Goal: Transaction & Acquisition: Purchase product/service

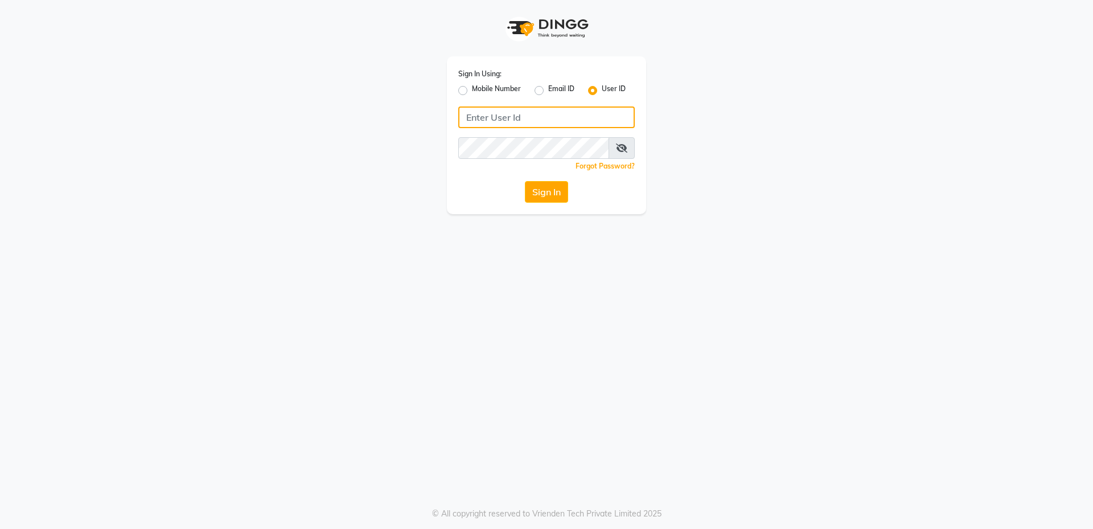
click at [535, 116] on input "Username" at bounding box center [546, 117] width 177 height 22
type input "gayatri@123"
click at [544, 189] on button "Sign In" at bounding box center [546, 192] width 43 height 22
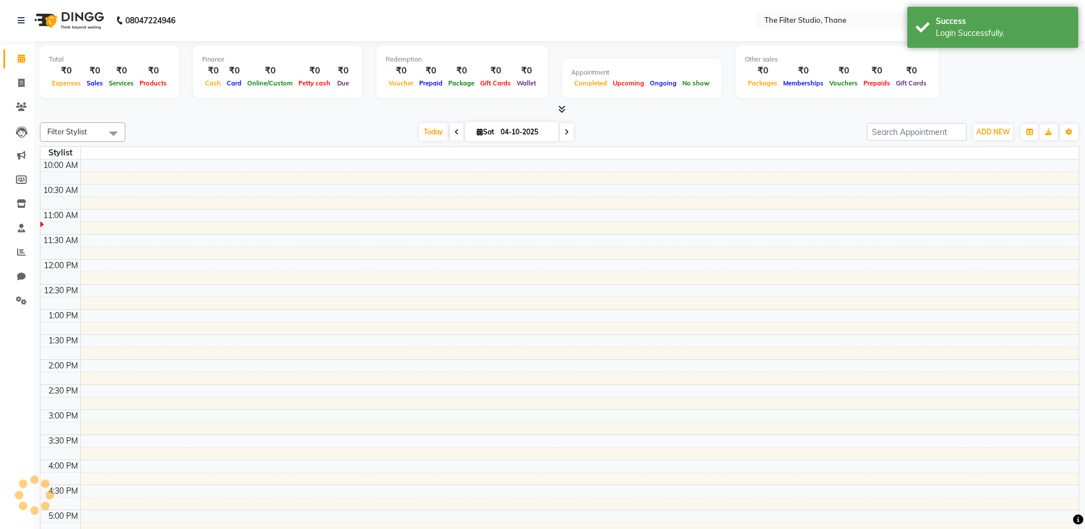
click at [1027, 22] on div "Success" at bounding box center [1003, 21] width 134 height 12
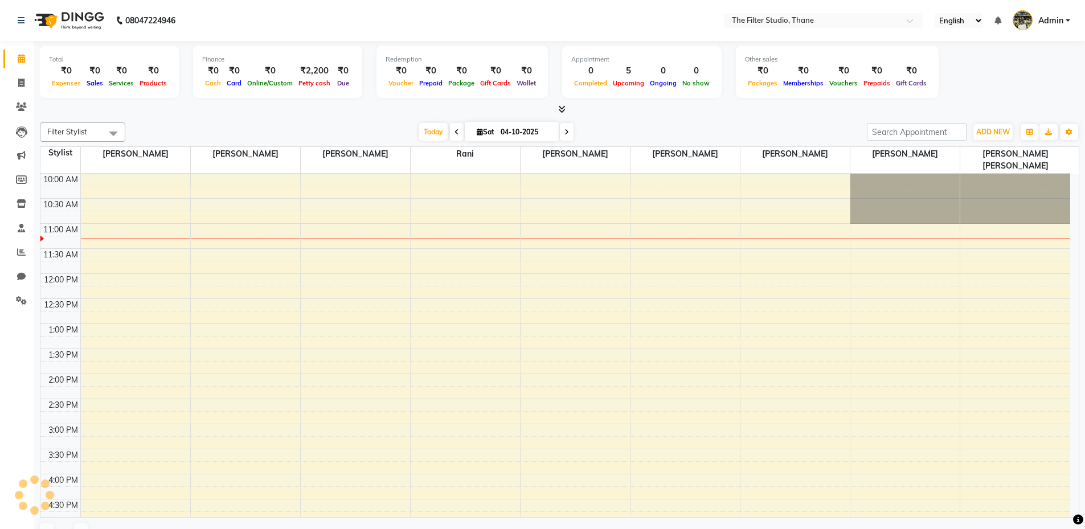
select select "en"
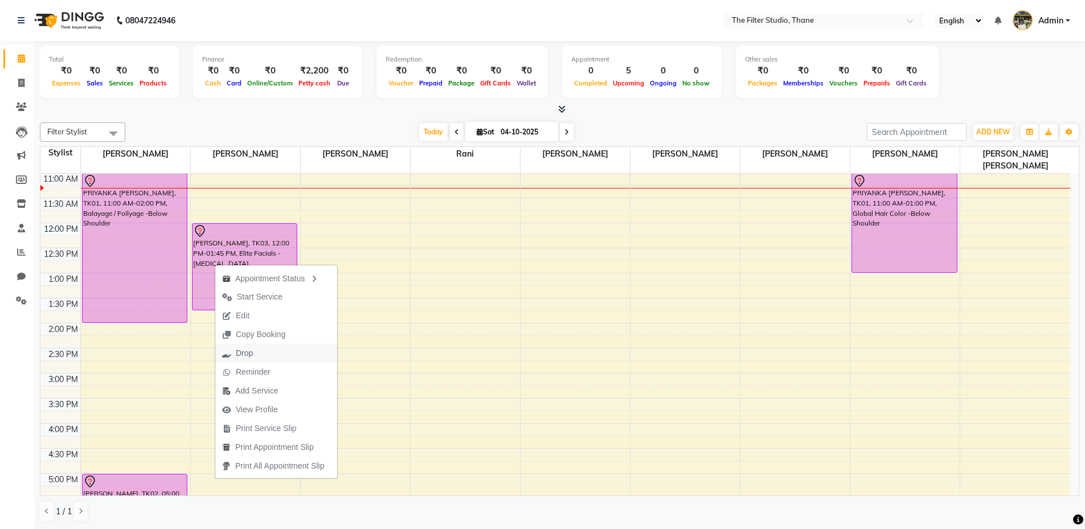
click at [257, 352] on span "Drop" at bounding box center [237, 353] width 44 height 19
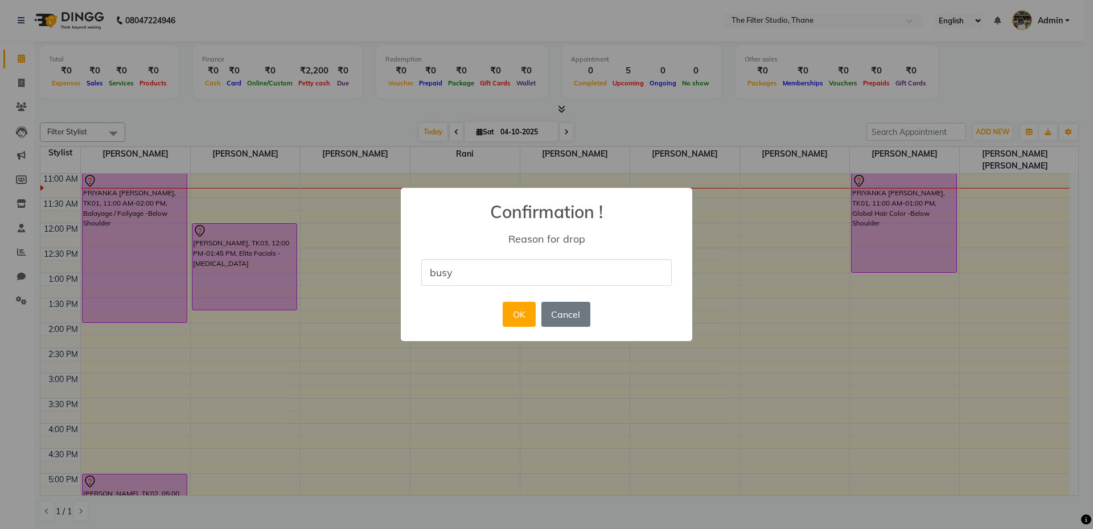
type input "busy"
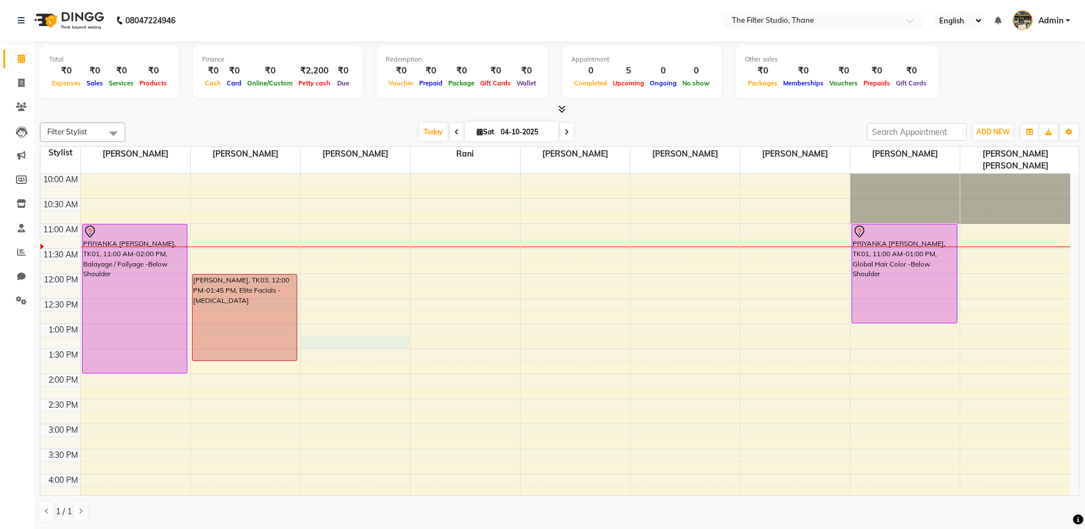
click at [328, 333] on div "10:00 AM 10:30 AM 11:00 AM 11:30 AM 12:00 PM 12:30 PM 1:00 PM 1:30 PM 2:00 PM 2…" at bounding box center [555, 524] width 1030 height 701
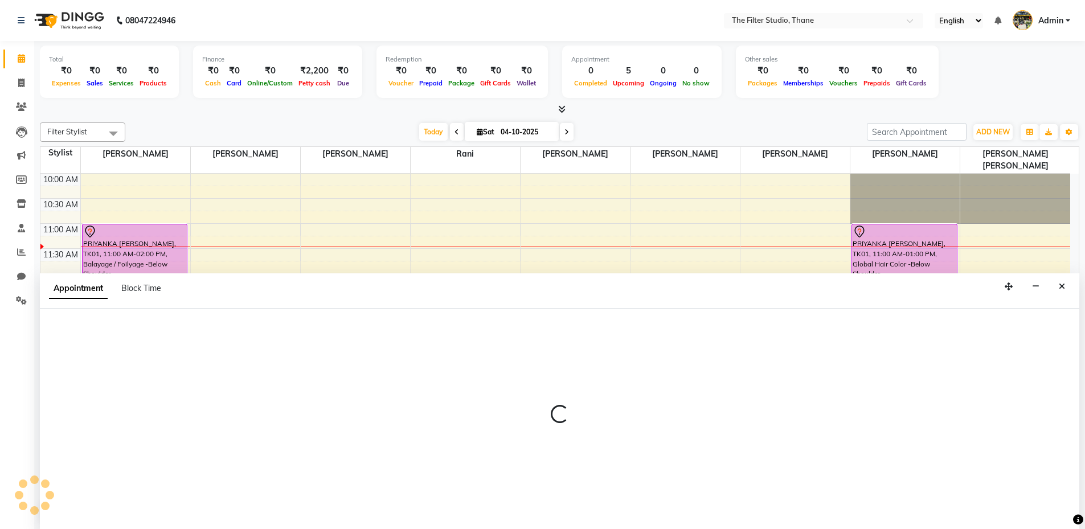
scroll to position [1, 0]
select select "72546"
select select "795"
select select "tentative"
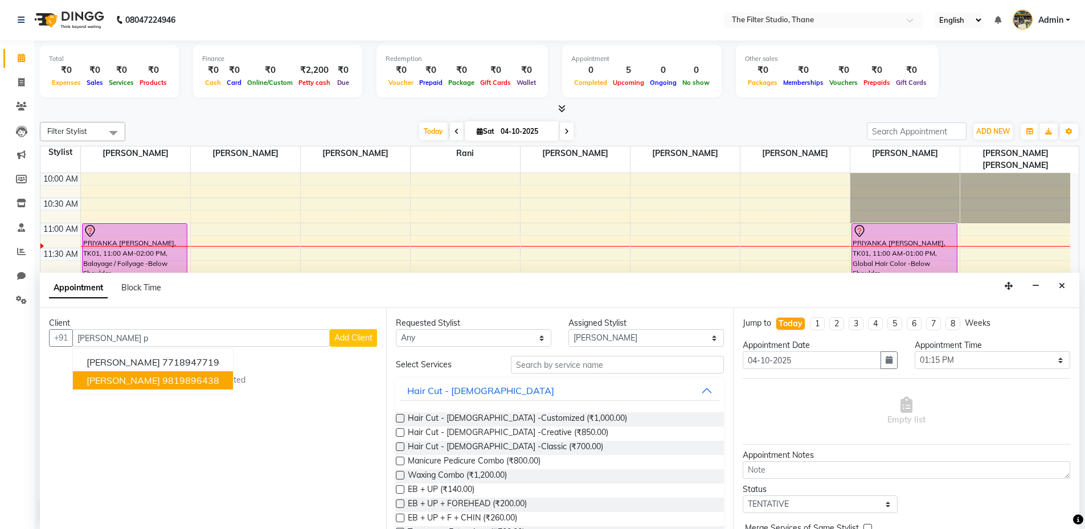
drag, startPoint x: 155, startPoint y: 380, endPoint x: 185, endPoint y: 371, distance: 31.0
click at [159, 378] on span "[PERSON_NAME]" at bounding box center [123, 380] width 73 height 11
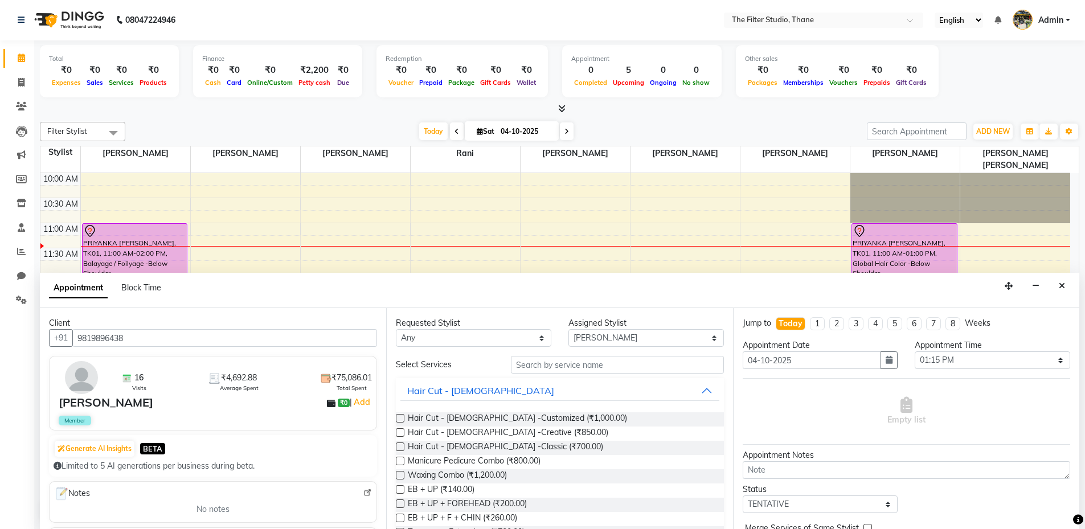
type input "9819896438"
click at [557, 370] on input "text" at bounding box center [617, 365] width 213 height 18
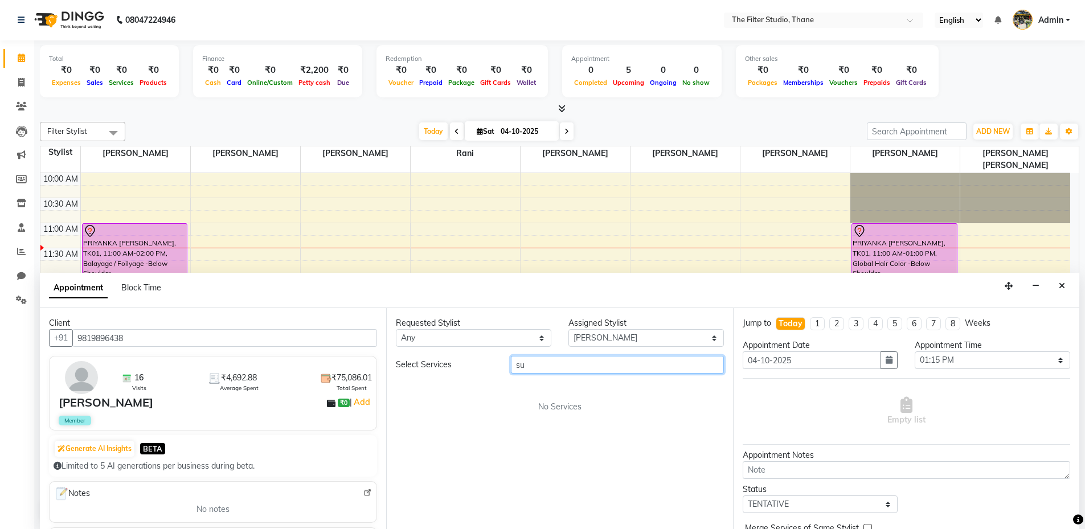
type input "s"
type input "sign"
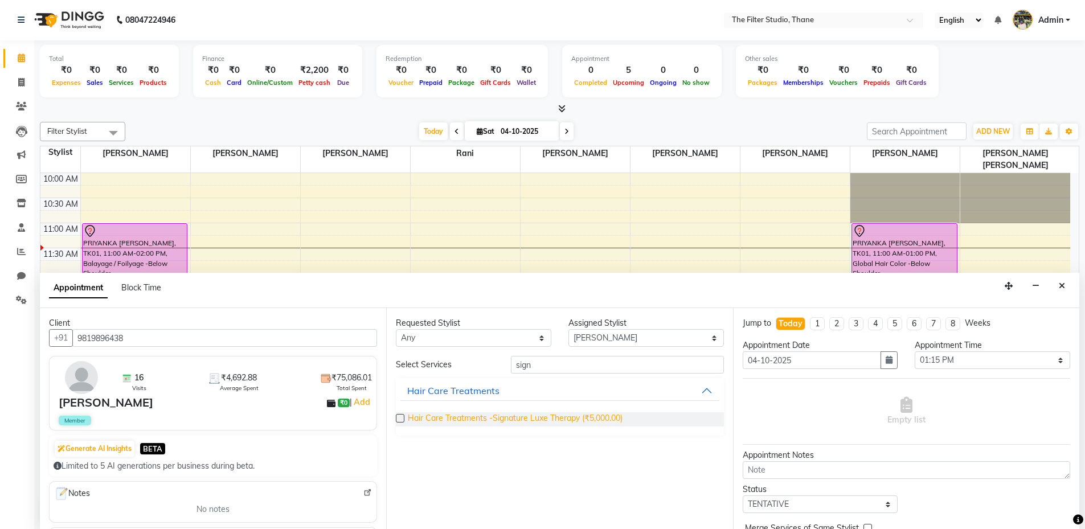
click at [463, 419] on span "Hair Care Treatments -Signature Luxe Therapy (₹5,000.00)" at bounding box center [515, 419] width 215 height 14
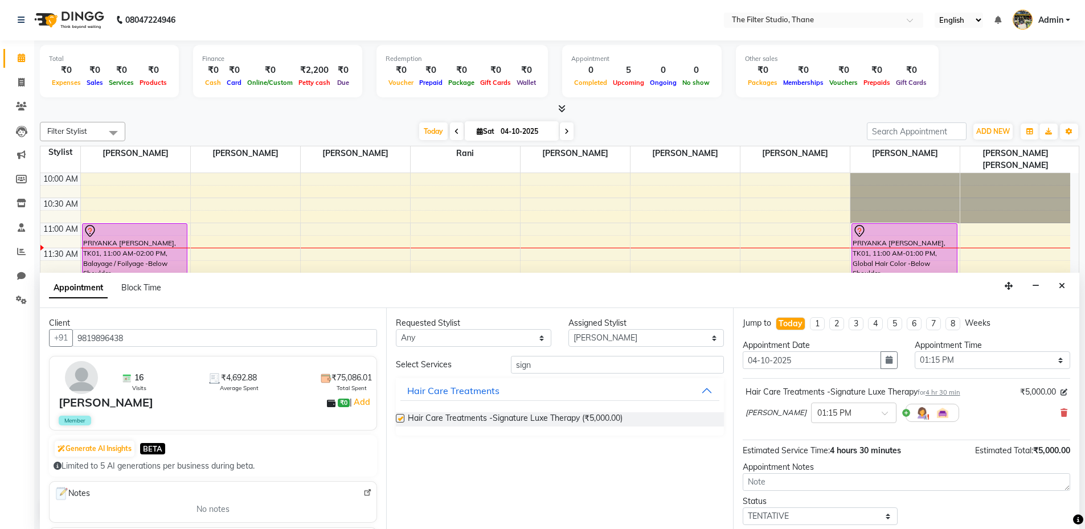
checkbox input "false"
click at [1072, 383] on div "Jump to [DATE] 1 2 3 4 5 6 7 8 Weeks Appointment Date [DATE] Appointment Time S…" at bounding box center [906, 418] width 346 height 221
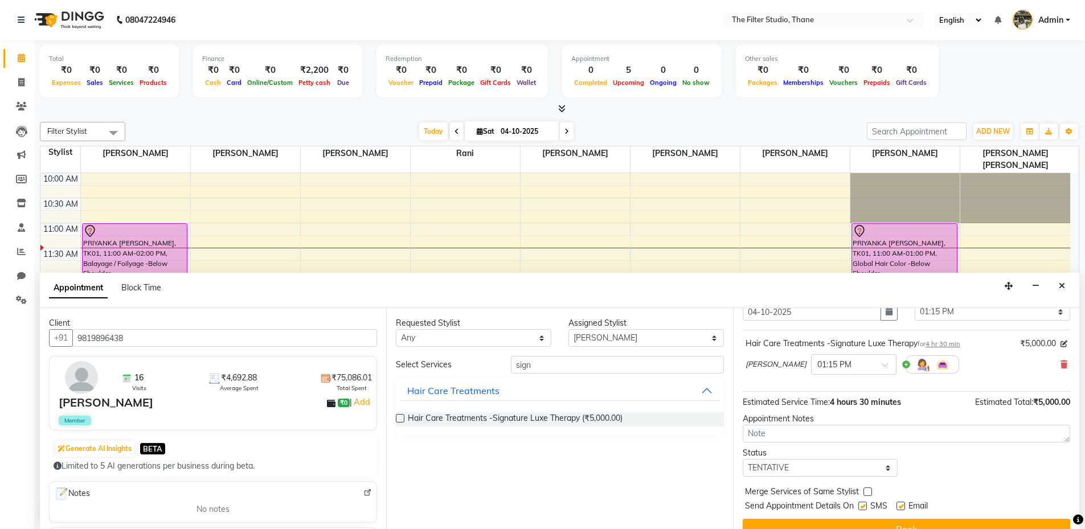
scroll to position [68, 0]
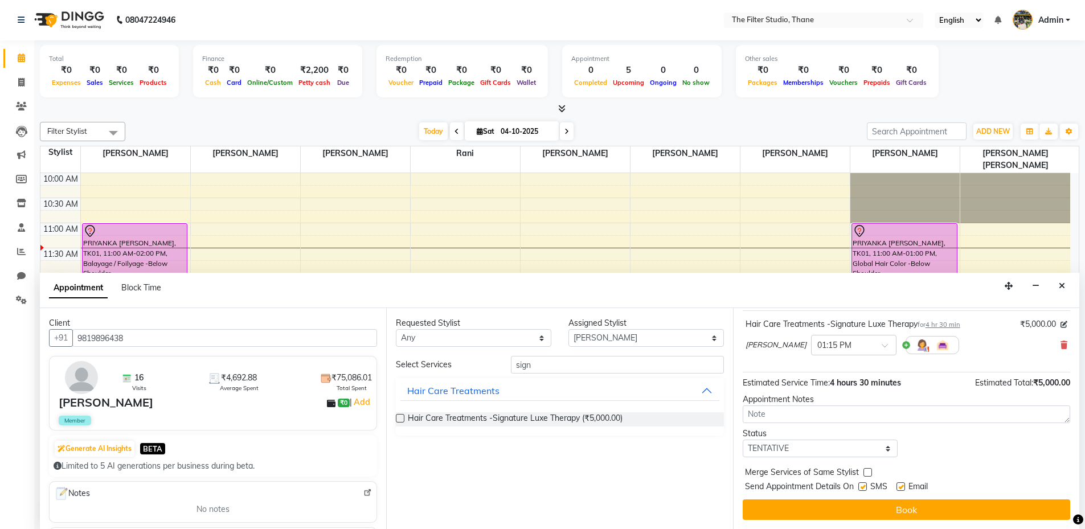
click at [858, 489] on label at bounding box center [862, 486] width 9 height 9
click at [858, 489] on input "checkbox" at bounding box center [861, 487] width 7 height 7
checkbox input "false"
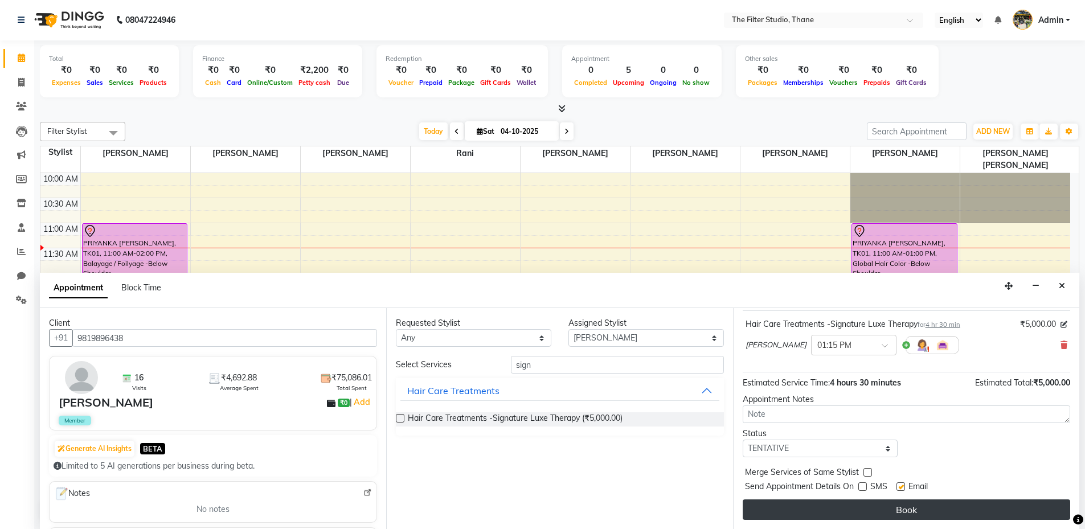
click at [875, 510] on button "Book" at bounding box center [906, 509] width 327 height 20
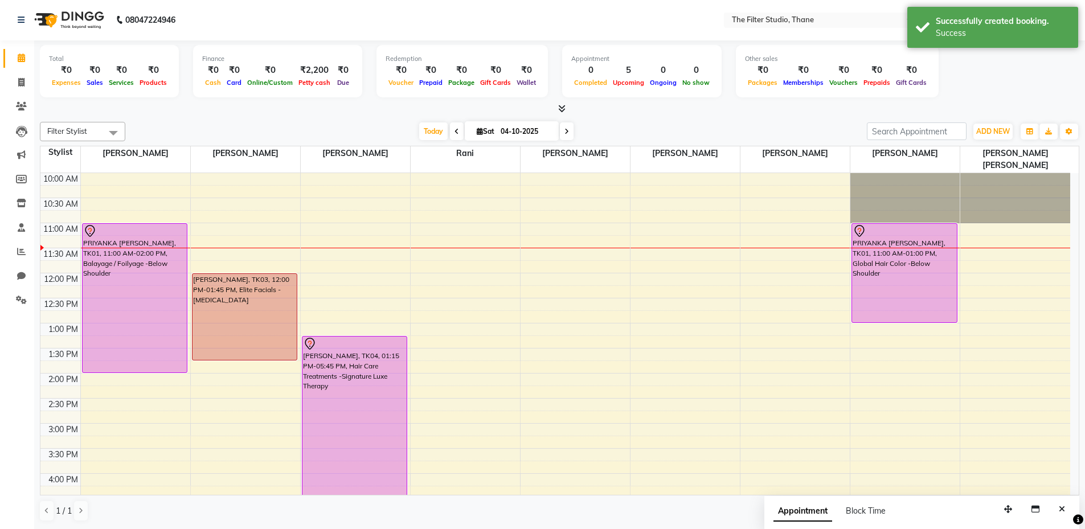
scroll to position [0, 0]
click at [455, 269] on div "10:00 AM 10:30 AM 11:00 AM 11:30 AM 12:00 PM 12:30 PM 1:00 PM 1:30 PM 2:00 PM 2…" at bounding box center [555, 524] width 1030 height 701
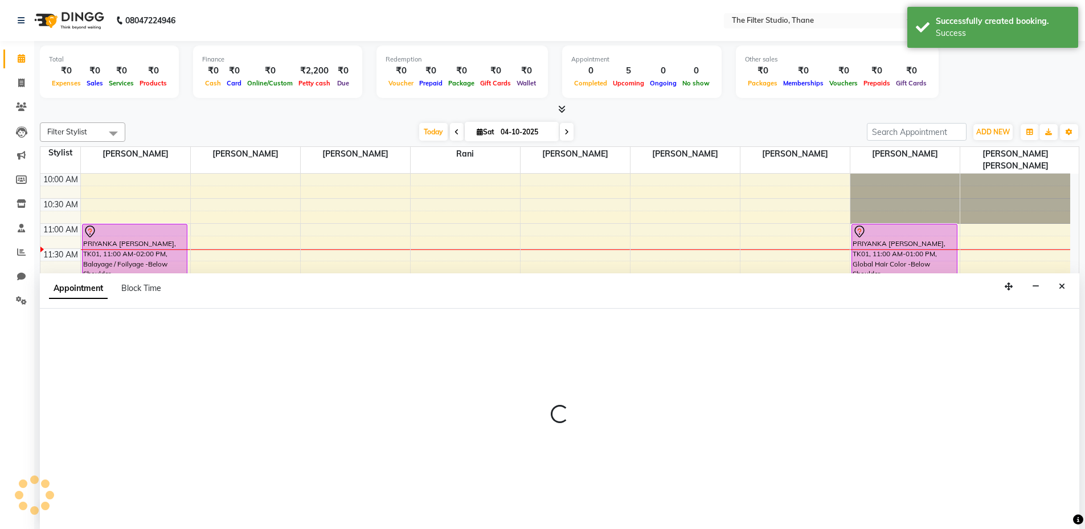
scroll to position [1, 0]
select select "74194"
select select "720"
select select "tentative"
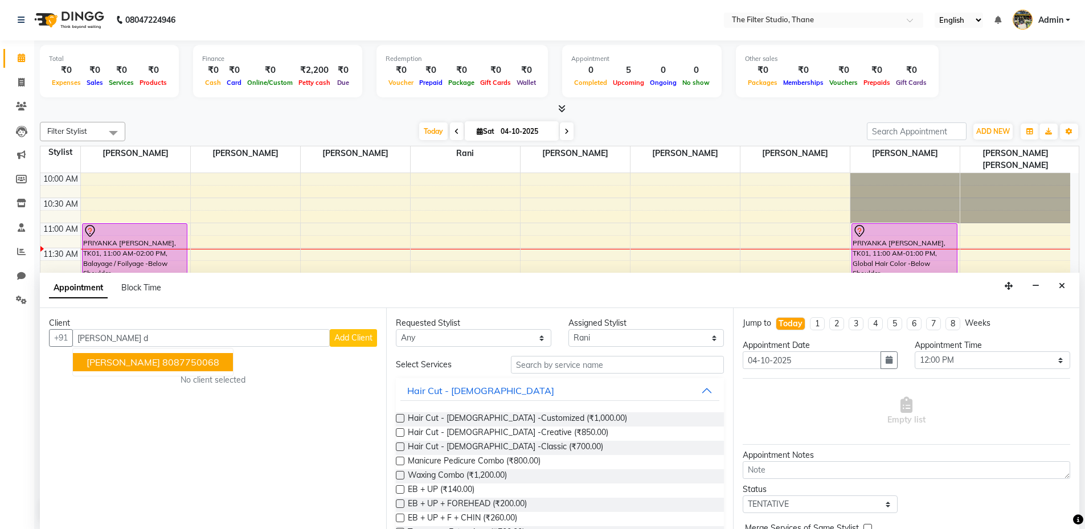
click at [178, 363] on ngb-highlight "8087750068" at bounding box center [190, 361] width 57 height 11
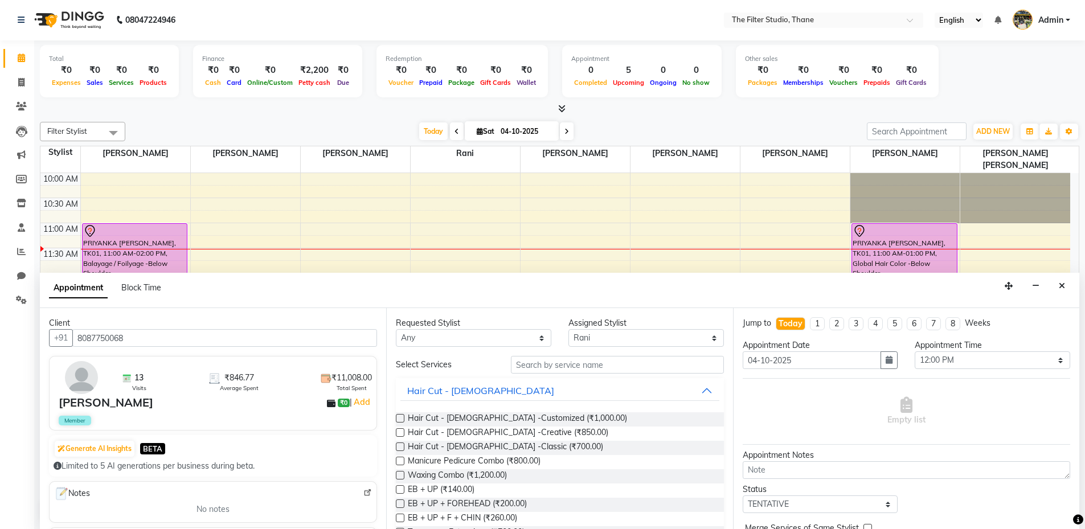
type input "8087750068"
click at [555, 365] on input "text" at bounding box center [617, 365] width 213 height 18
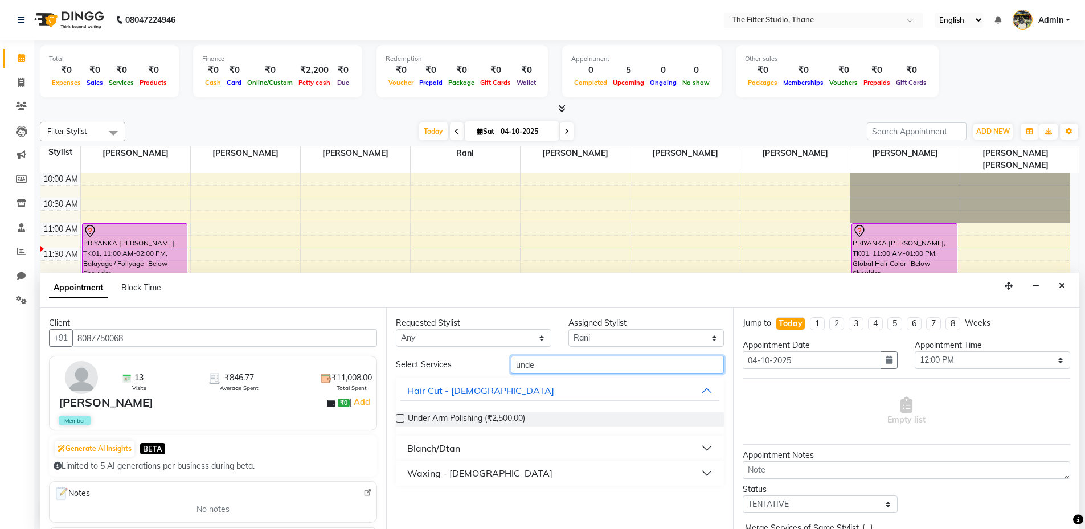
drag, startPoint x: 582, startPoint y: 367, endPoint x: 490, endPoint y: 366, distance: 91.7
click at [490, 366] on div "Select Services unde" at bounding box center [559, 365] width 345 height 18
type input "waxing"
click at [560, 473] on button "Waxing - [DEMOGRAPHIC_DATA]" at bounding box center [559, 473] width 318 height 20
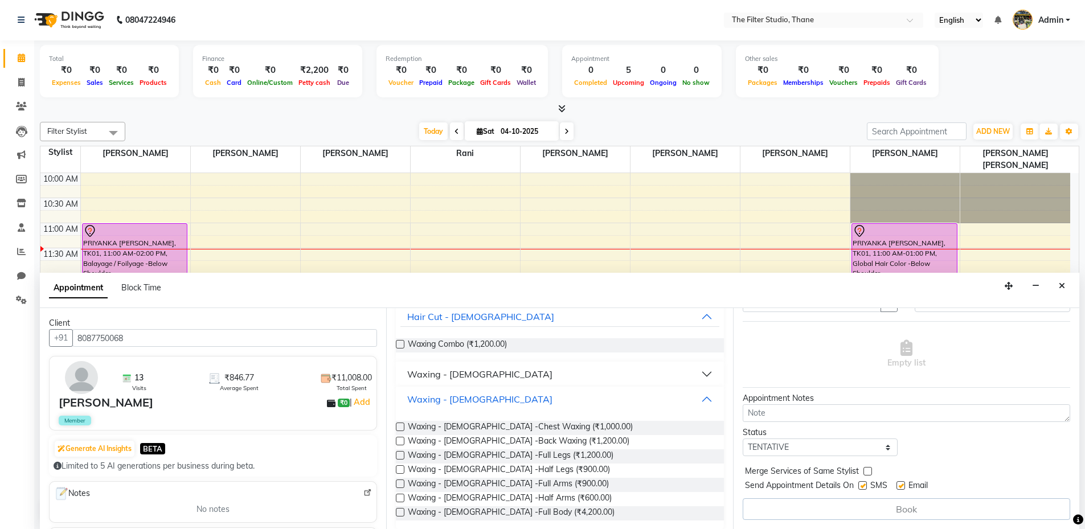
scroll to position [84, 0]
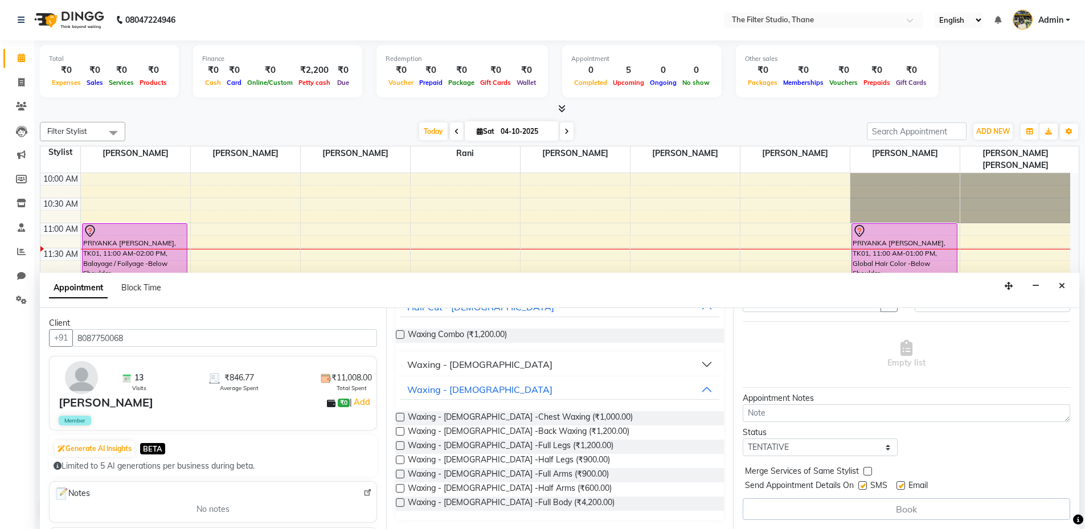
click at [479, 364] on div "Waxing - [DEMOGRAPHIC_DATA]" at bounding box center [479, 365] width 145 height 14
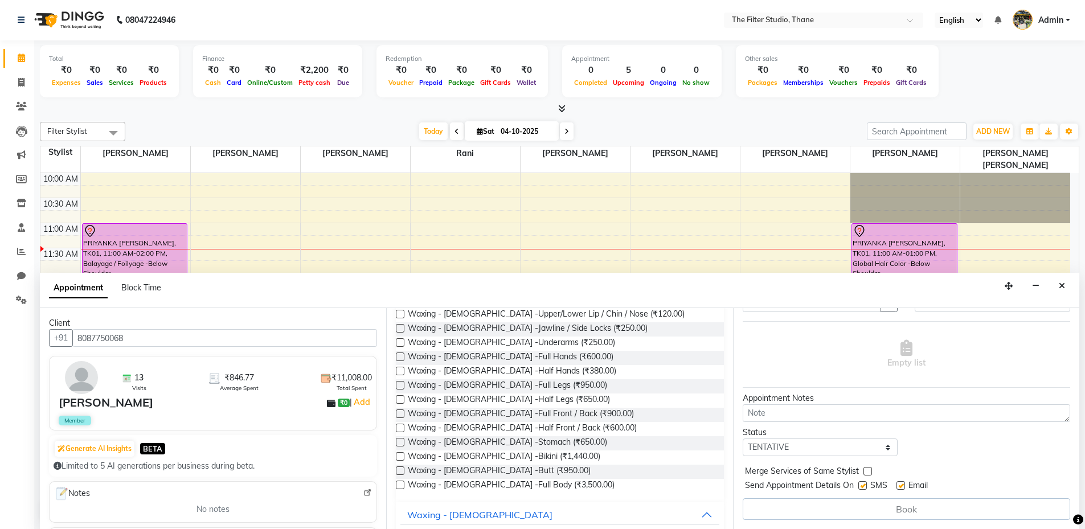
scroll to position [177, 0]
click at [517, 342] on span "Waxing - [DEMOGRAPHIC_DATA] -Underarms (₹250.00)" at bounding box center [511, 342] width 207 height 14
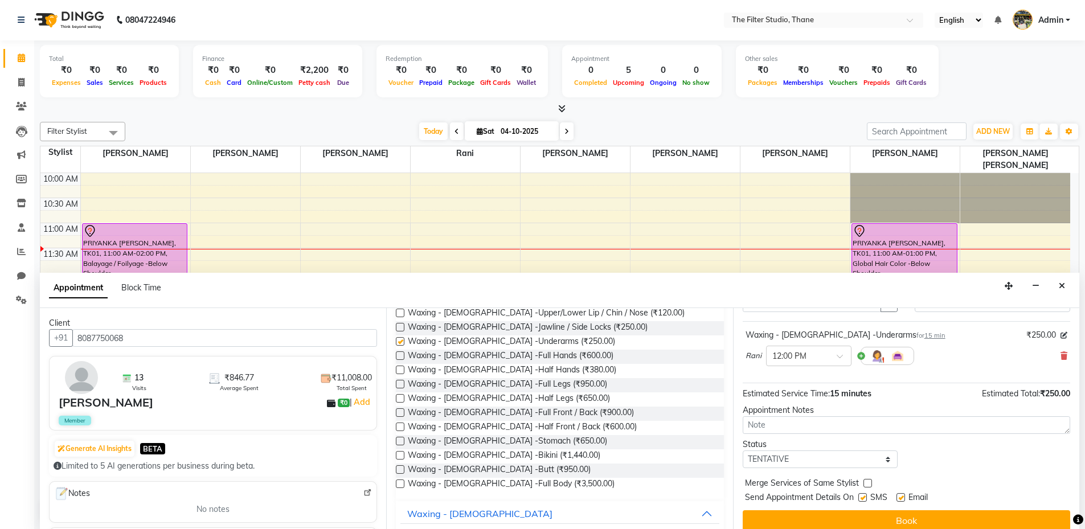
checkbox input "false"
drag, startPoint x: 862, startPoint y: 501, endPoint x: 875, endPoint y: 510, distance: 15.6
click at [864, 502] on div at bounding box center [861, 500] width 7 height 12
click at [862, 496] on label at bounding box center [862, 497] width 9 height 9
click at [862, 496] on input "checkbox" at bounding box center [861, 498] width 7 height 7
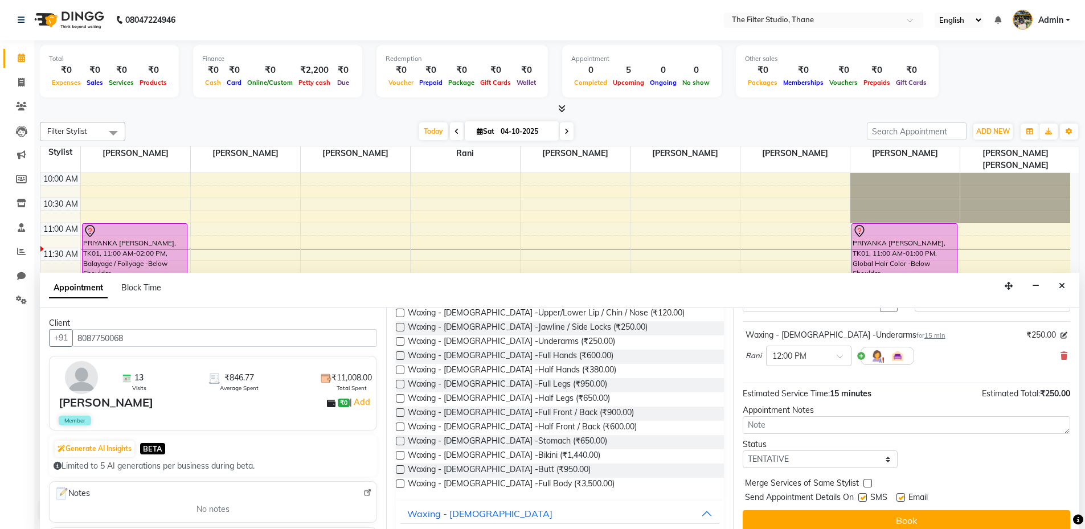
checkbox input "false"
click at [907, 516] on button "Book" at bounding box center [906, 520] width 327 height 20
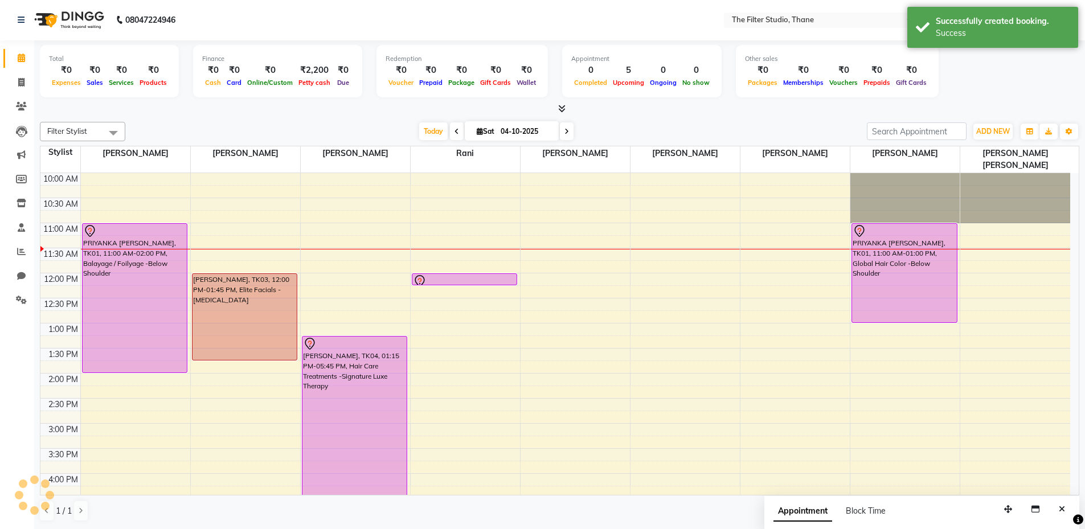
scroll to position [0, 0]
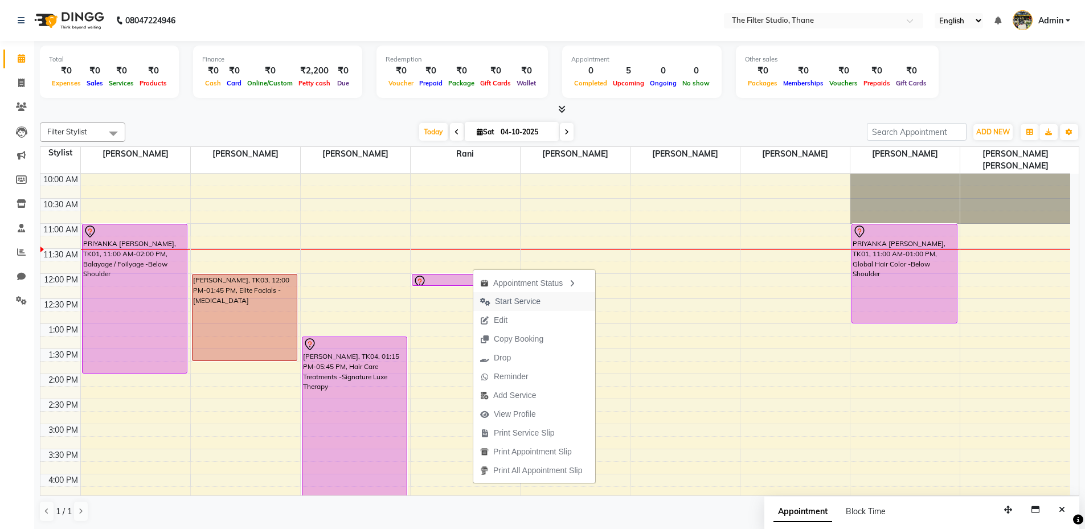
click at [513, 304] on span "Start Service" at bounding box center [518, 302] width 46 height 12
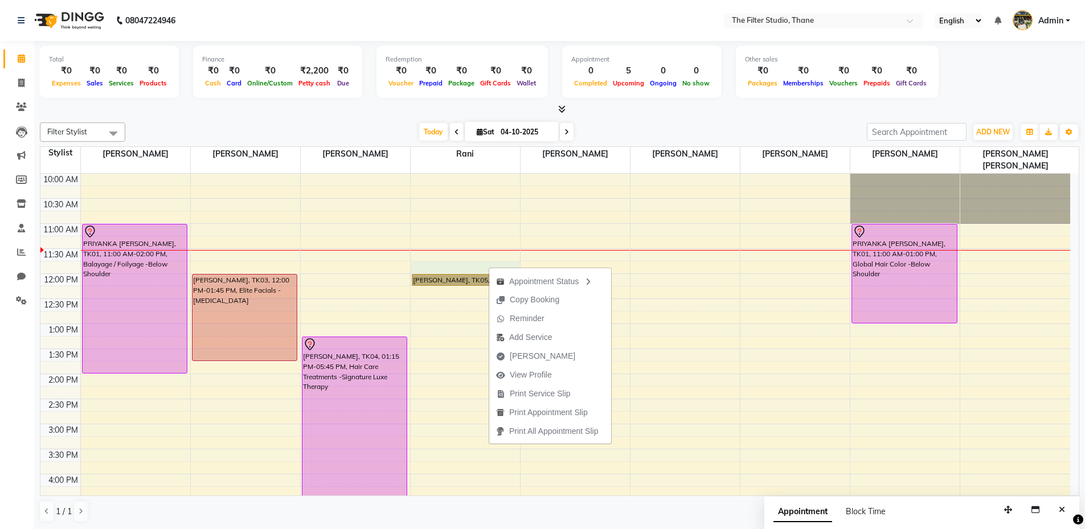
click at [469, 257] on div "10:00 AM 10:30 AM 11:00 AM 11:30 AM 12:00 PM 12:30 PM 1:00 PM 1:30 PM 2:00 PM 2…" at bounding box center [555, 524] width 1030 height 701
select select "74194"
select select "705"
select select "tentative"
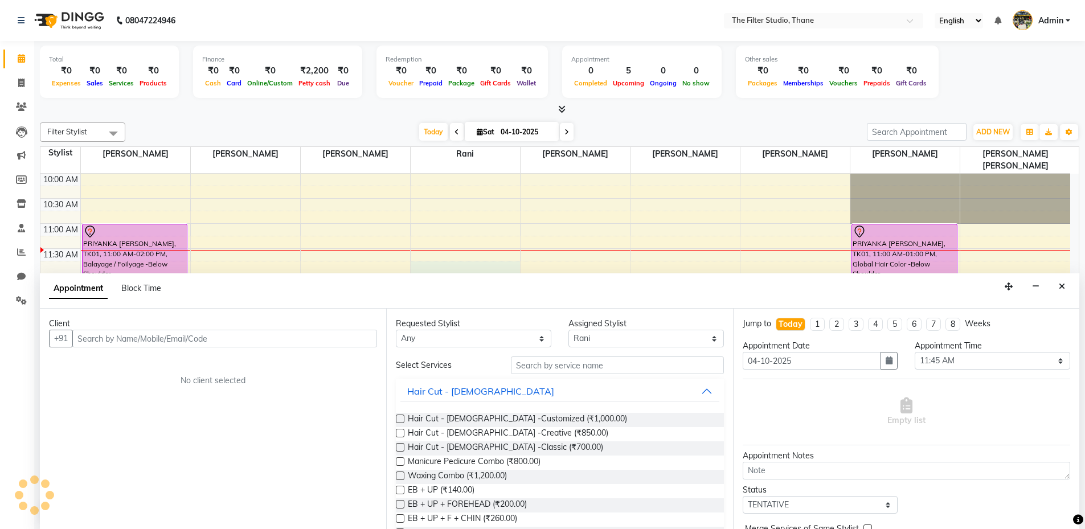
scroll to position [1, 0]
drag, startPoint x: 736, startPoint y: 478, endPoint x: 374, endPoint y: 206, distance: 452.6
click at [373, 210] on td at bounding box center [575, 216] width 990 height 13
click at [1061, 286] on icon "Close" at bounding box center [1062, 286] width 6 height 8
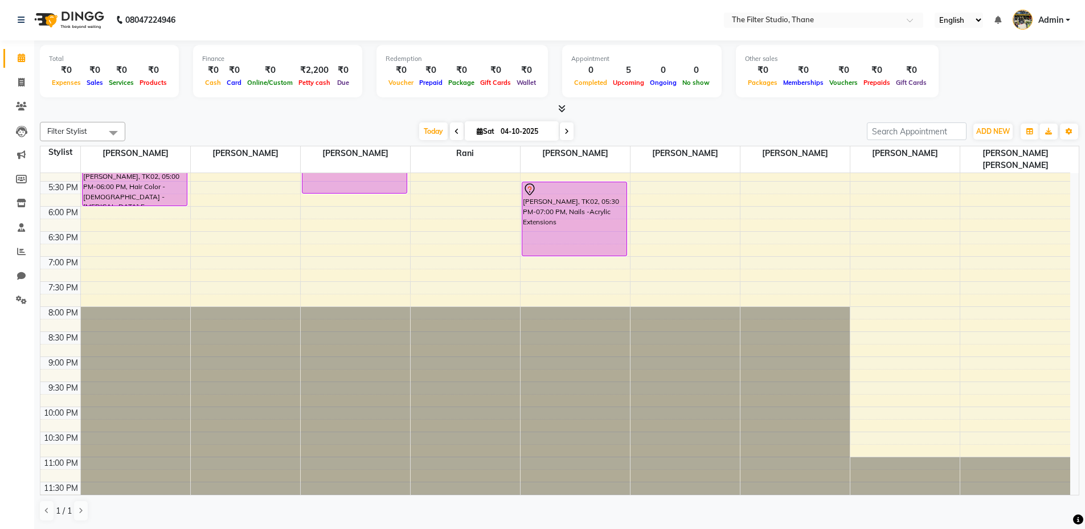
scroll to position [0, 0]
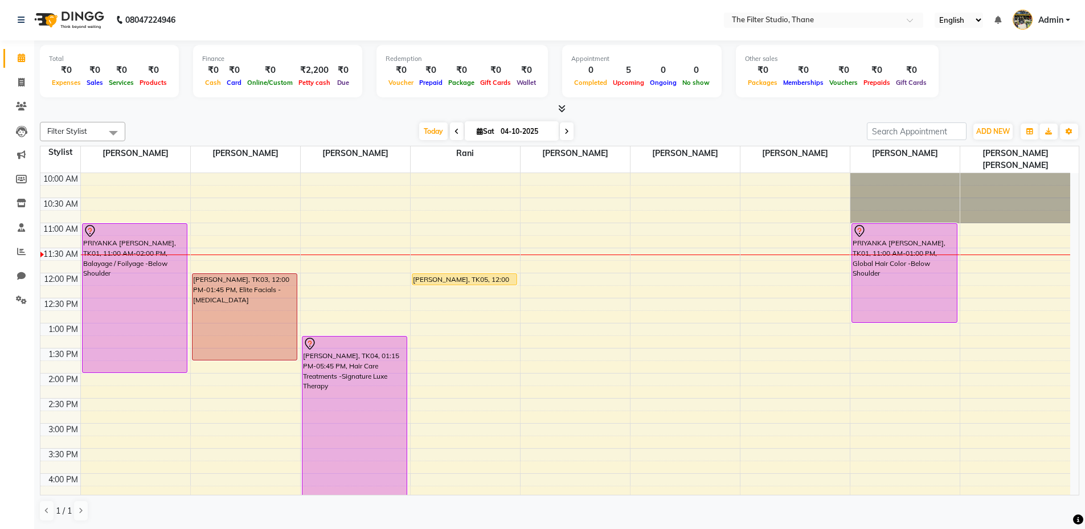
click at [21, 92] on li "Invoice" at bounding box center [17, 83] width 34 height 24
click at [23, 81] on icon at bounding box center [21, 82] width 6 height 9
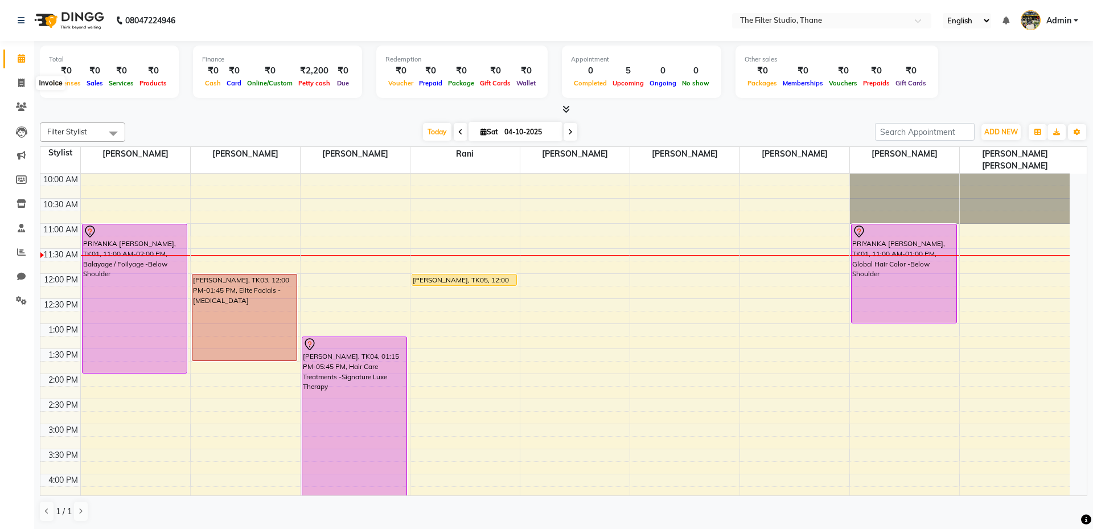
select select "8024"
select select "service"
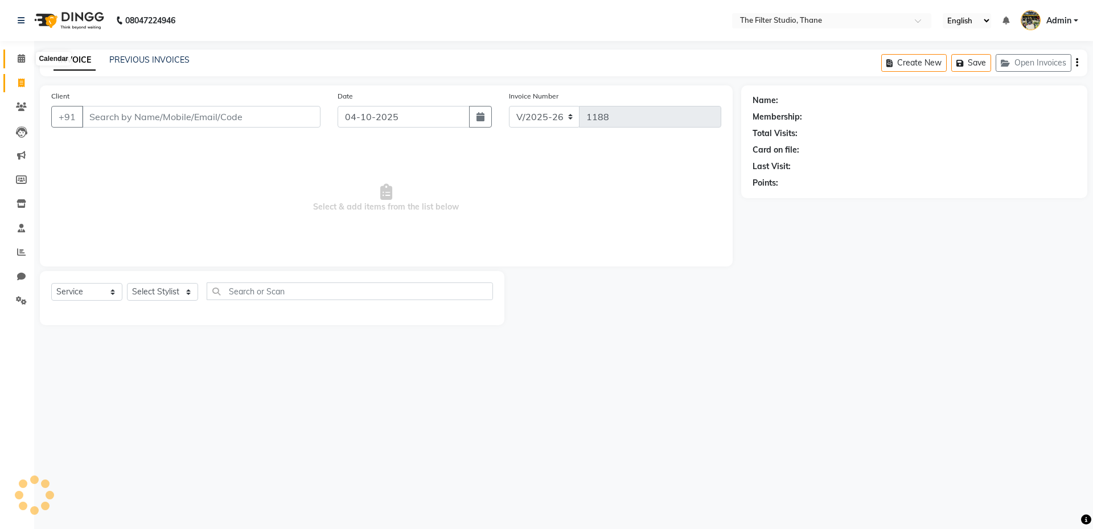
click at [23, 61] on icon at bounding box center [21, 58] width 7 height 9
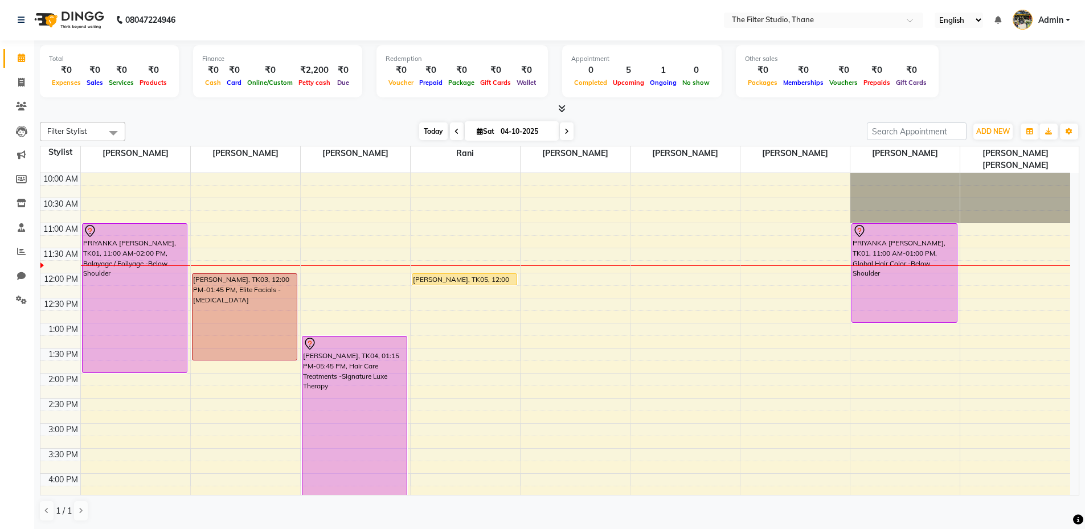
click at [434, 131] on span "Today" at bounding box center [433, 131] width 28 height 18
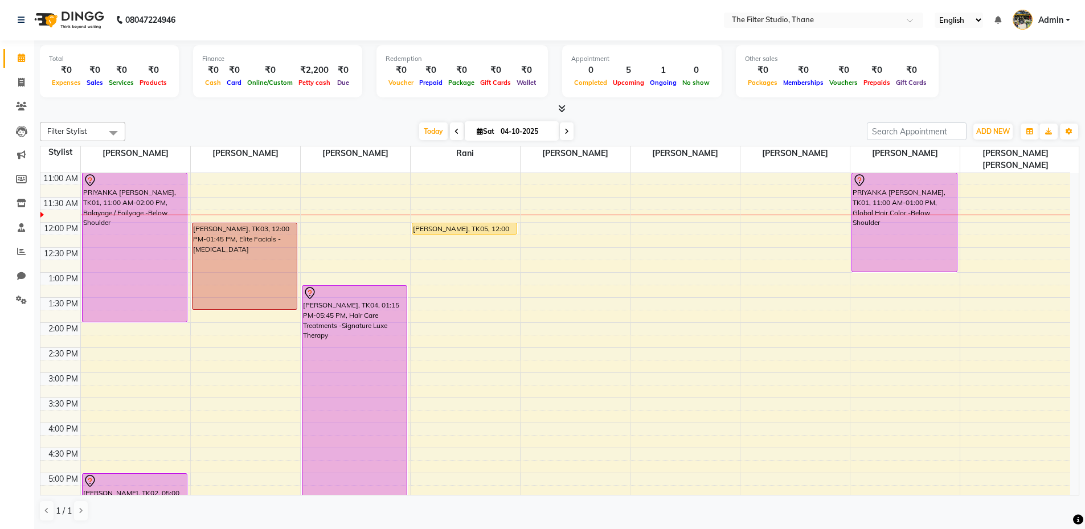
click at [518, 137] on input "04-10-2025" at bounding box center [525, 131] width 57 height 17
select select "10"
select select "2025"
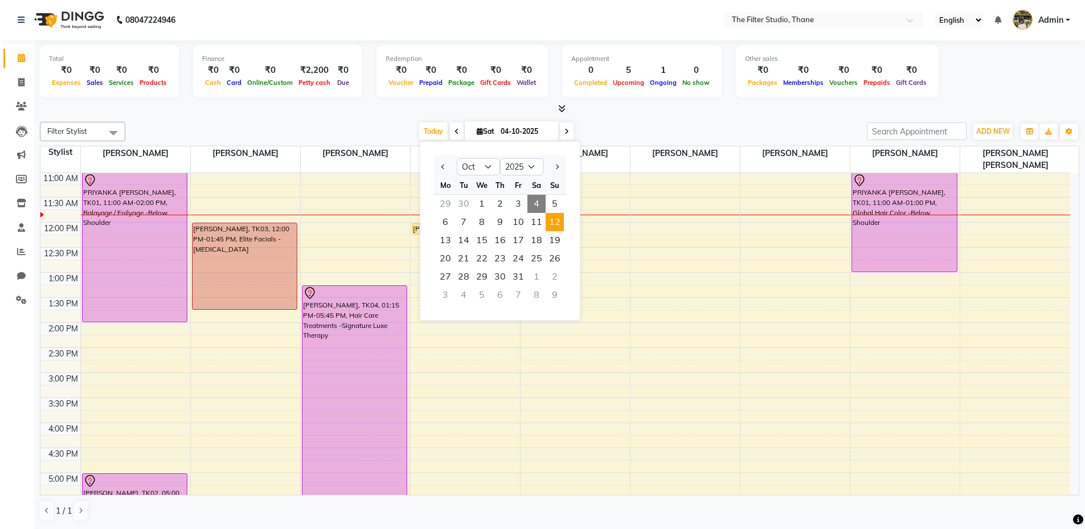
click at [549, 220] on span "12" at bounding box center [555, 222] width 18 height 18
type input "[DATE]"
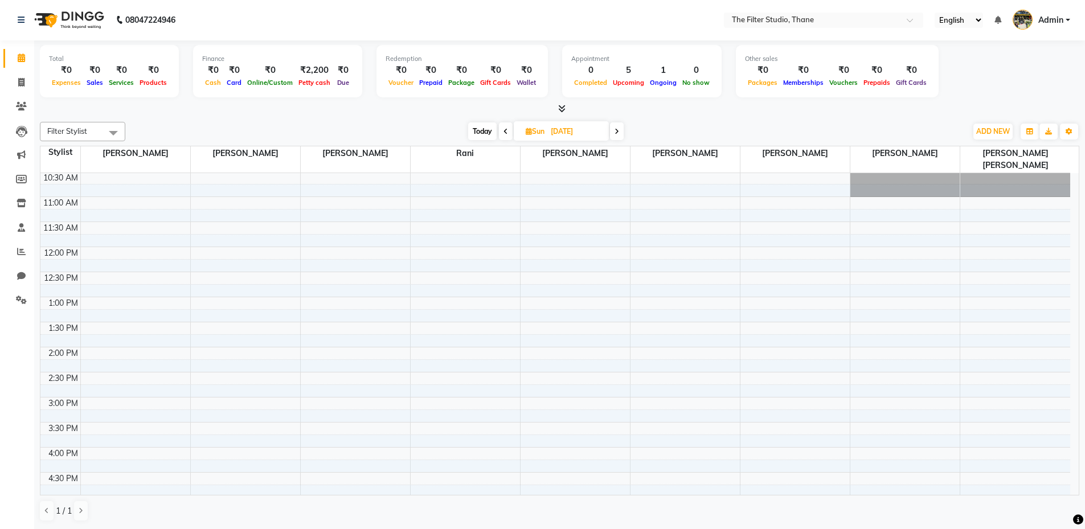
scroll to position [0, 0]
click at [99, 218] on div "10:00 AM 10:30 AM 11:00 AM 11:30 AM 12:00 PM 12:30 PM 1:00 PM 1:30 PM 2:00 PM 2…" at bounding box center [555, 523] width 1030 height 701
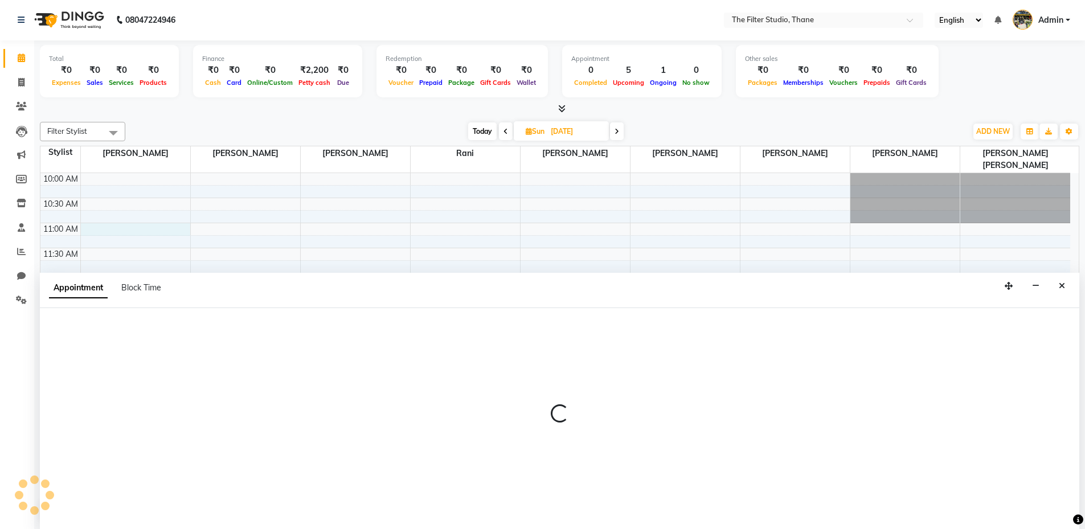
select select "72544"
select select "660"
select select "tentative"
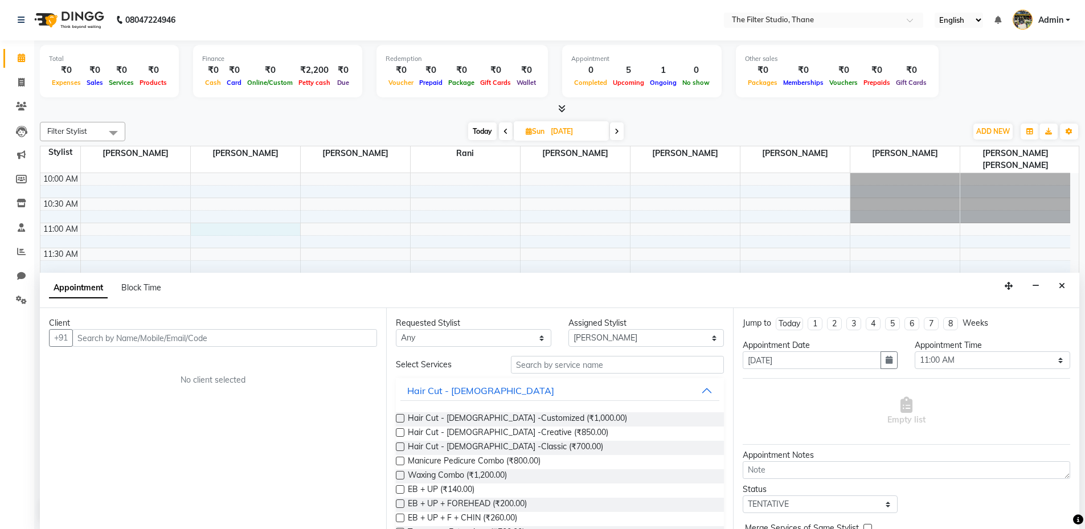
click at [208, 216] on div "10:00 AM 10:30 AM 11:00 AM 11:30 AM 12:00 PM 12:30 PM 1:00 PM 1:30 PM 2:00 PM 2…" at bounding box center [555, 523] width 1030 height 701
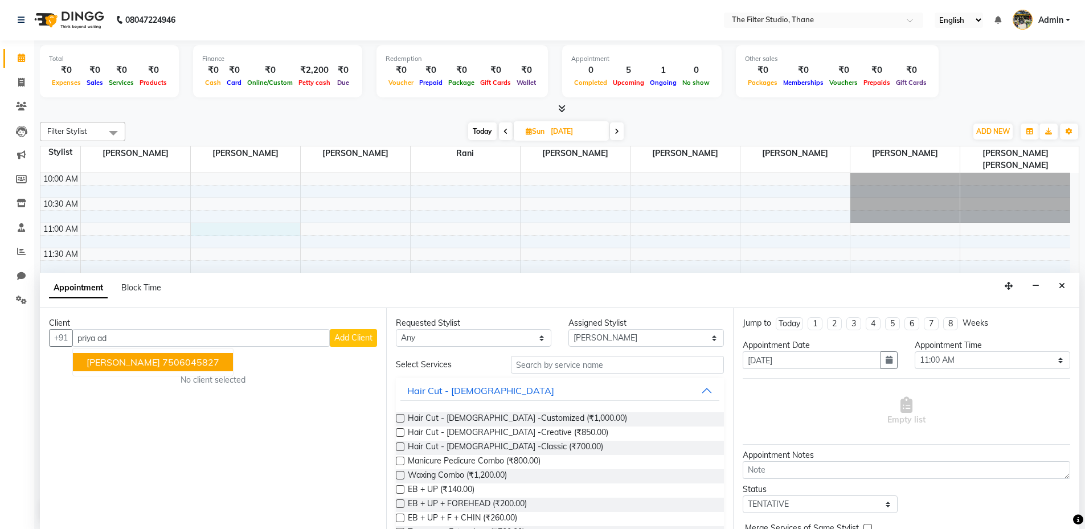
click at [162, 359] on ngb-highlight "7506045827" at bounding box center [190, 361] width 57 height 11
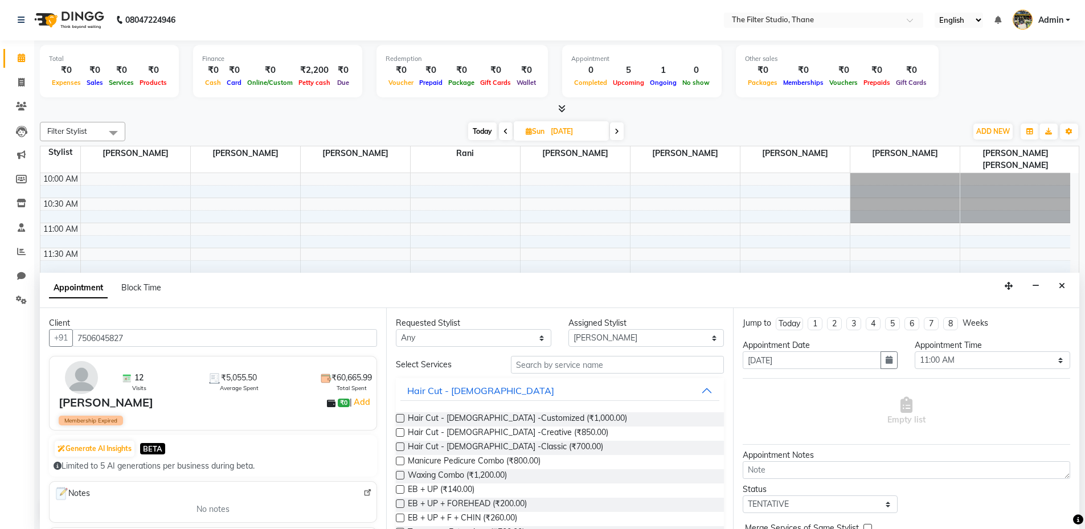
type input "7506045827"
click at [637, 335] on select "Select [PERSON_NAME] [PERSON_NAME] [PERSON_NAME] [PERSON_NAME] [PERSON_NAME] [P…" at bounding box center [645, 338] width 155 height 18
select select "72545"
click at [568, 329] on select "Select [PERSON_NAME] [PERSON_NAME] [PERSON_NAME] [PERSON_NAME] [PERSON_NAME] [P…" at bounding box center [645, 338] width 155 height 18
click at [564, 364] on input "text" at bounding box center [617, 365] width 213 height 18
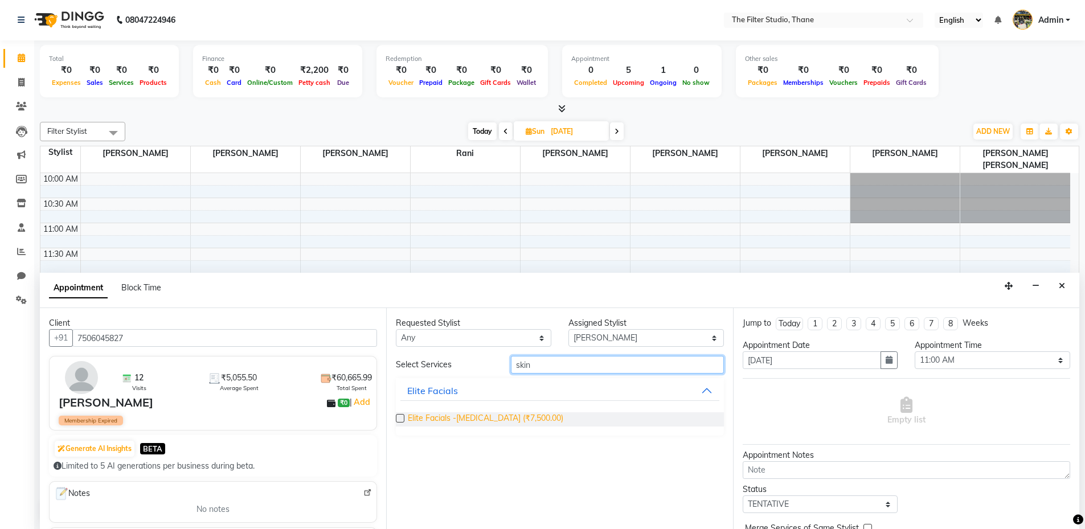
type input "skin"
click at [513, 417] on span "Elite Facials -[MEDICAL_DATA] (₹7,500.00)" at bounding box center [485, 419] width 155 height 14
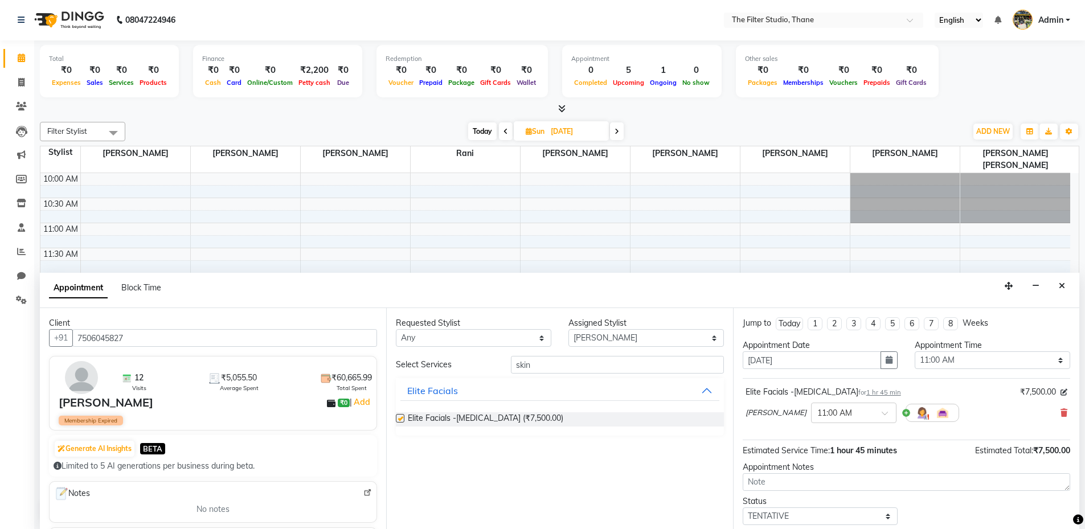
checkbox input "false"
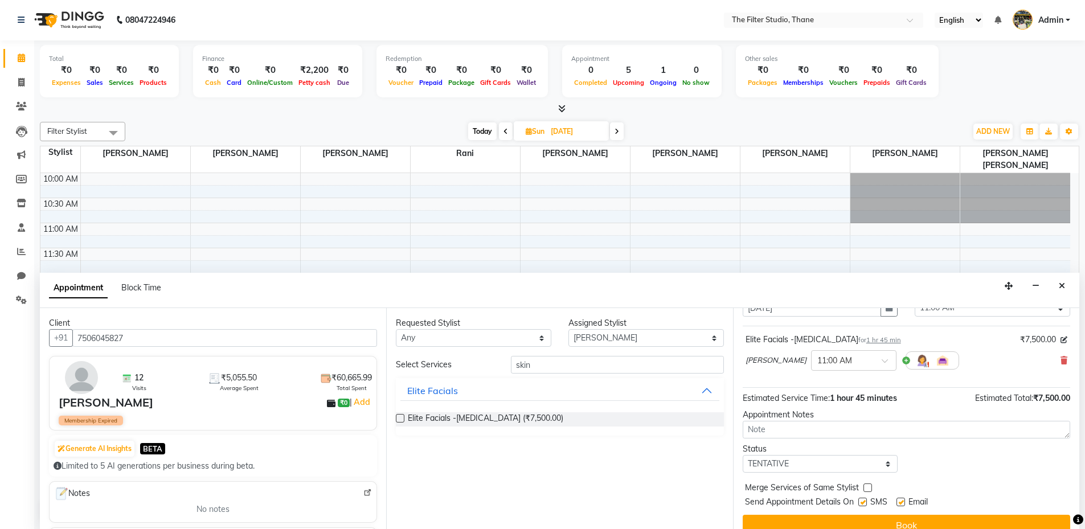
scroll to position [68, 0]
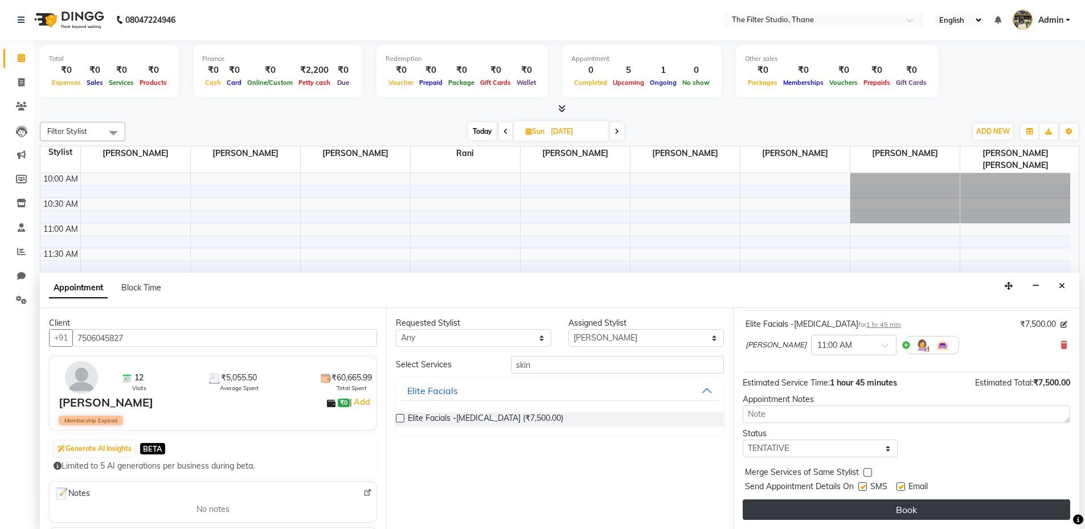
click at [893, 515] on button "Book" at bounding box center [906, 509] width 327 height 20
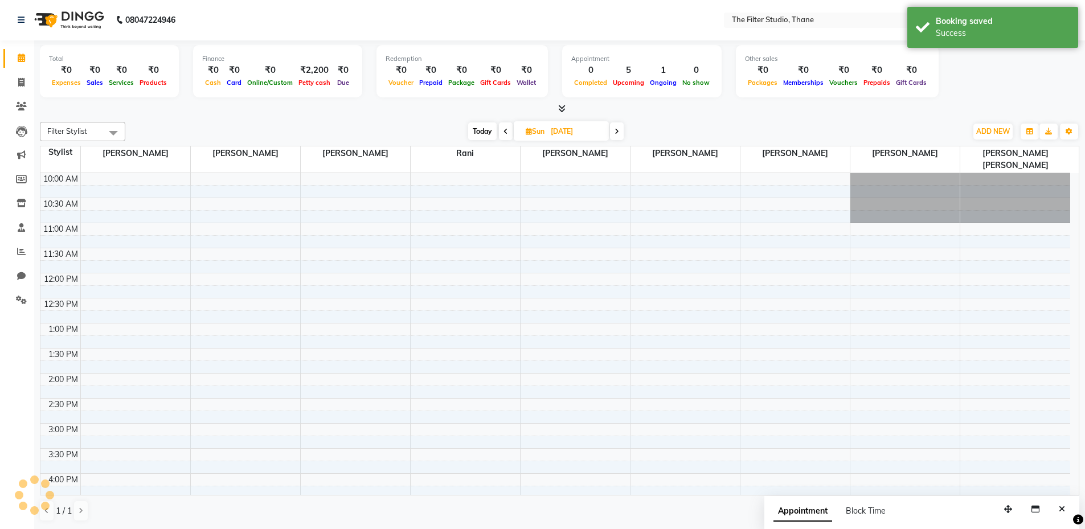
scroll to position [0, 0]
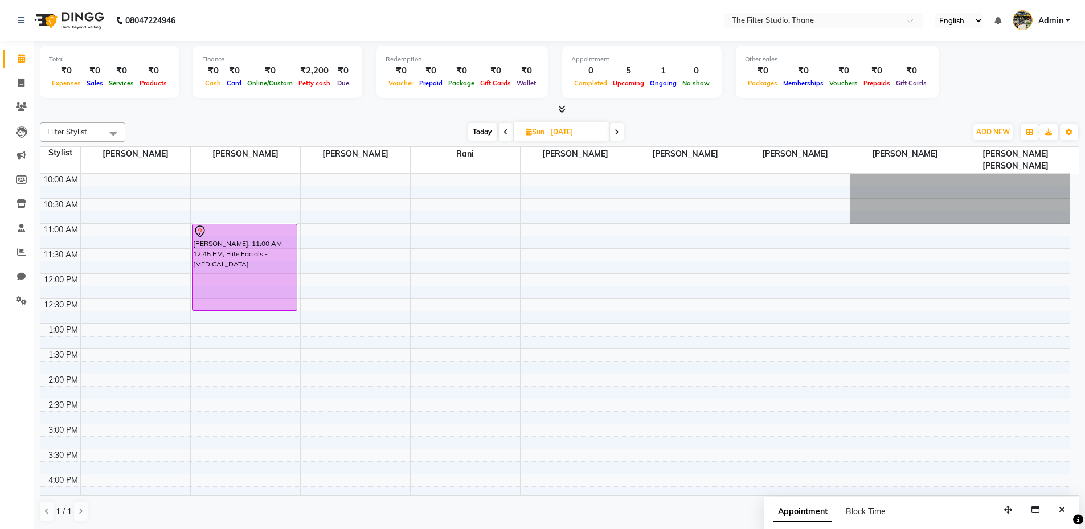
click at [484, 132] on span "Today" at bounding box center [482, 132] width 28 height 18
type input "04-10-2025"
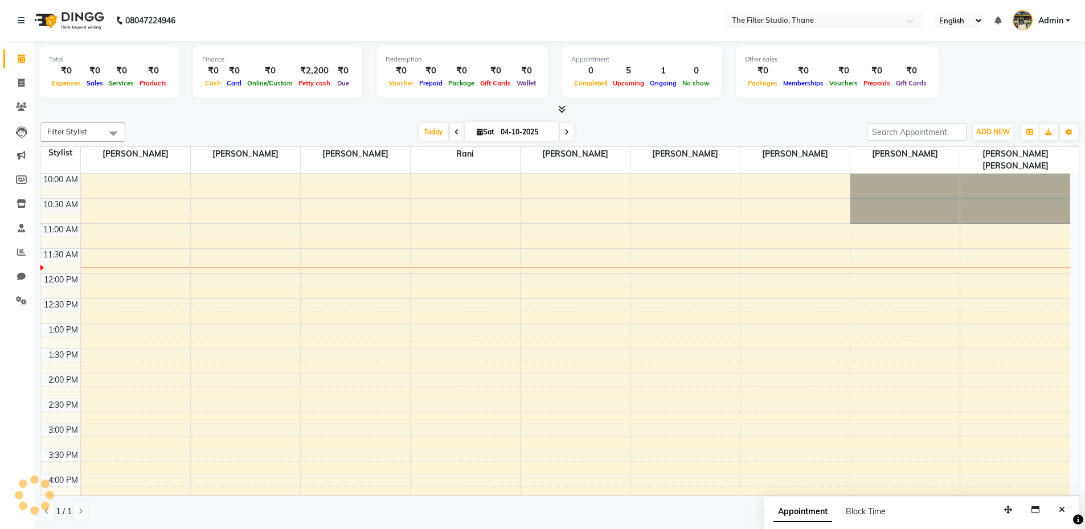
scroll to position [51, 0]
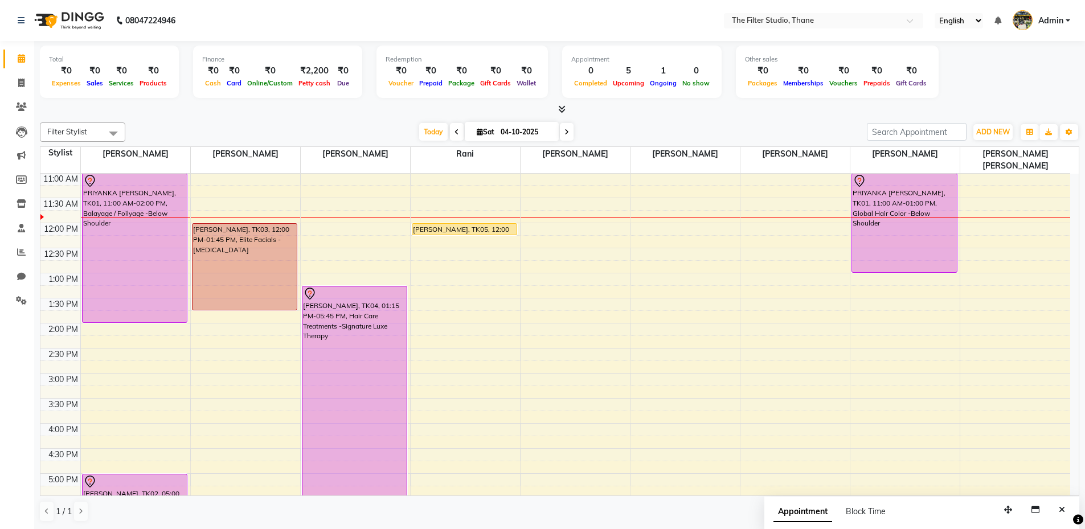
click at [1079, 188] on div "Total ₹0 Expenses ₹0 Sales ₹0 Services ₹0 Products Finance ₹0 Cash ₹0 Card ₹0 O…" at bounding box center [559, 285] width 1051 height 489
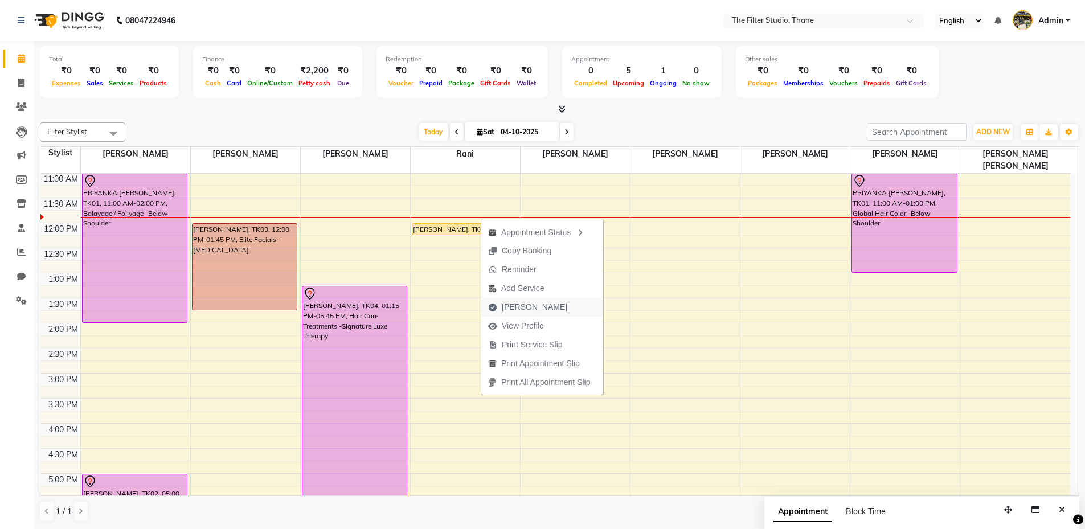
click at [522, 307] on span "[PERSON_NAME]" at bounding box center [534, 307] width 65 height 12
select select "service"
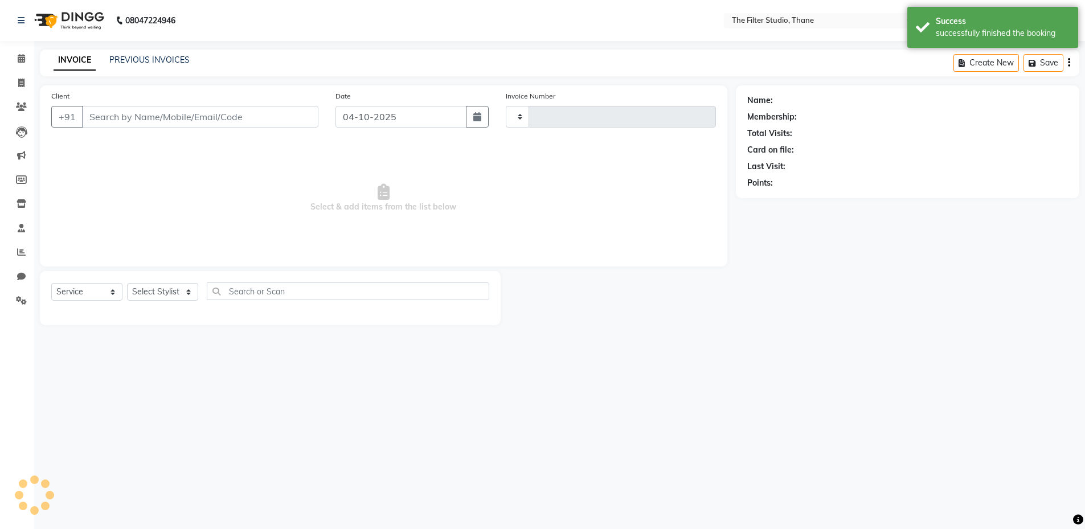
type input "1188"
select select "8024"
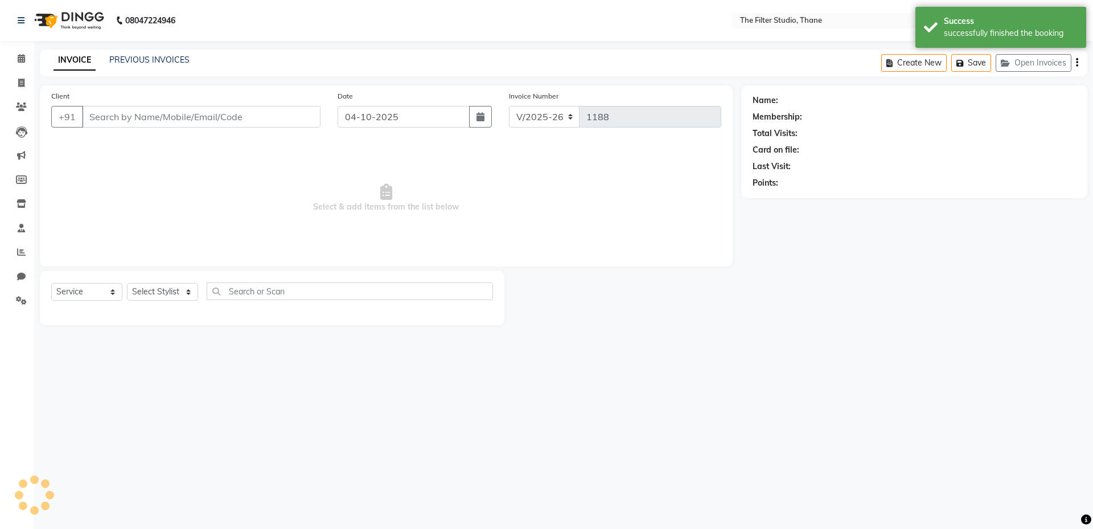
type input "8087750068"
select select "74194"
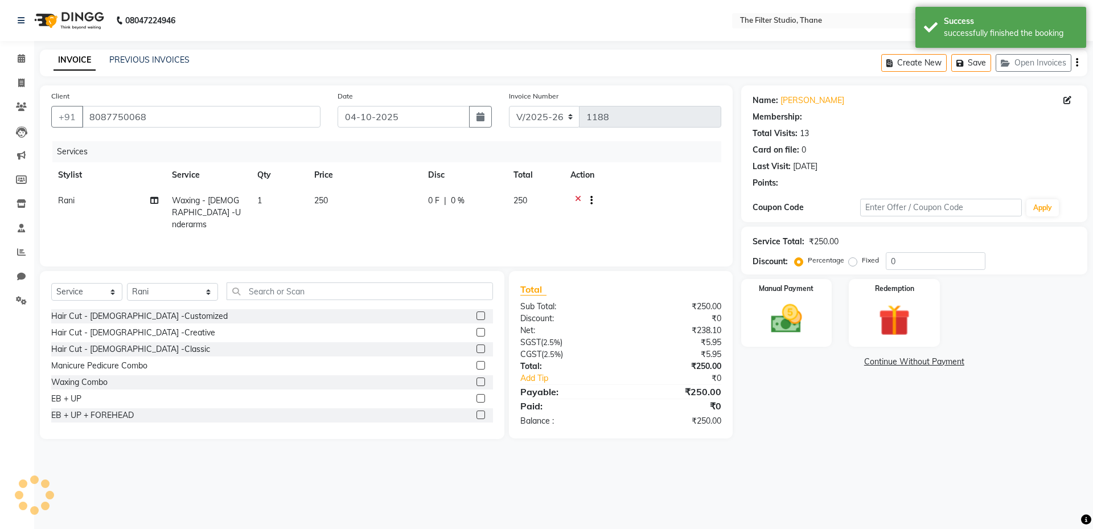
select select "1: Object"
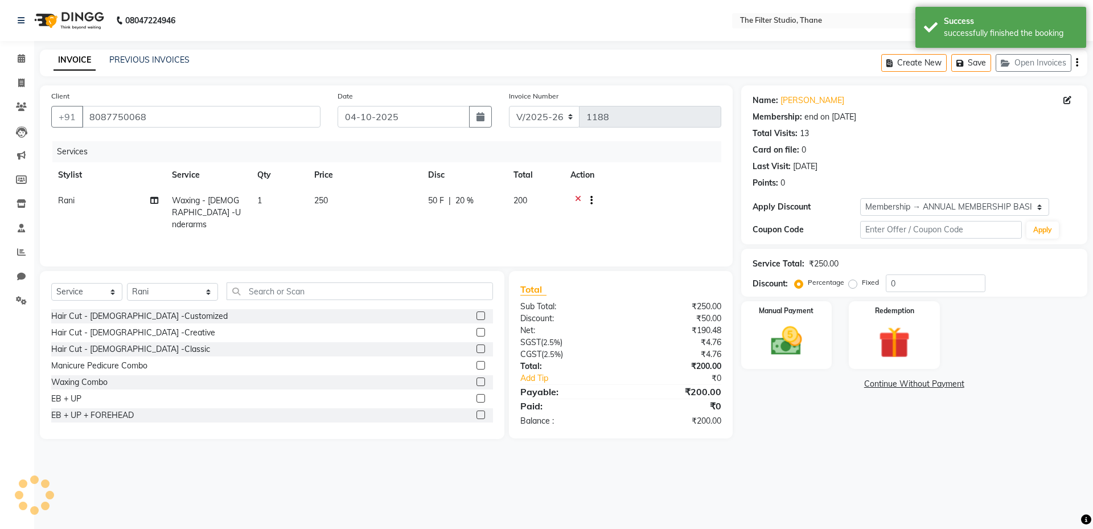
type input "20"
click at [61, 202] on span "Rani" at bounding box center [66, 200] width 17 height 10
select select "74194"
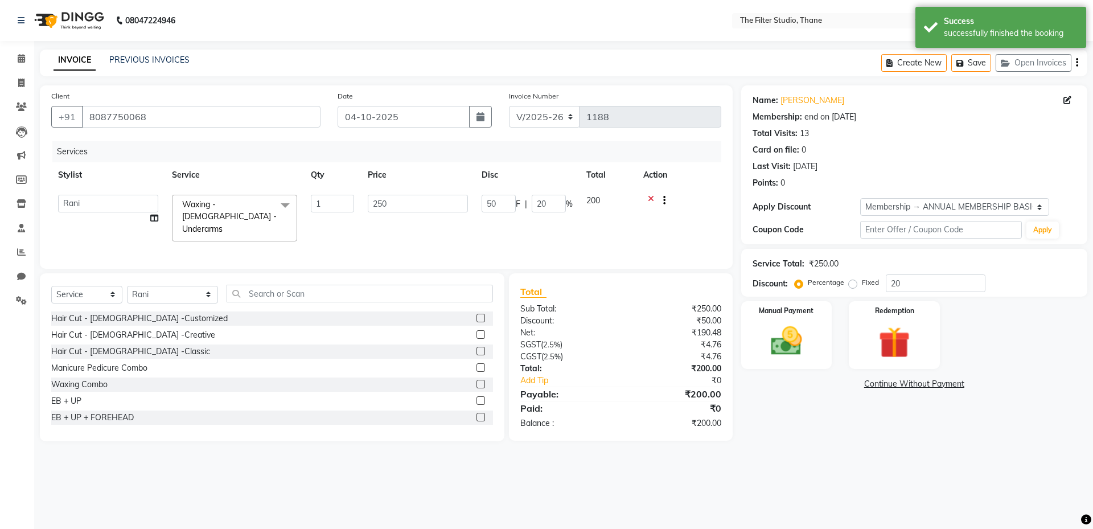
click at [290, 205] on span at bounding box center [285, 206] width 23 height 22
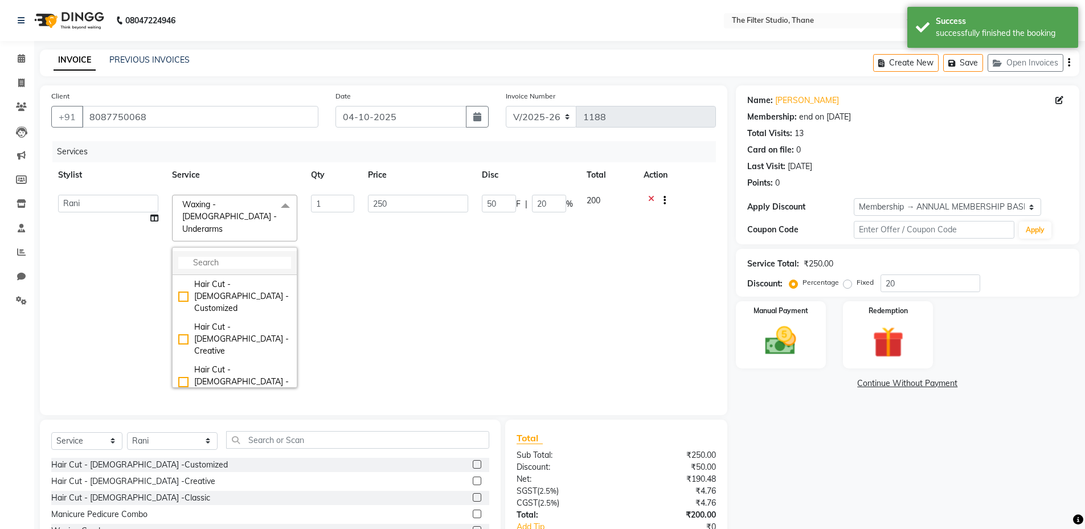
click at [259, 263] on li at bounding box center [235, 263] width 124 height 24
click at [259, 257] on input "multiselect-search" at bounding box center [234, 263] width 113 height 12
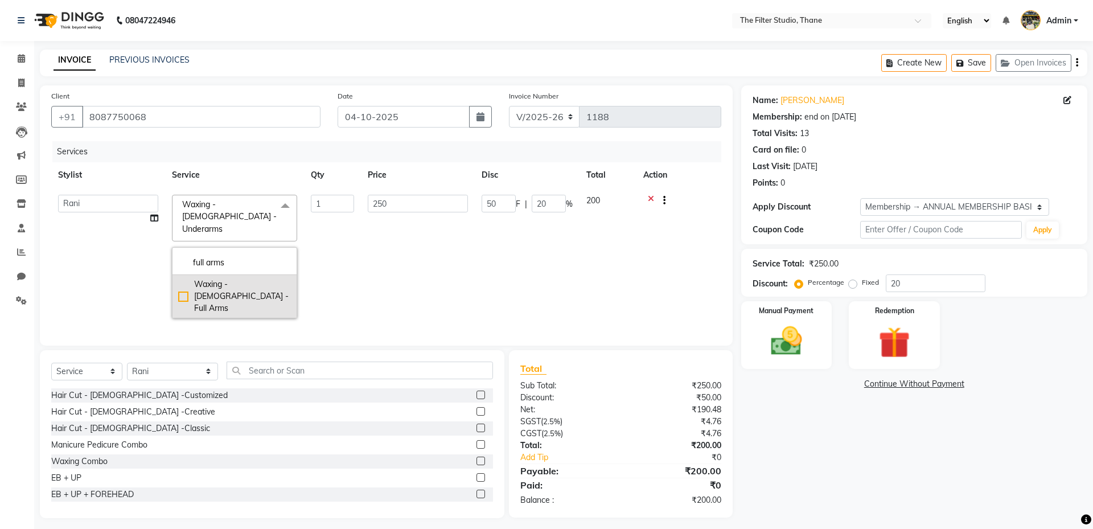
type input "full arms"
click at [242, 278] on div "Waxing - [DEMOGRAPHIC_DATA] -Full Arms" at bounding box center [234, 296] width 113 height 36
checkbox input "true"
type input "900"
type input "180"
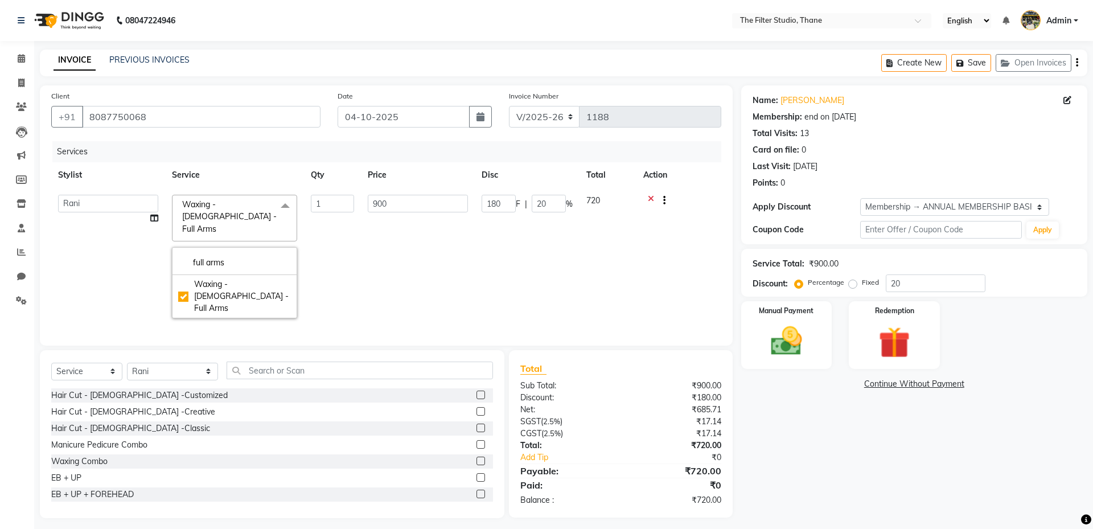
click at [437, 253] on td "900" at bounding box center [418, 256] width 114 height 137
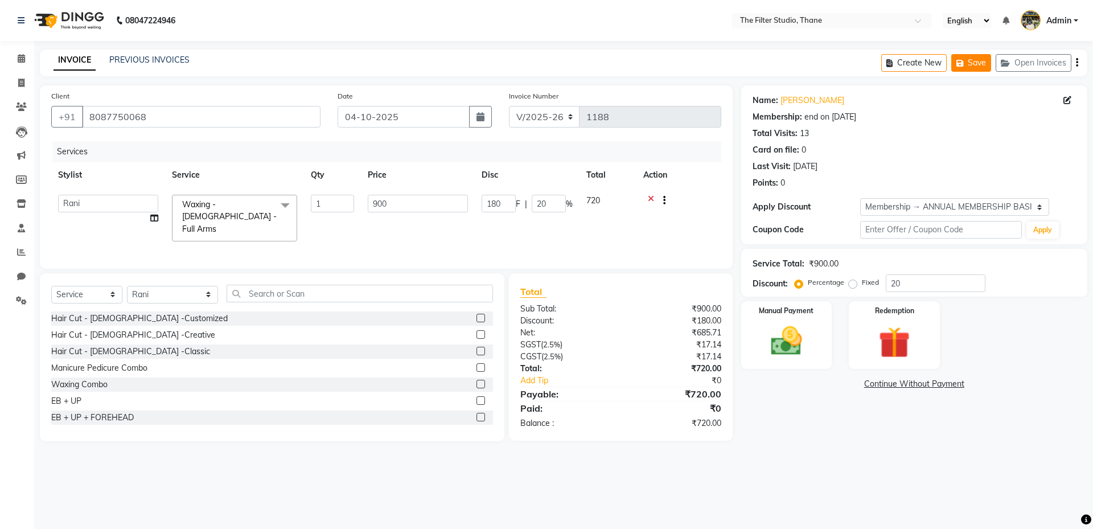
click at [984, 68] on button "Save" at bounding box center [972, 63] width 40 height 18
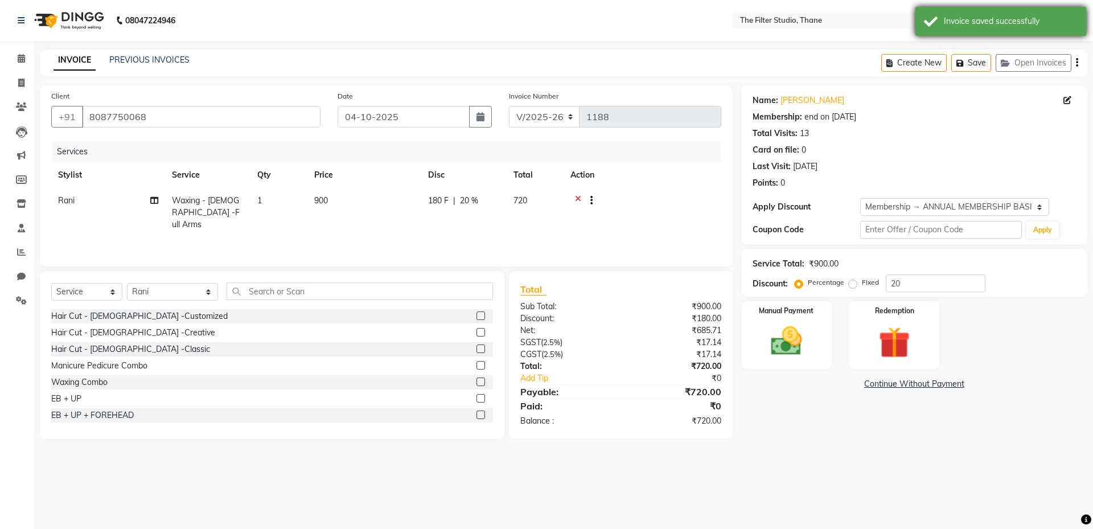
click at [1033, 24] on div "Invoice saved successfully" at bounding box center [1011, 21] width 134 height 12
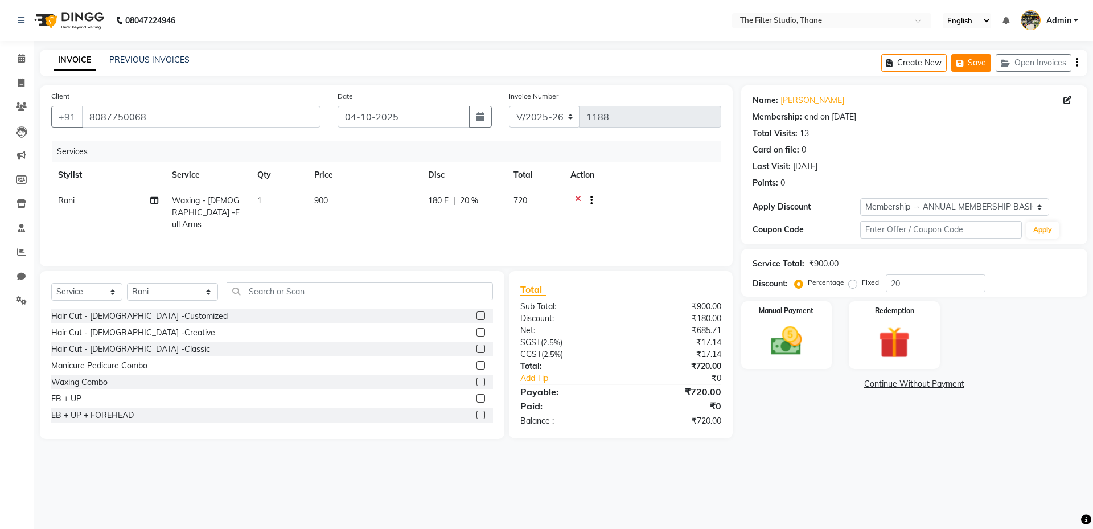
click at [989, 64] on button "Save" at bounding box center [972, 63] width 40 height 18
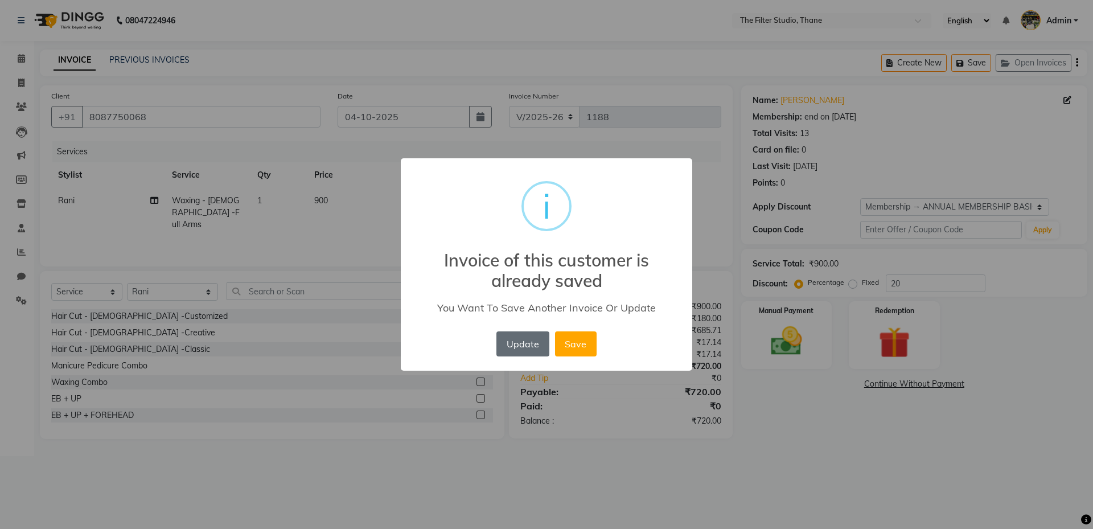
click at [524, 346] on button "Update" at bounding box center [523, 343] width 52 height 25
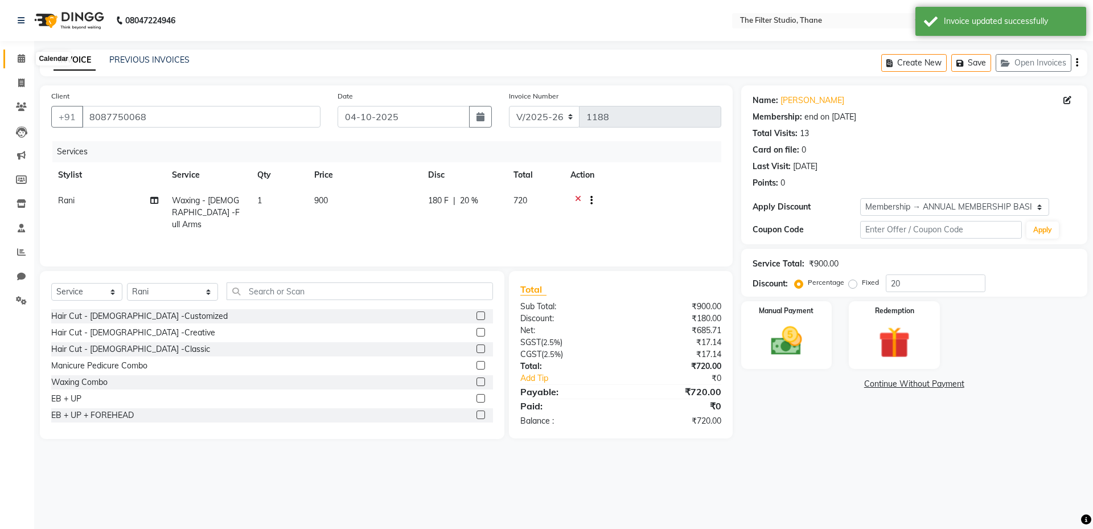
click at [18, 59] on icon at bounding box center [21, 58] width 7 height 9
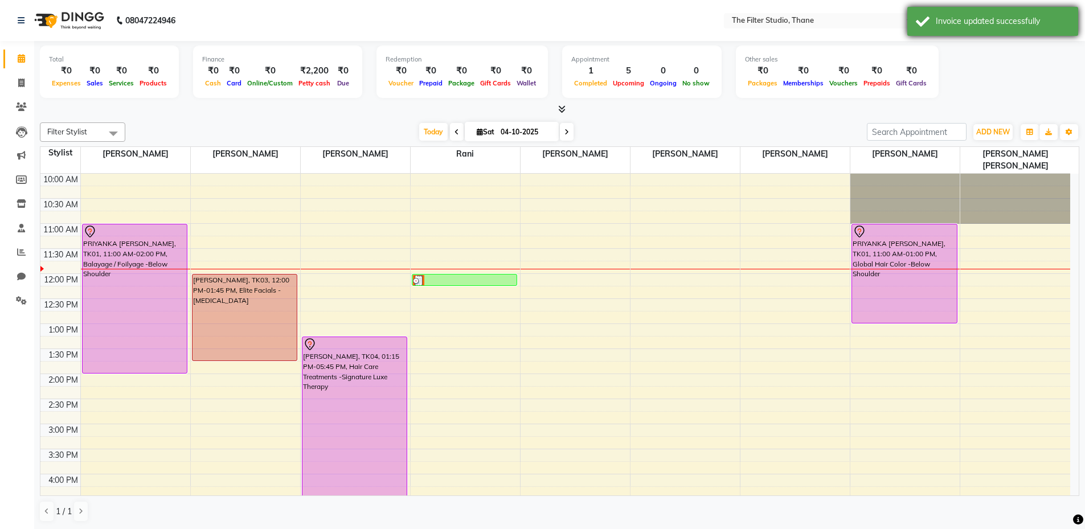
click at [1010, 20] on div "Invoice updated successfully" at bounding box center [1003, 21] width 134 height 12
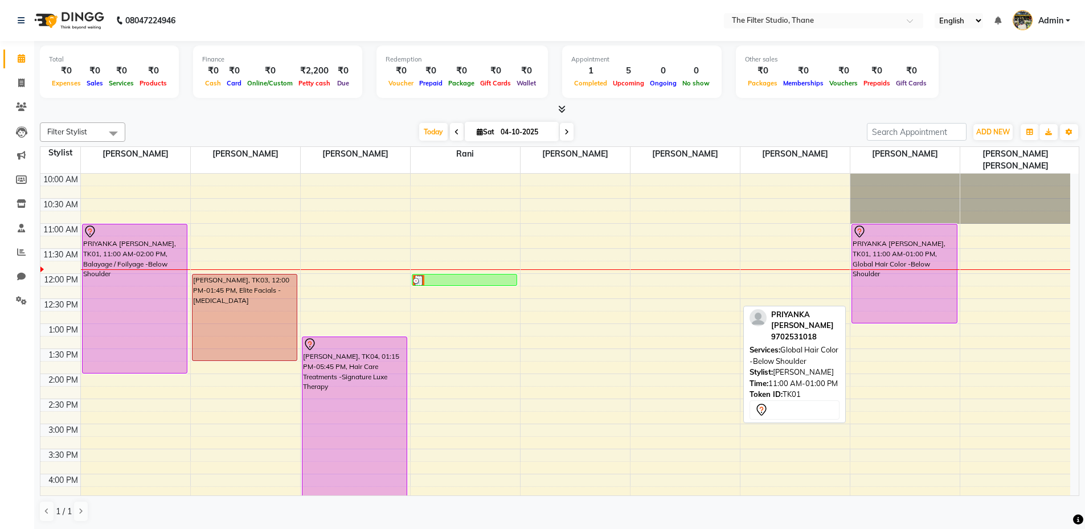
click at [902, 215] on div "PRIYANKA [PERSON_NAME], TK01, 11:00 AM-01:00 PM, Global Hair Color -Below Shoul…" at bounding box center [904, 524] width 109 height 701
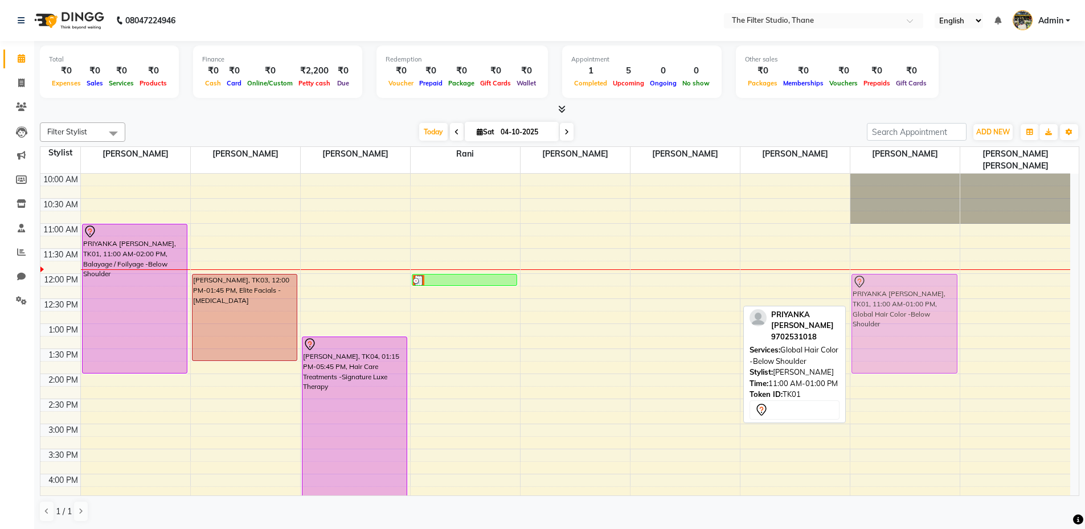
drag, startPoint x: 901, startPoint y: 217, endPoint x: 900, endPoint y: 269, distance: 51.8
click at [900, 269] on div "PRIYANKA [PERSON_NAME], TK01, 11:00 AM-01:00 PM, Global Hair Color -Below Shoul…" at bounding box center [904, 524] width 109 height 701
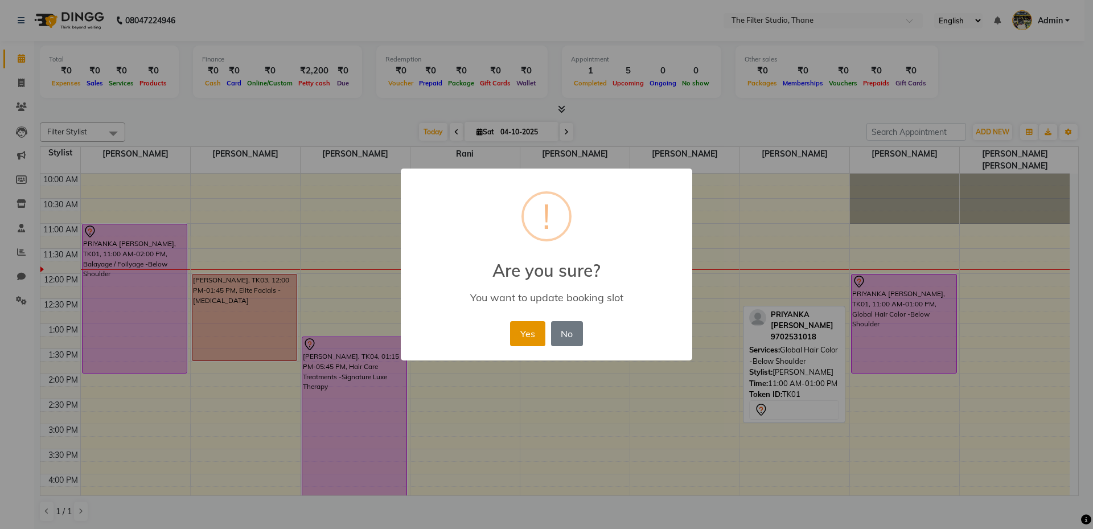
click at [533, 332] on button "Yes" at bounding box center [527, 333] width 35 height 25
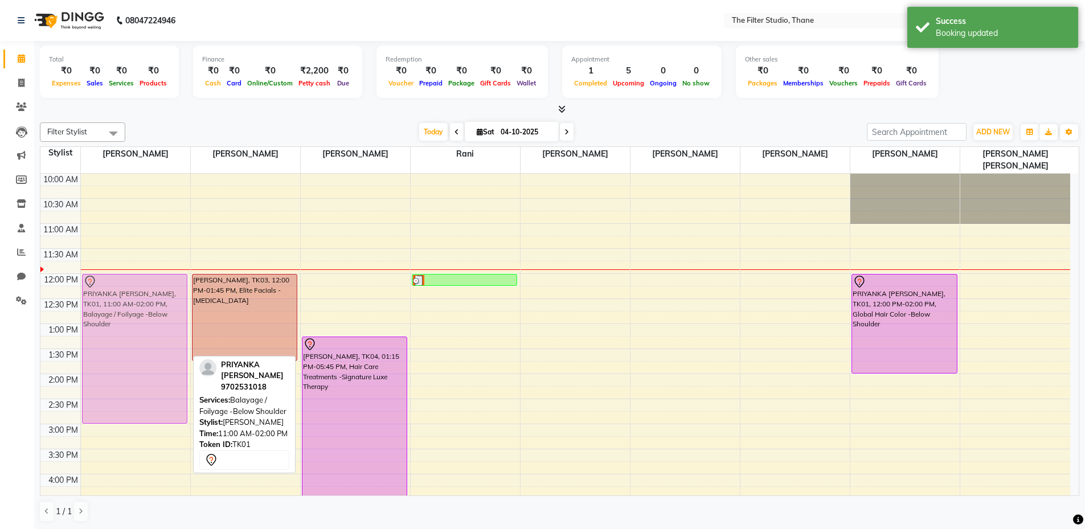
drag, startPoint x: 126, startPoint y: 221, endPoint x: 113, endPoint y: 275, distance: 55.5
click at [113, 275] on div "PRIYANKA [PERSON_NAME], TK01, 11:00 AM-02:00 PM, Balayage / Foilyage -Below Sho…" at bounding box center [135, 524] width 109 height 701
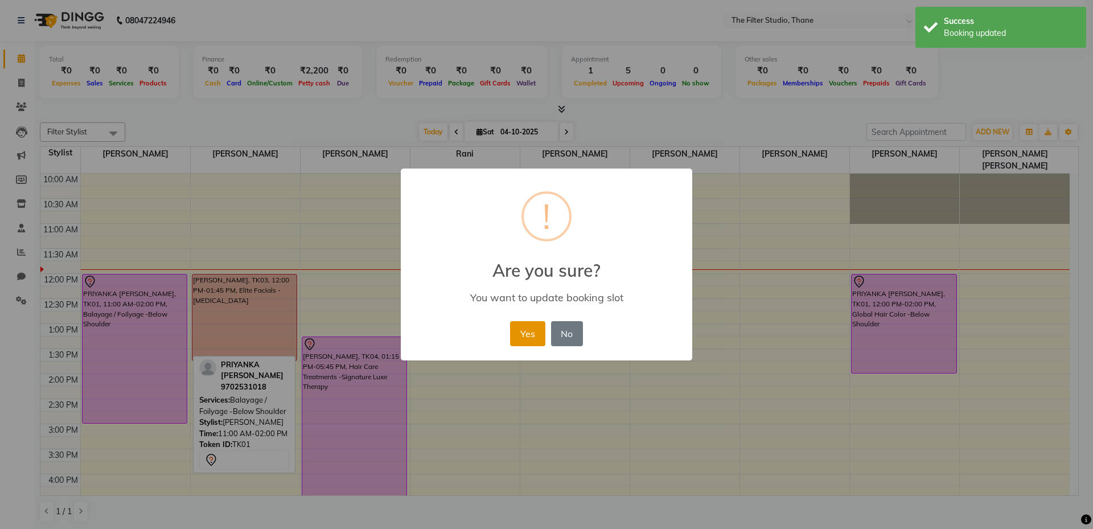
click at [528, 327] on button "Yes" at bounding box center [527, 333] width 35 height 25
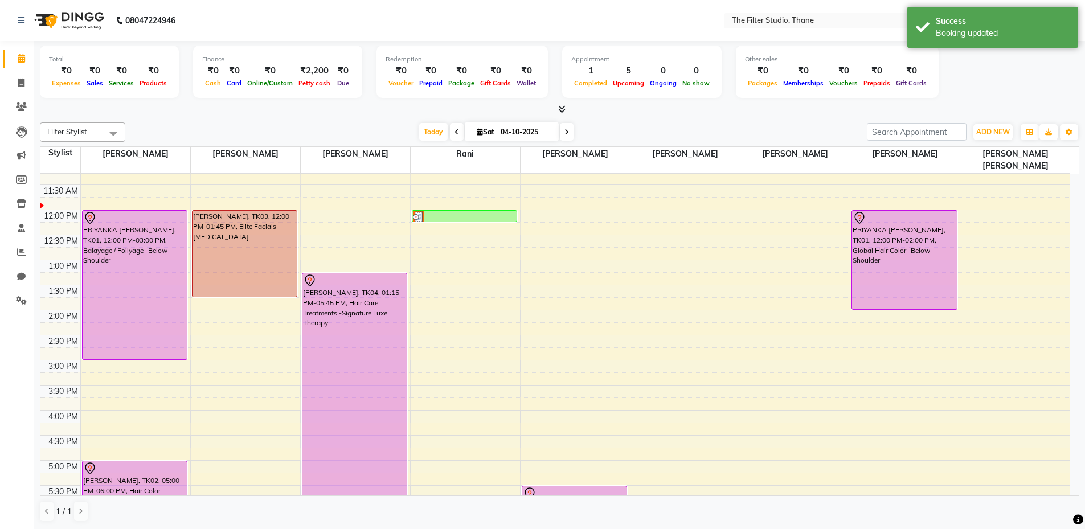
scroll to position [71, 0]
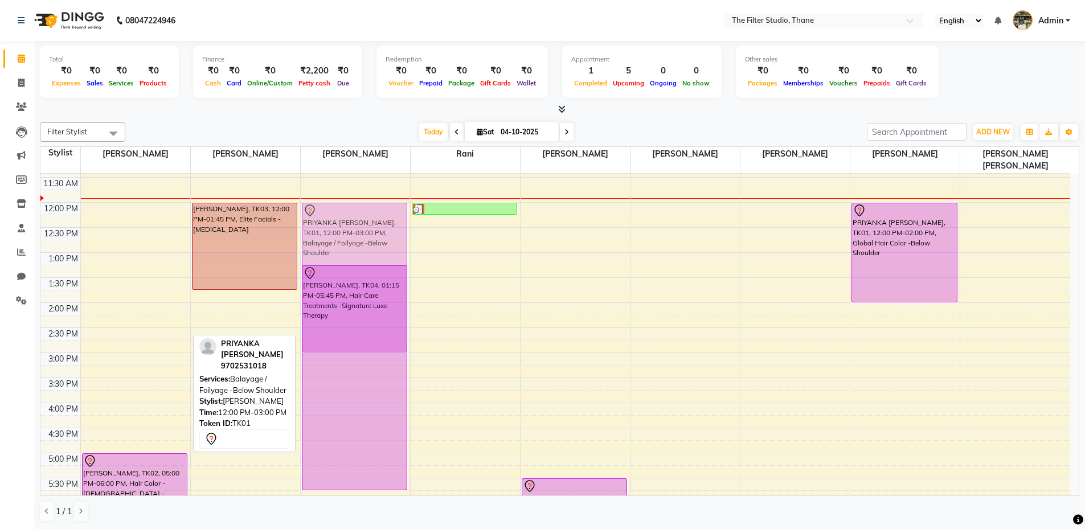
drag, startPoint x: 109, startPoint y: 204, endPoint x: 354, endPoint y: 210, distance: 244.9
click at [354, 210] on tr "PRIYANKA [PERSON_NAME], TK01, 12:00 PM-03:00 PM, Balayage / Foilyage -Below Sho…" at bounding box center [555, 452] width 1030 height 701
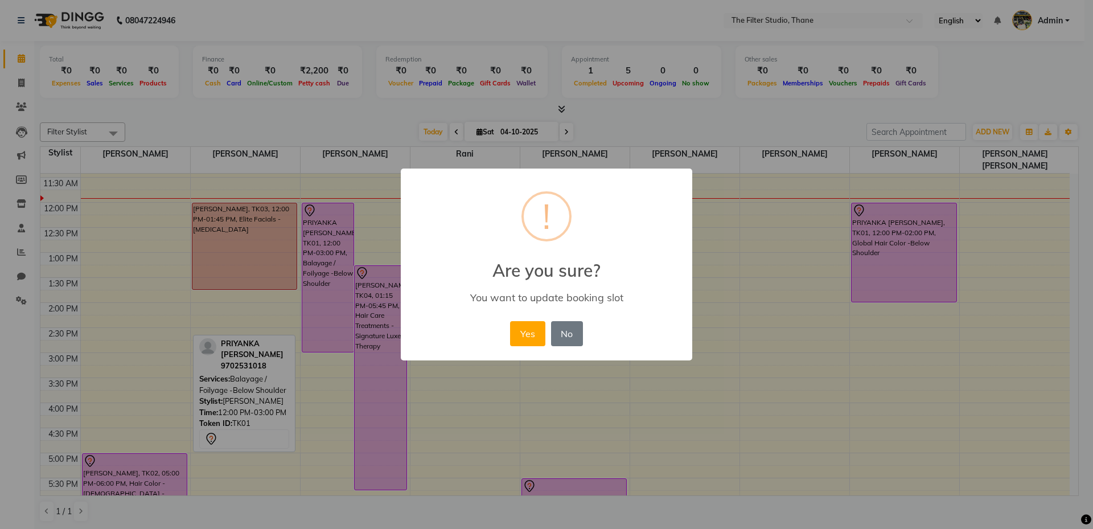
click at [548, 333] on div "Yes No No" at bounding box center [546, 333] width 78 height 31
click at [544, 338] on button "Yes" at bounding box center [527, 333] width 35 height 25
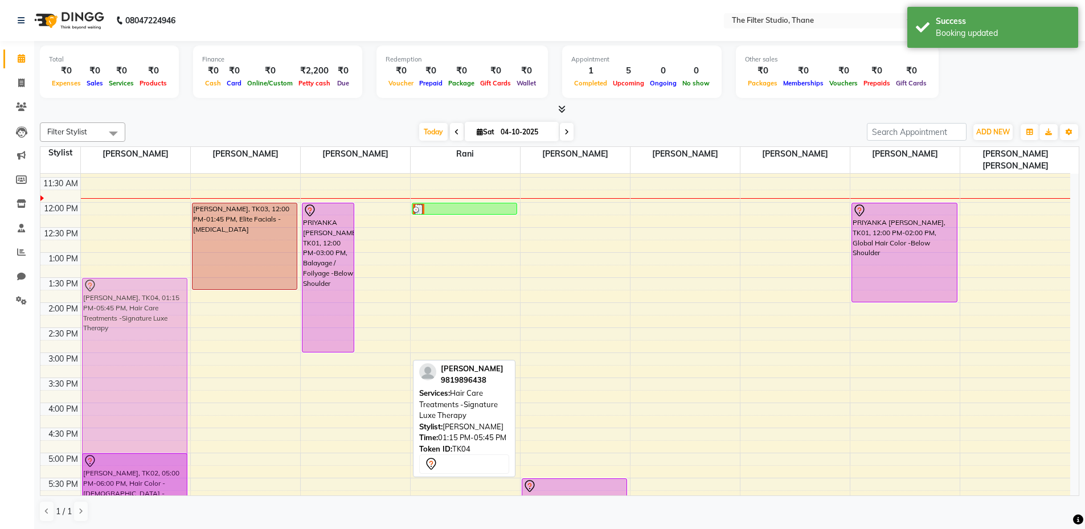
drag, startPoint x: 384, startPoint y: 282, endPoint x: 94, endPoint y: 292, distance: 290.0
click at [94, 292] on tr "[PERSON_NAME], TK02, 05:00 PM-06:00 PM, Hair Color - [DEMOGRAPHIC_DATA] -[MEDIC…" at bounding box center [555, 452] width 1030 height 701
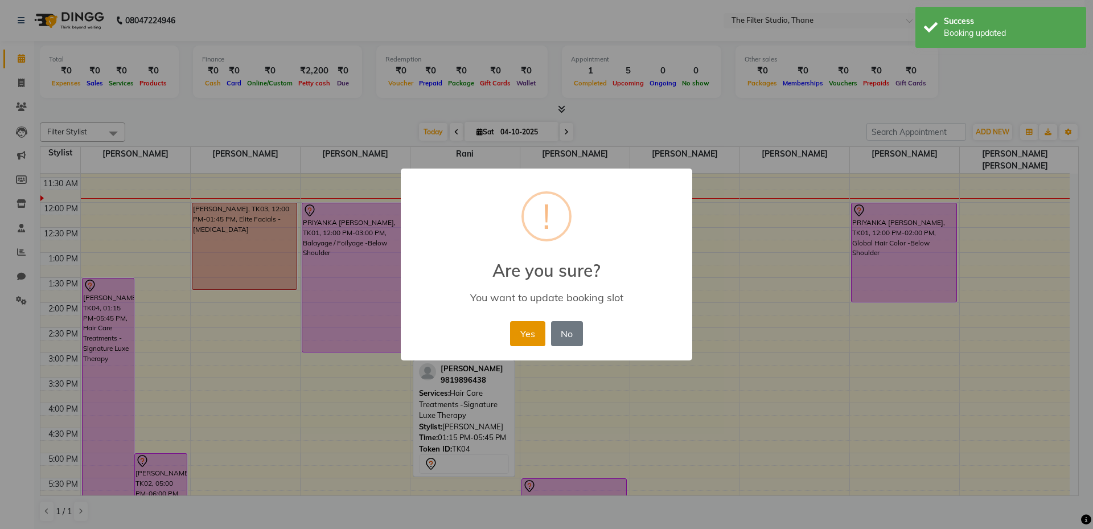
click at [518, 331] on button "Yes" at bounding box center [527, 333] width 35 height 25
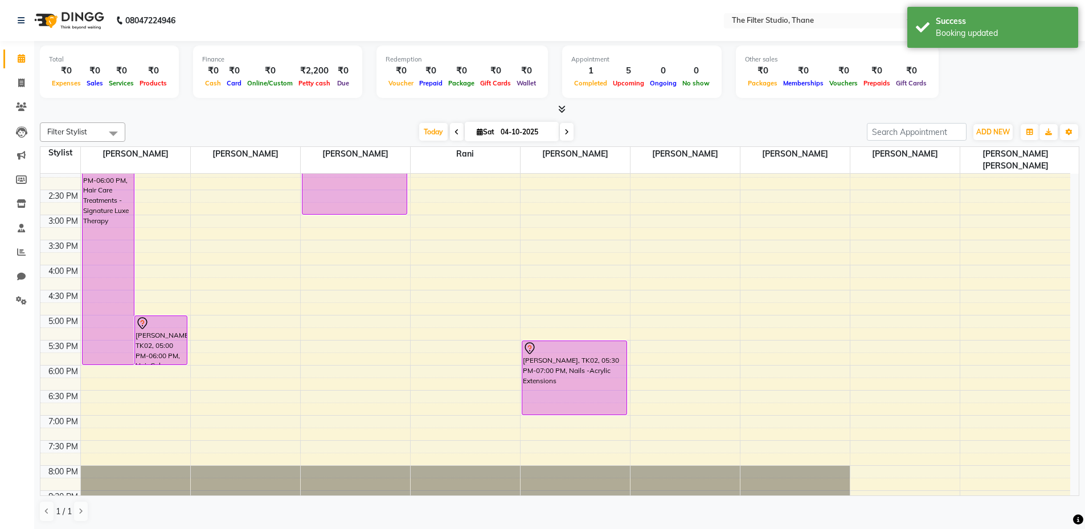
scroll to position [212, 0]
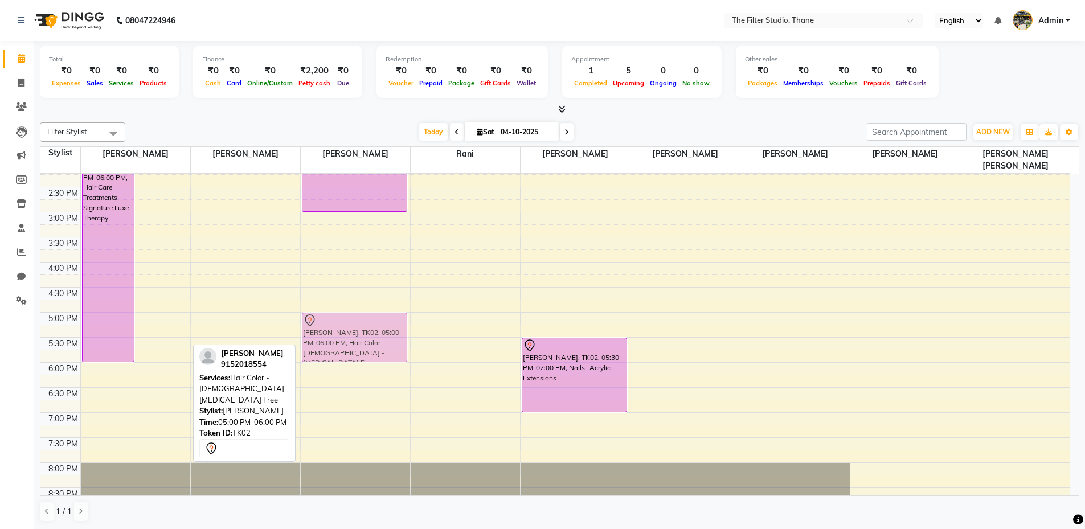
drag, startPoint x: 171, startPoint y: 314, endPoint x: 354, endPoint y: 315, distance: 183.4
click at [354, 315] on tr "[PERSON_NAME], TK04, 01:30 PM-06:00 PM, Hair Care Treatments -Signature Luxe Th…" at bounding box center [555, 312] width 1030 height 701
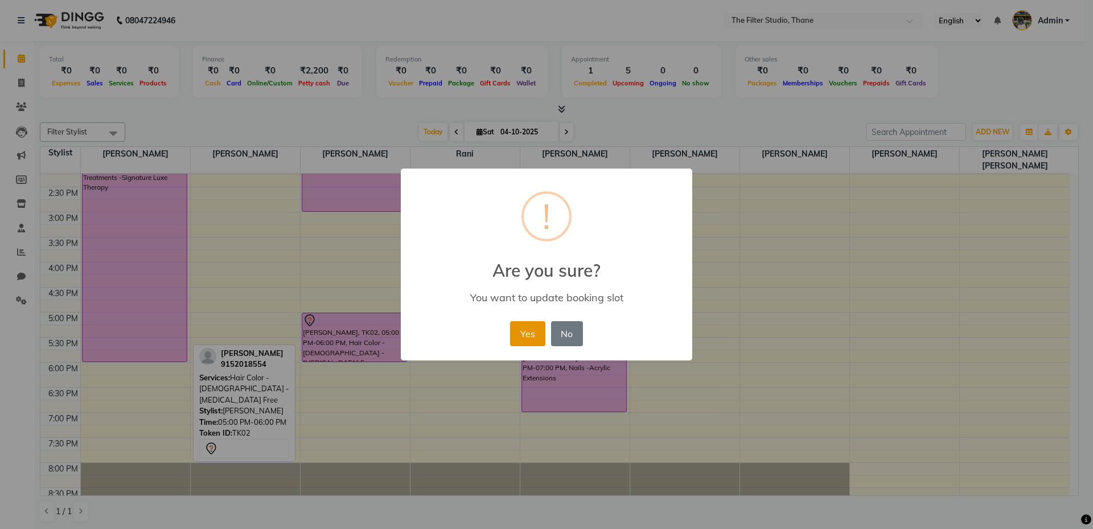
click at [519, 333] on button "Yes" at bounding box center [527, 333] width 35 height 25
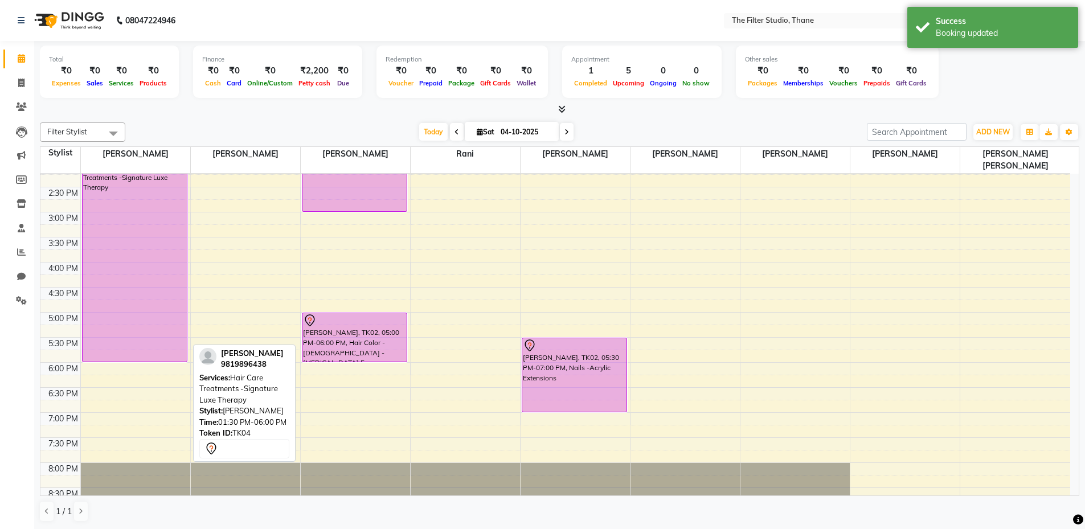
click at [138, 289] on div "[PERSON_NAME], TK04, 01:30 PM-06:00 PM, Hair Care Treatments -Signature Luxe Th…" at bounding box center [135, 250] width 104 height 224
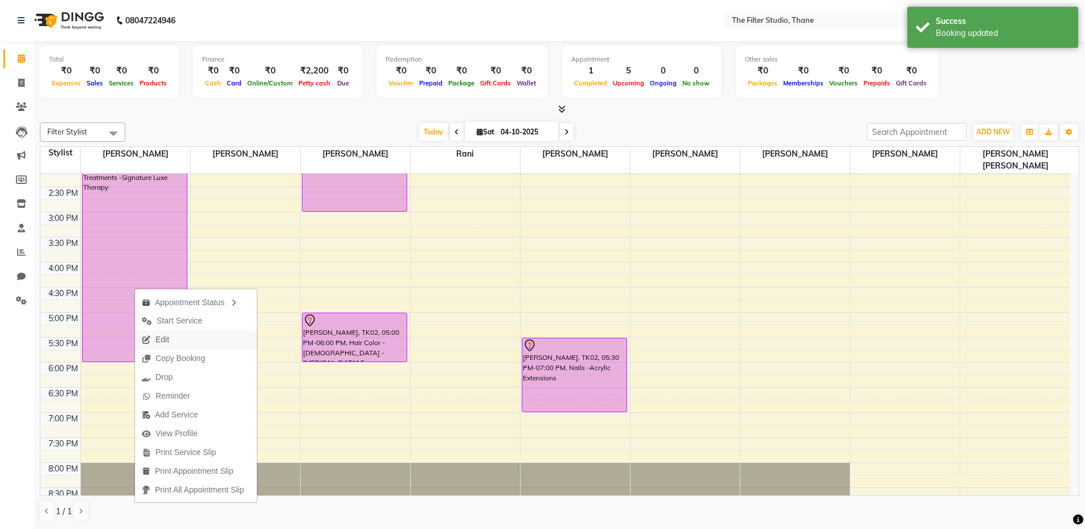
click at [149, 337] on icon "button" at bounding box center [146, 340] width 9 height 8
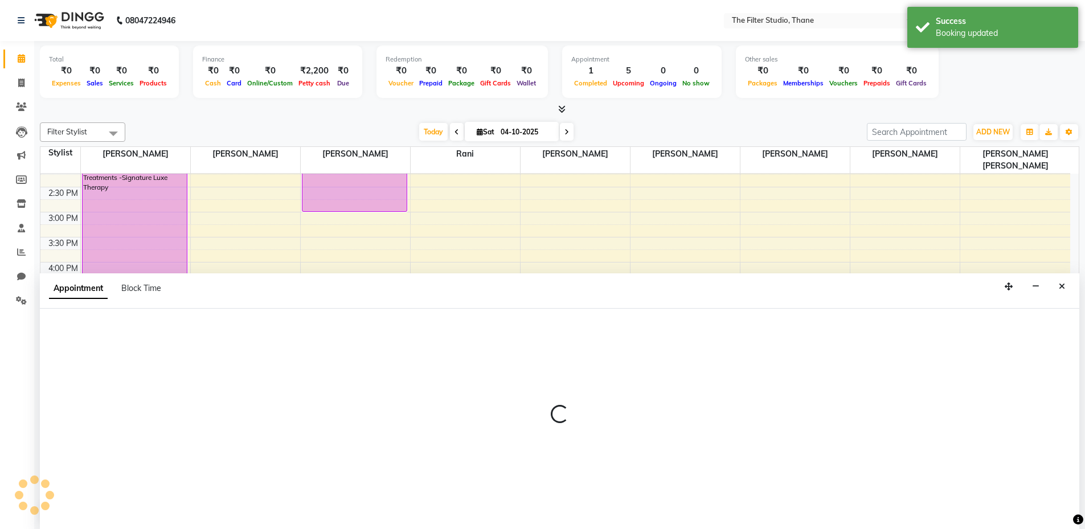
scroll to position [1, 0]
select select "tentative"
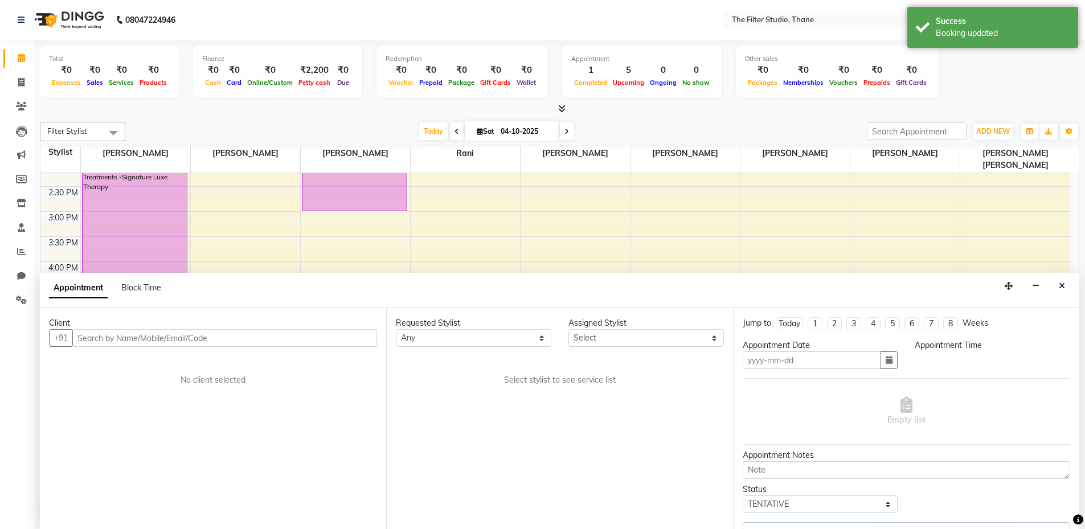
type input "04-10-2025"
select select "72544"
select select "810"
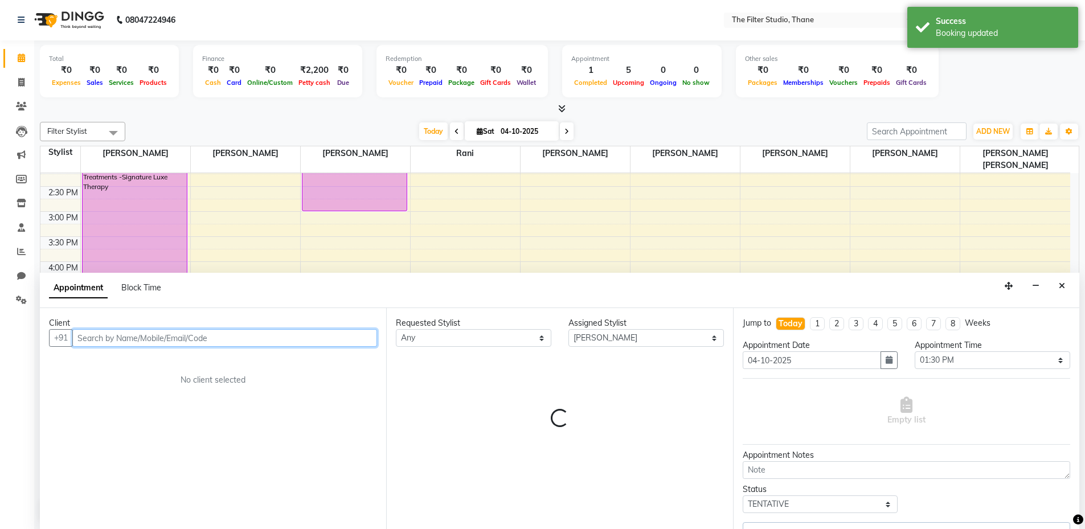
scroll to position [51, 0]
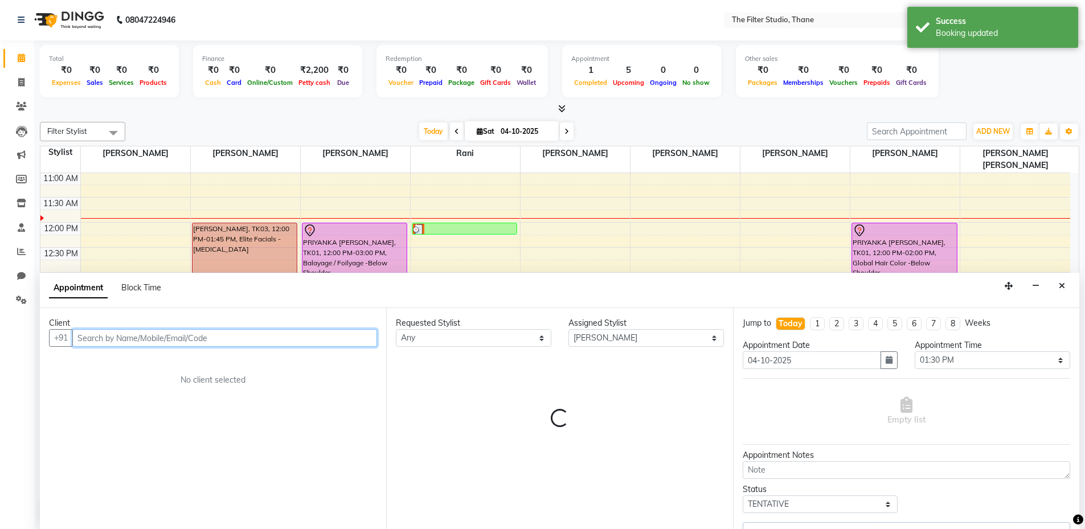
select select "4055"
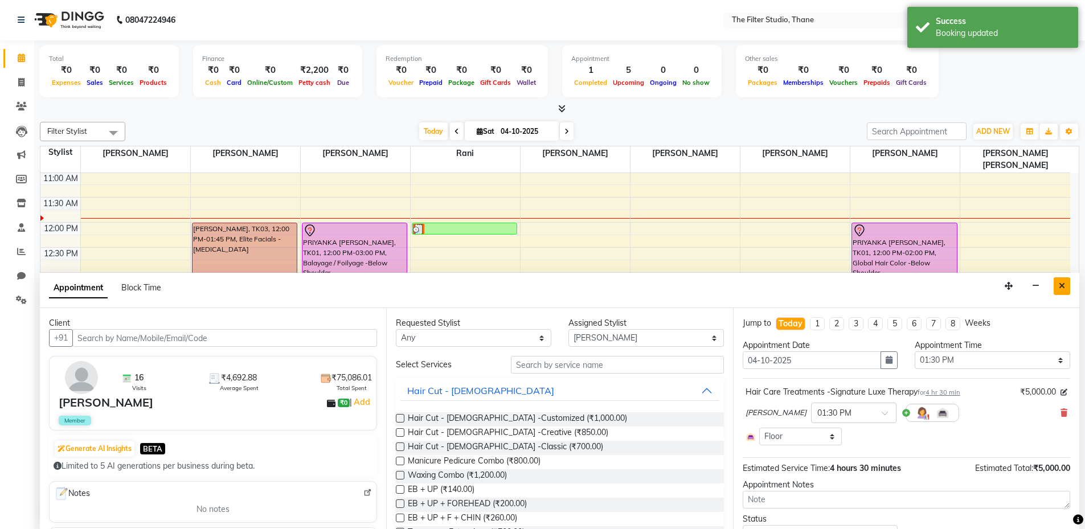
click at [1063, 288] on icon "Close" at bounding box center [1062, 286] width 6 height 8
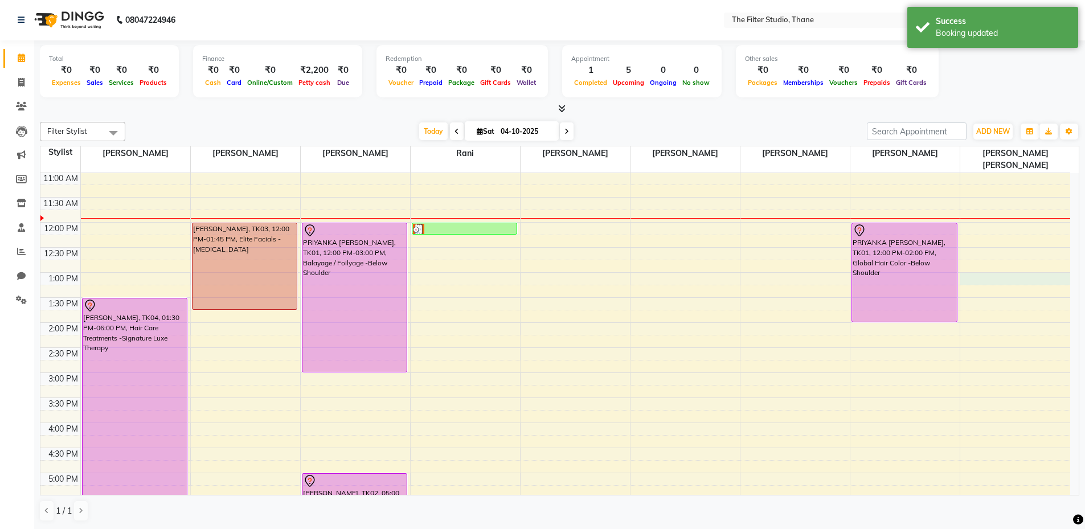
click at [1065, 272] on div "10:00 AM 10:30 AM 11:00 AM 11:30 AM 12:00 PM 12:30 PM 1:00 PM 1:30 PM 2:00 PM 2…" at bounding box center [555, 472] width 1030 height 701
select select "85522"
select select "780"
select select "tentative"
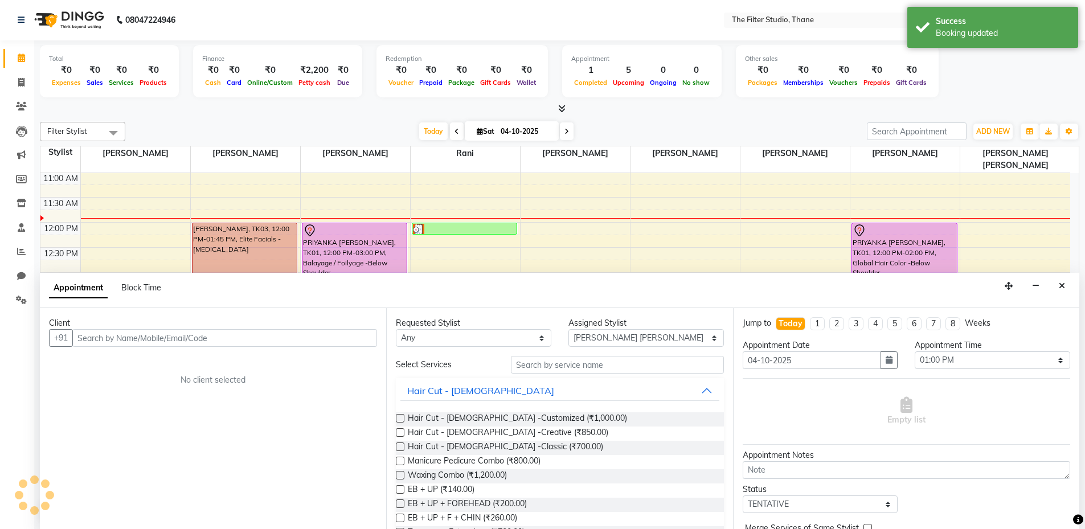
click at [1072, 273] on div "Appointment Block Time" at bounding box center [559, 290] width 1039 height 35
click at [1062, 285] on icon "Close" at bounding box center [1062, 286] width 6 height 8
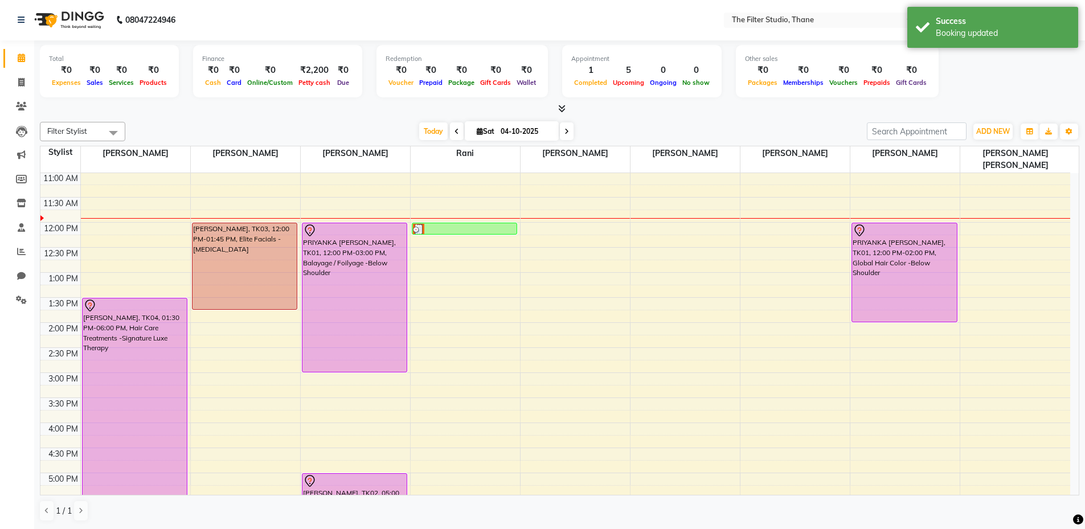
scroll to position [0, 0]
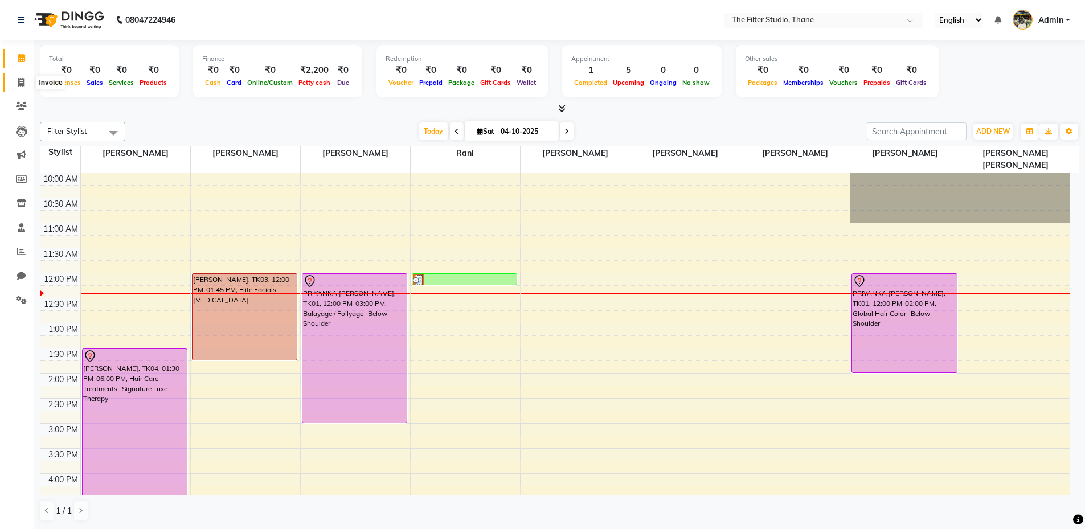
click at [15, 76] on span at bounding box center [21, 82] width 20 height 13
select select "8024"
select select "service"
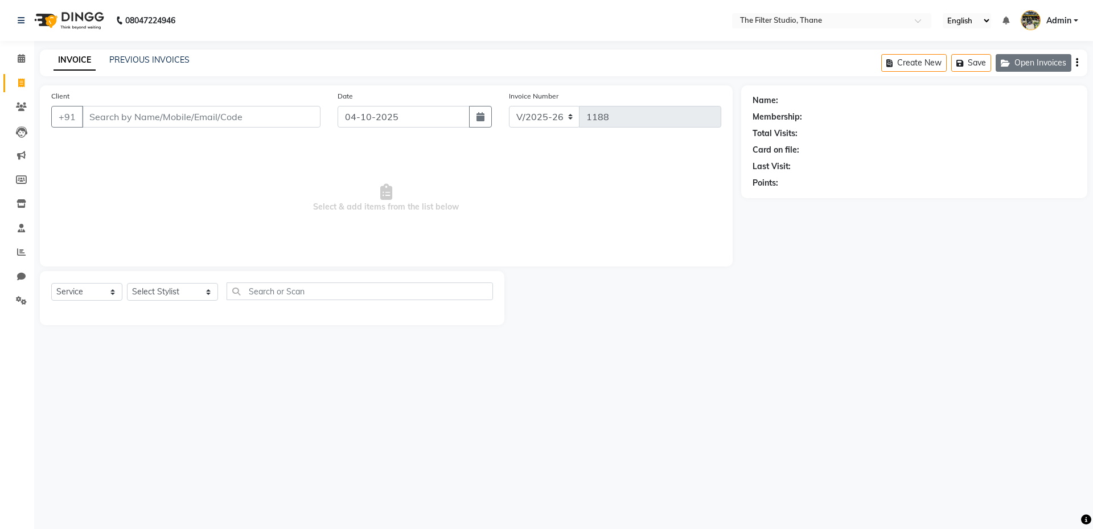
click at [1042, 55] on button "Open Invoices" at bounding box center [1034, 63] width 76 height 18
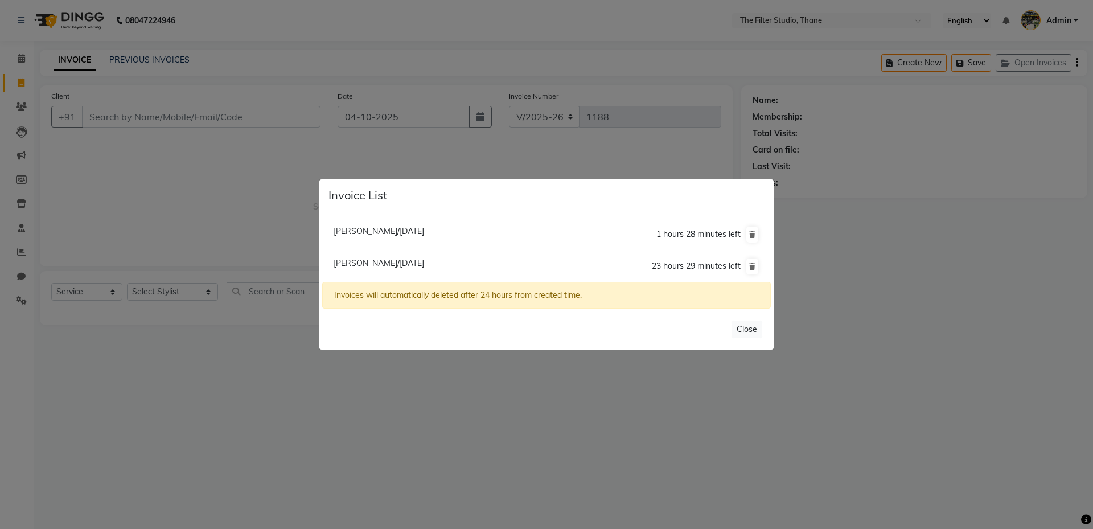
click at [399, 266] on span "[PERSON_NAME]/[DATE]" at bounding box center [379, 263] width 91 height 10
type input "8087750068"
select select "1: Object"
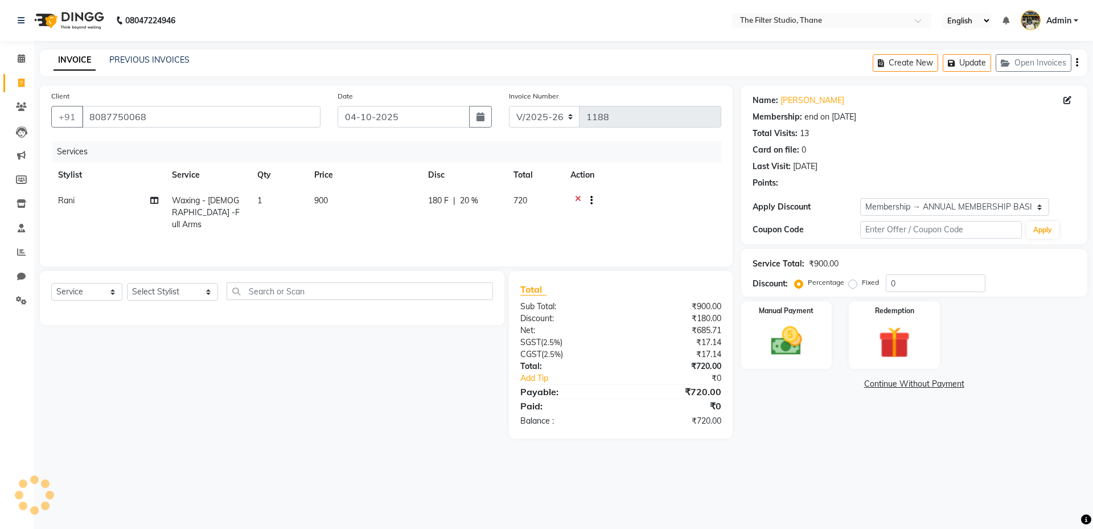
type input "20"
click at [187, 294] on select "Select Stylist [PERSON_NAME] [PERSON_NAME] [PERSON_NAME] [PERSON_NAME] [PERSON_…" at bounding box center [172, 292] width 91 height 18
select select "72546"
click at [127, 283] on select "Select Stylist [PERSON_NAME] [PERSON_NAME] [PERSON_NAME] [PERSON_NAME] [PERSON_…" at bounding box center [172, 292] width 91 height 18
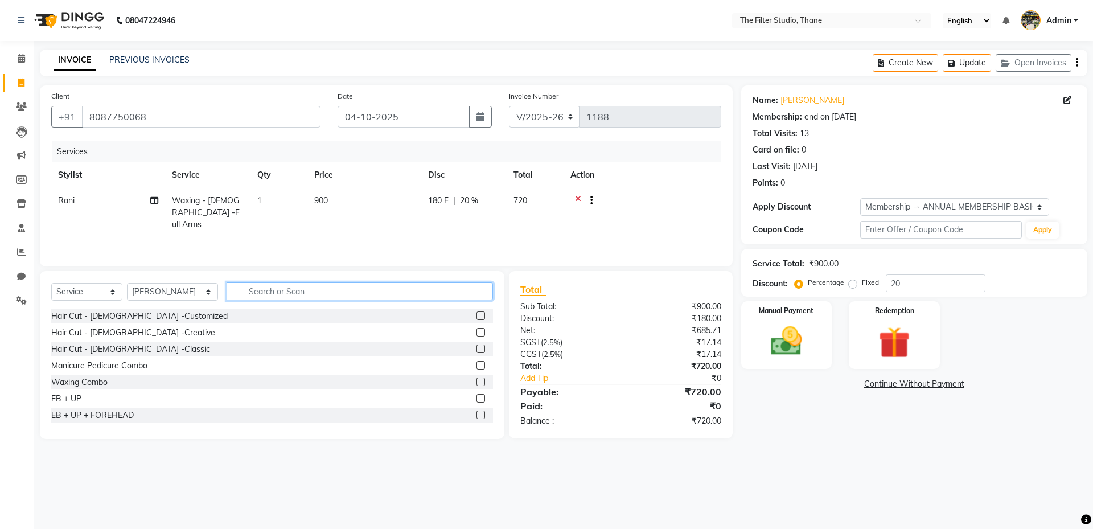
click at [258, 293] on input "text" at bounding box center [360, 291] width 266 height 18
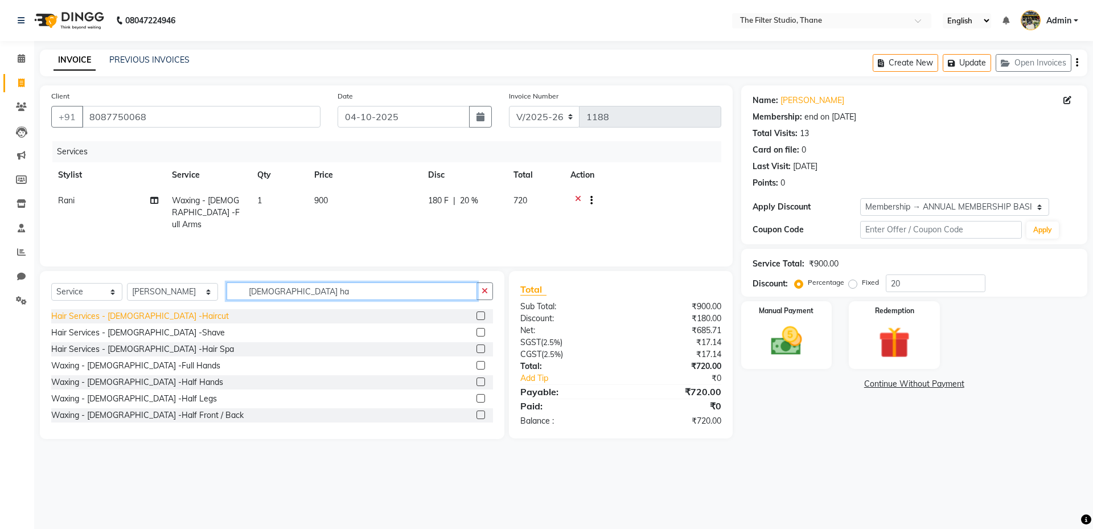
type input "[DEMOGRAPHIC_DATA] ha"
click at [132, 321] on div "Hair Services - [DEMOGRAPHIC_DATA] -Haircut" at bounding box center [140, 316] width 178 height 12
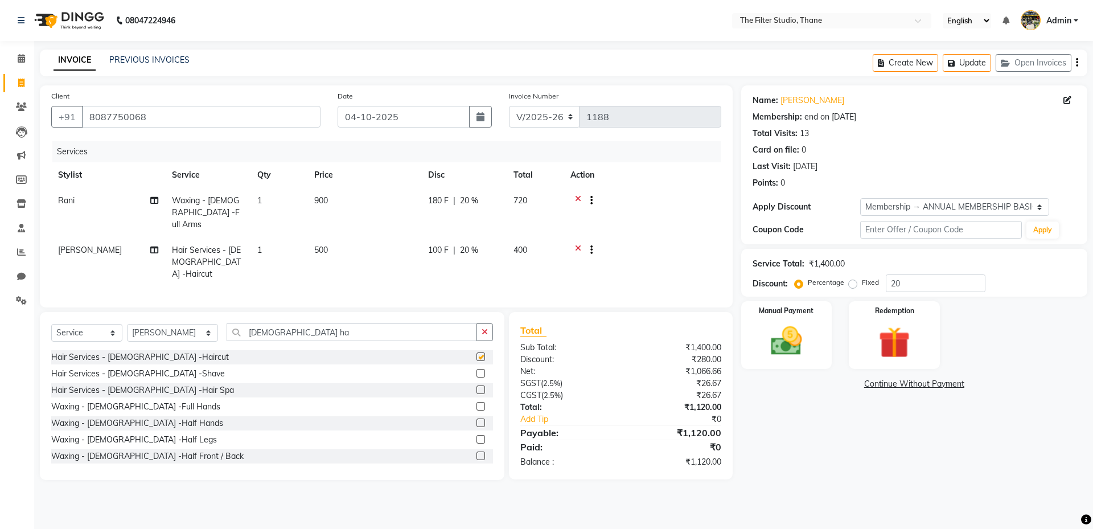
checkbox input "false"
click at [981, 63] on button "Update" at bounding box center [967, 63] width 48 height 18
click at [901, 65] on button "Create New" at bounding box center [905, 63] width 65 height 18
select select "service"
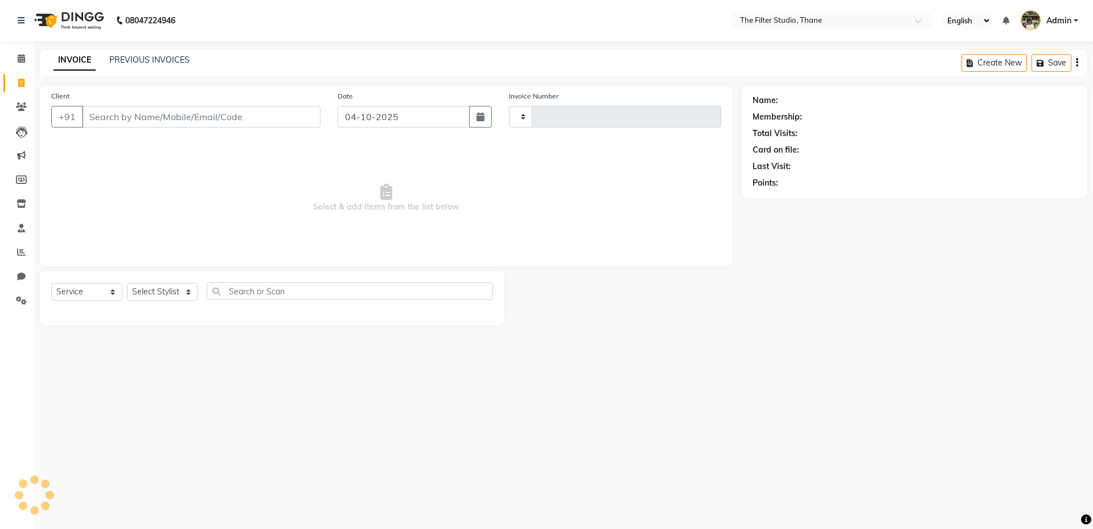
type input "1188"
select select "8024"
drag, startPoint x: 142, startPoint y: 118, endPoint x: 237, endPoint y: 158, distance: 102.6
click at [143, 118] on input "Client" at bounding box center [201, 117] width 239 height 22
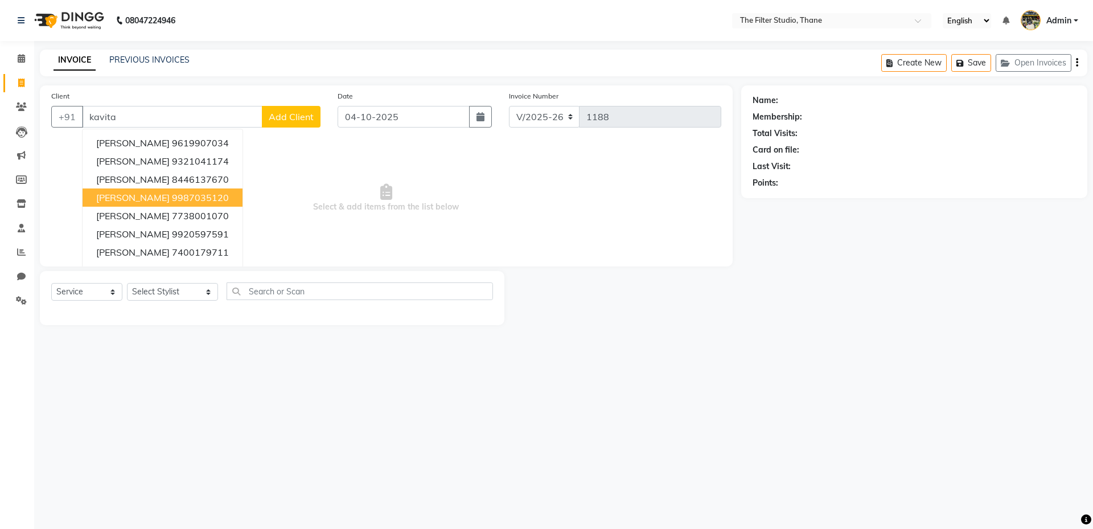
click at [210, 199] on ngb-highlight "9987035120" at bounding box center [200, 197] width 57 height 11
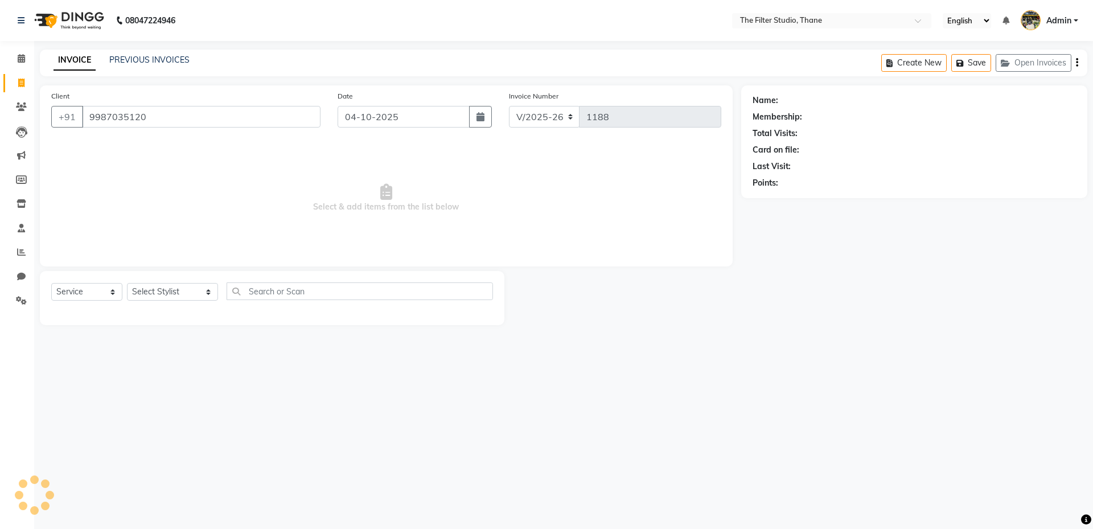
type input "9987035120"
select select "1: Object"
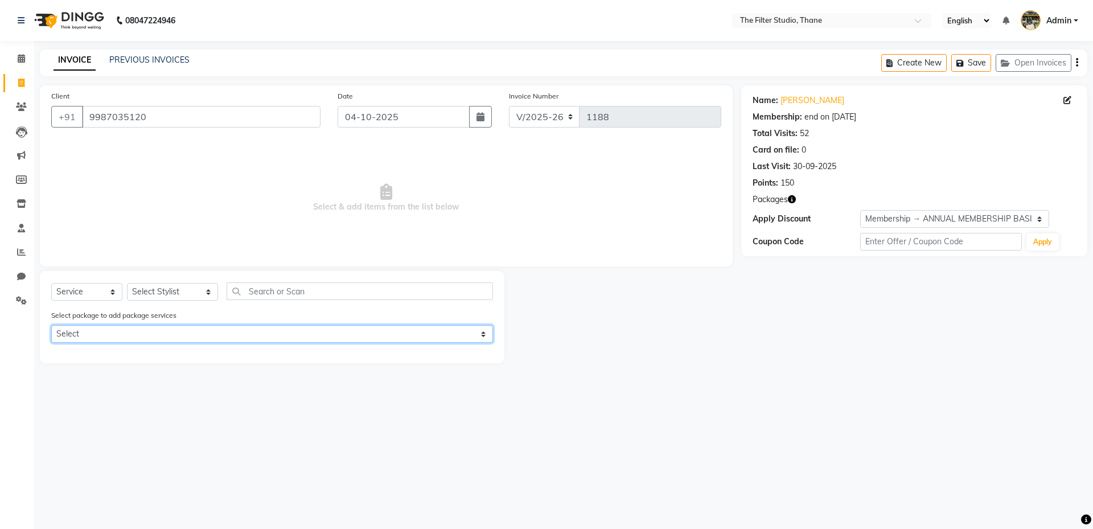
click at [80, 334] on select "Select Hair Treatment - ORGANIC" at bounding box center [272, 334] width 442 height 18
select select "1: Object"
click at [51, 325] on select "Select Hair Treatment - ORGANIC" at bounding box center [272, 334] width 442 height 18
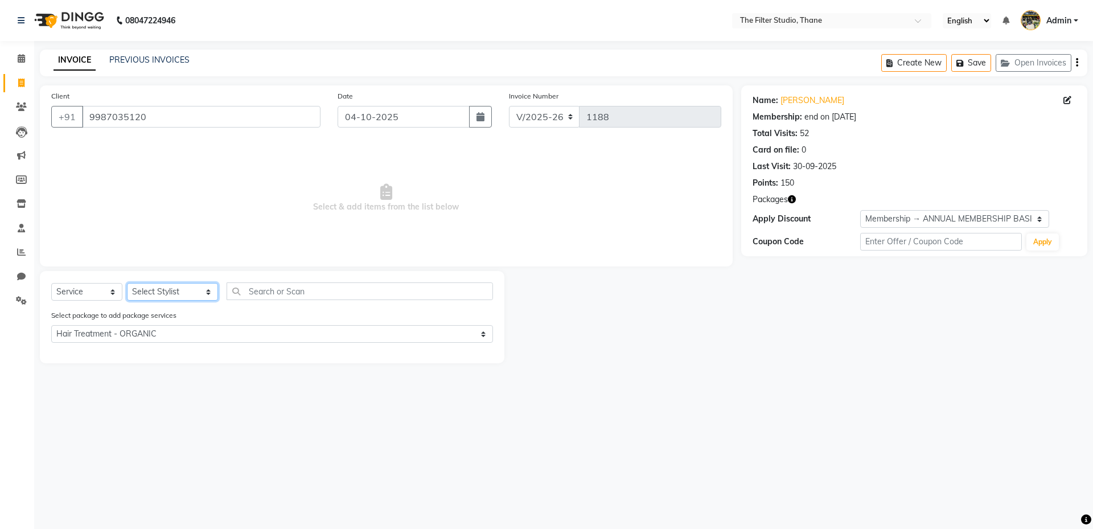
click at [181, 292] on select "Select Stylist [PERSON_NAME] [PERSON_NAME] [PERSON_NAME] [PERSON_NAME] [PERSON_…" at bounding box center [172, 292] width 91 height 18
select select "72544"
click at [127, 283] on select "Select Stylist [PERSON_NAME] [PERSON_NAME] [PERSON_NAME] [PERSON_NAME] [PERSON_…" at bounding box center [172, 292] width 91 height 18
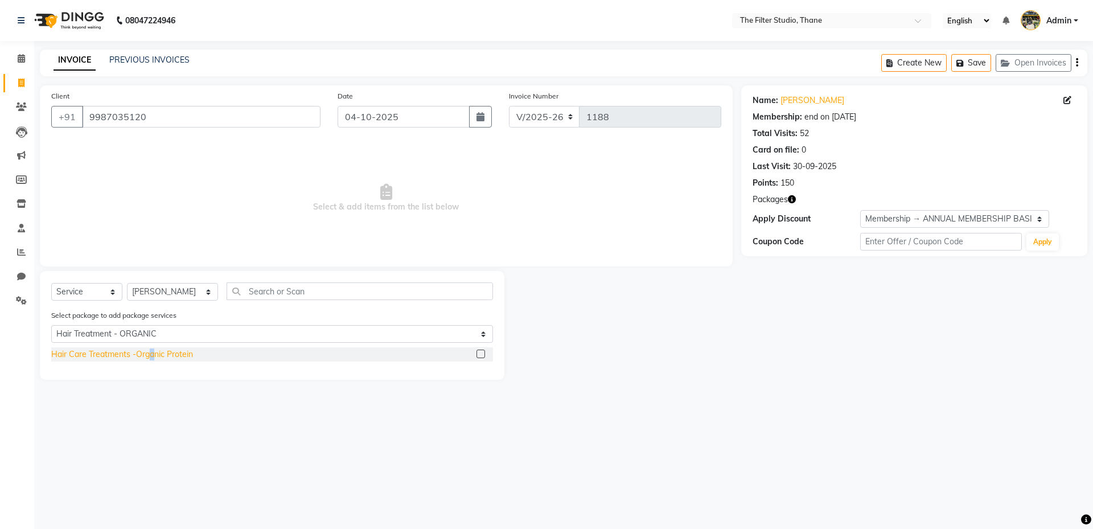
click at [152, 353] on div "Hair Care Treatments -Organic Protein" at bounding box center [122, 354] width 142 height 12
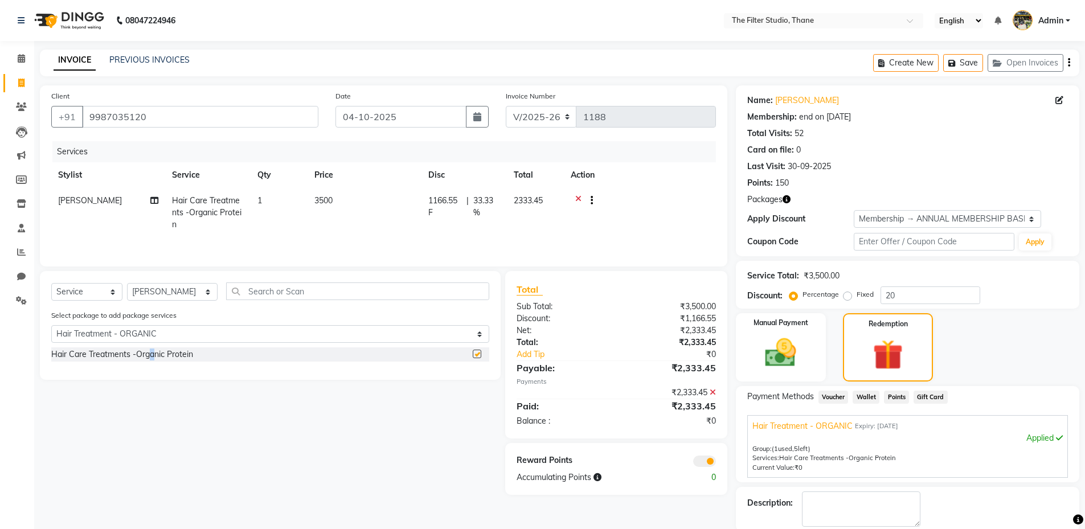
checkbox input "false"
click at [294, 469] on div "Select Service Product Membership Package Voucher Prepaid Gift Card Select Styl…" at bounding box center [265, 383] width 469 height 224
click at [186, 293] on select "Select Stylist [PERSON_NAME] [PERSON_NAME] [PERSON_NAME] [PERSON_NAME] [PERSON_…" at bounding box center [172, 292] width 91 height 18
select select "72545"
click at [127, 283] on select "Select Stylist [PERSON_NAME] [PERSON_NAME] [PERSON_NAME] [PERSON_NAME] [PERSON_…" at bounding box center [172, 292] width 91 height 18
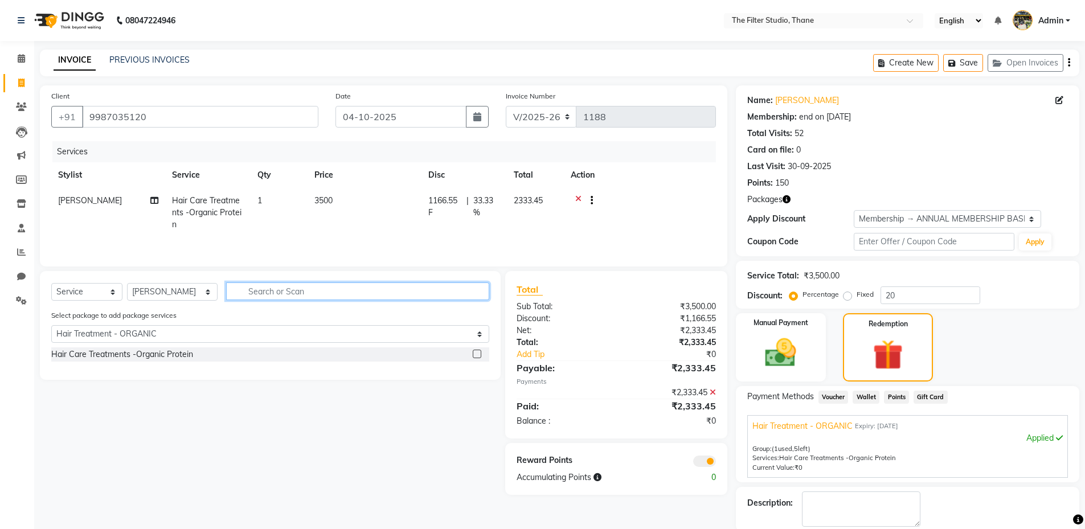
click at [237, 292] on input "text" at bounding box center [357, 291] width 263 height 18
type input "t"
select select "0: undefined"
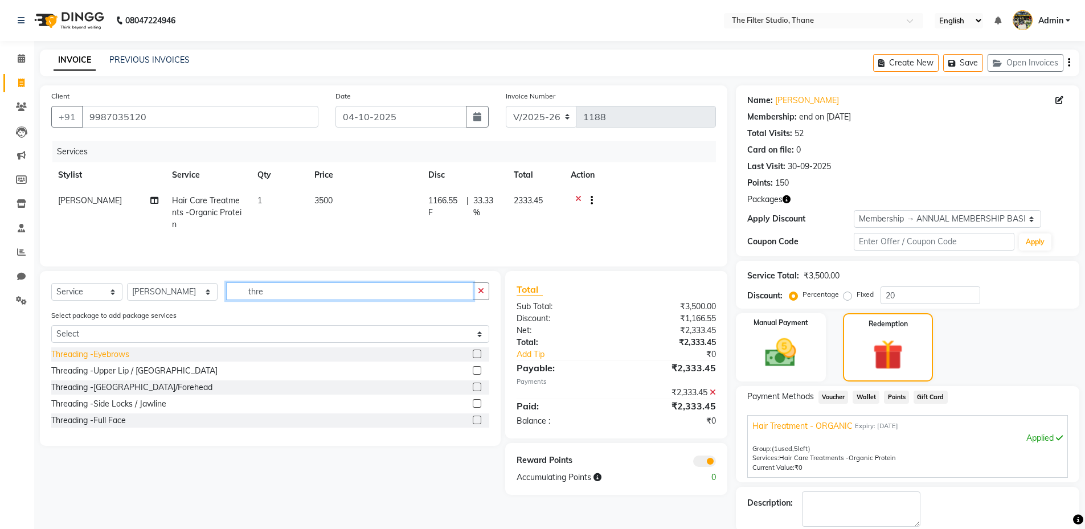
type input "thre"
click at [112, 354] on div "Threading -Eyebrows" at bounding box center [90, 354] width 78 height 12
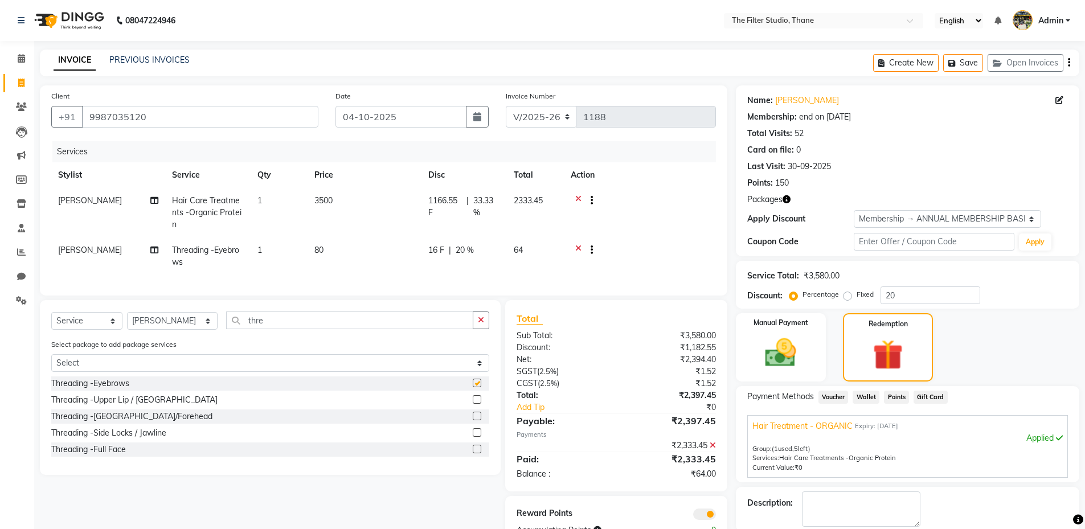
checkbox input "false"
click at [963, 59] on button "Save" at bounding box center [963, 63] width 40 height 18
click at [958, 64] on icon "button" at bounding box center [953, 63] width 11 height 8
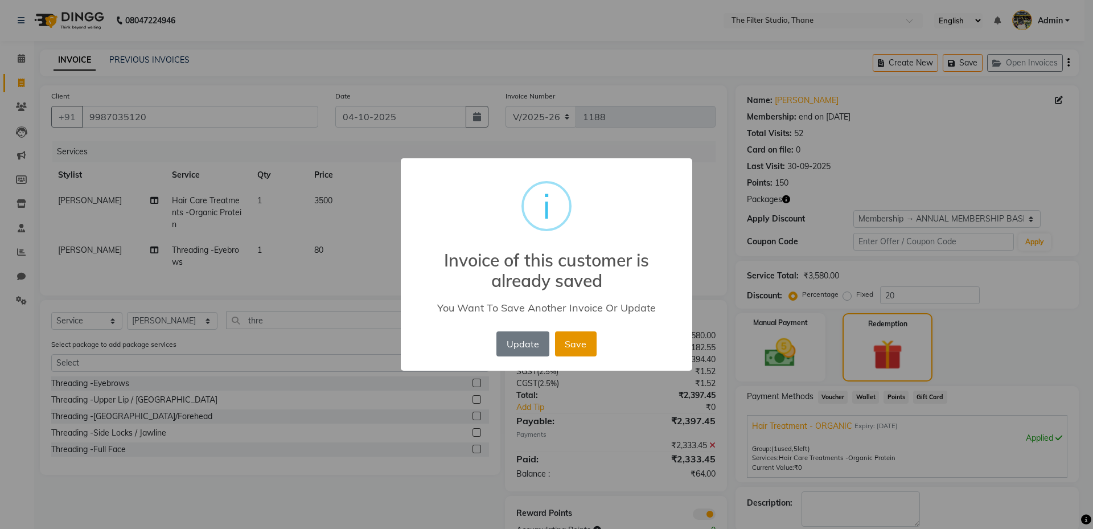
click at [582, 342] on button "Save" at bounding box center [576, 343] width 42 height 25
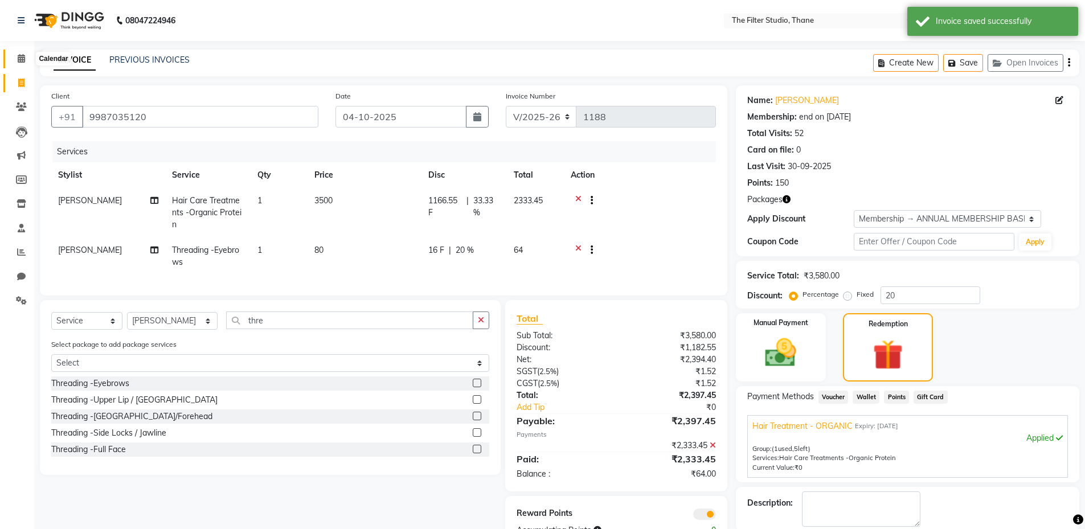
click at [20, 56] on icon at bounding box center [21, 58] width 7 height 9
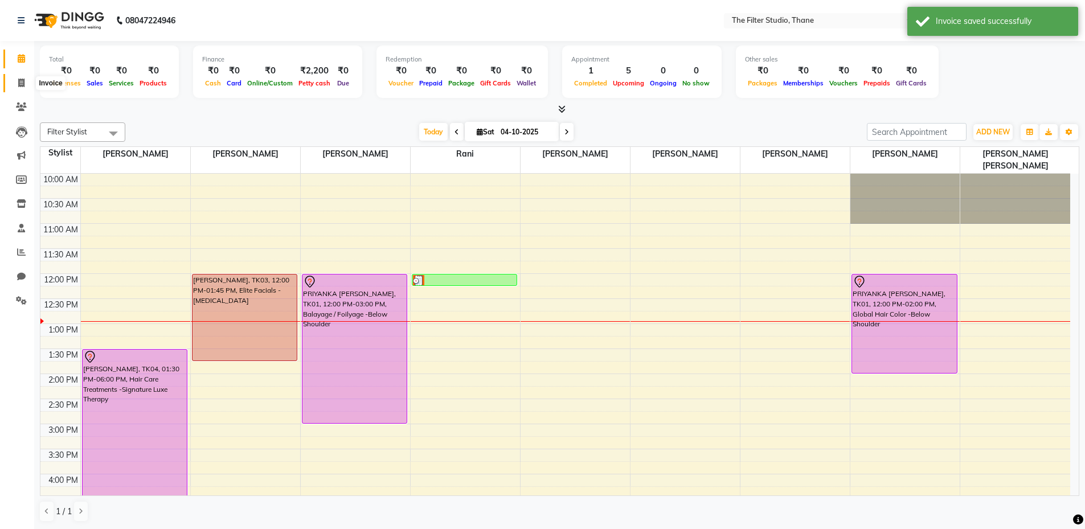
click at [23, 84] on icon at bounding box center [21, 83] width 6 height 9
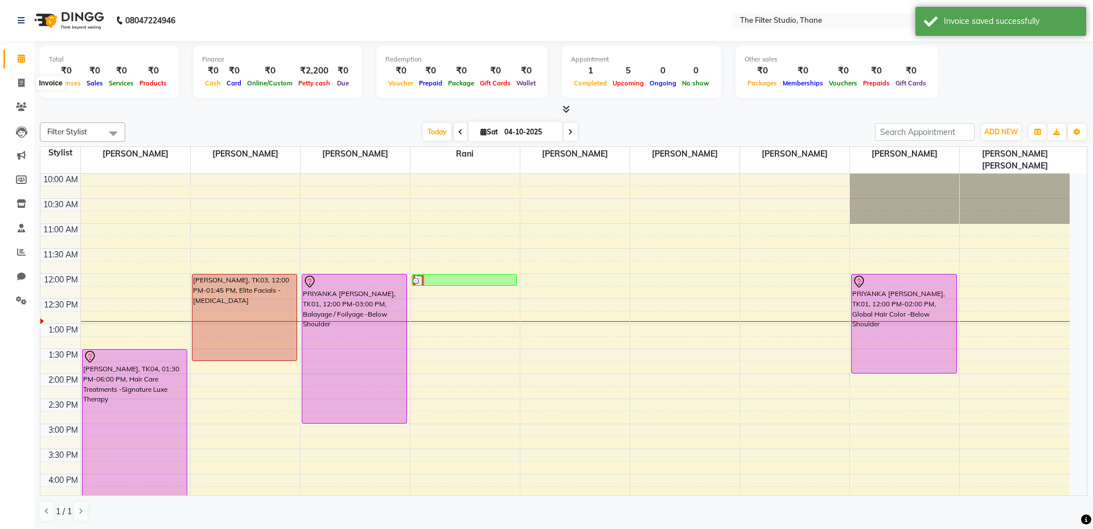
select select "8024"
select select "service"
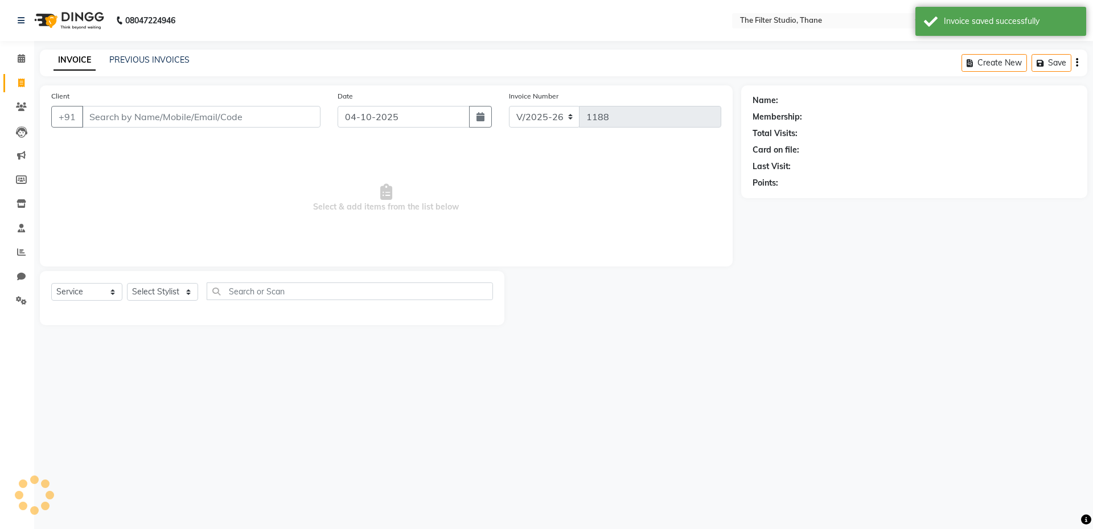
click at [133, 125] on input "Client" at bounding box center [201, 117] width 239 height 22
type input "pr"
click at [23, 116] on link "Clients" at bounding box center [16, 107] width 27 height 19
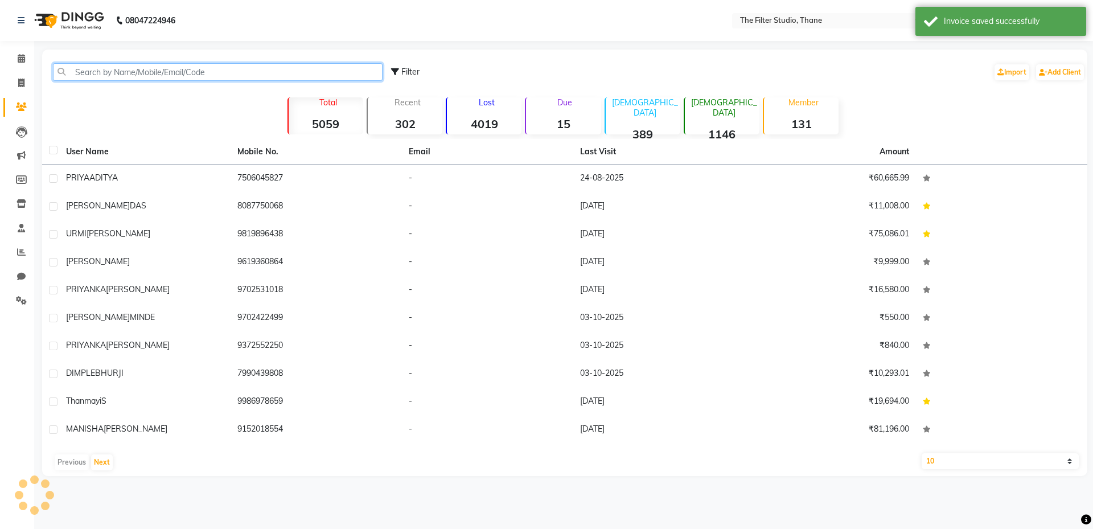
click at [325, 76] on input "text" at bounding box center [218, 72] width 330 height 18
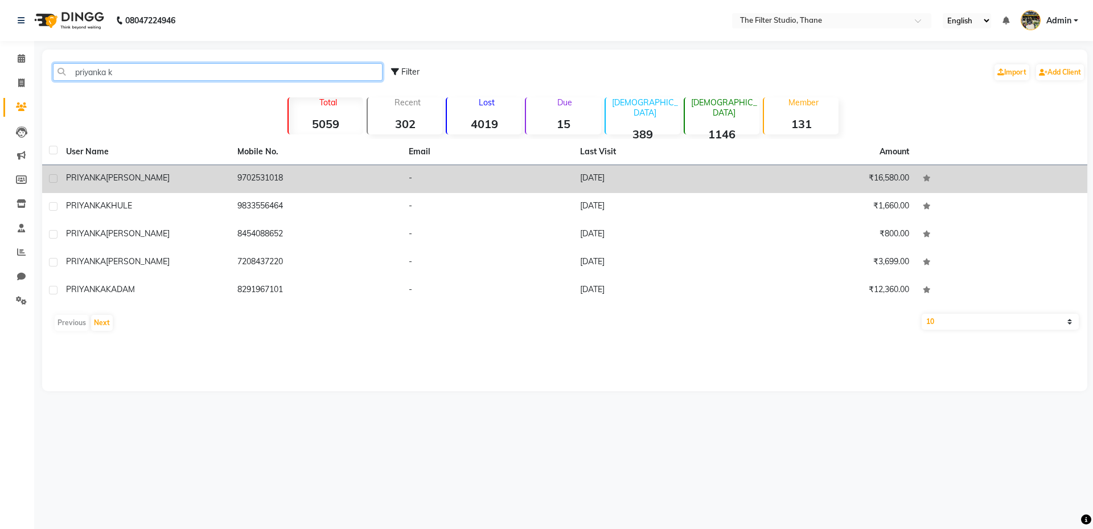
type input "priyanka k"
click at [147, 185] on td "PRIYANKA [PERSON_NAME]" at bounding box center [144, 179] width 171 height 28
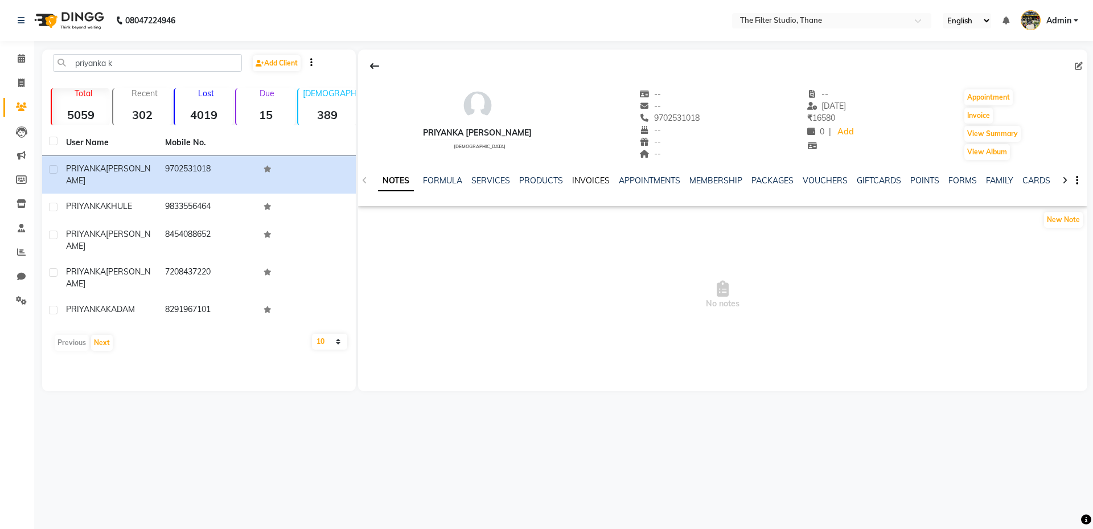
click at [595, 178] on link "INVOICES" at bounding box center [591, 180] width 38 height 10
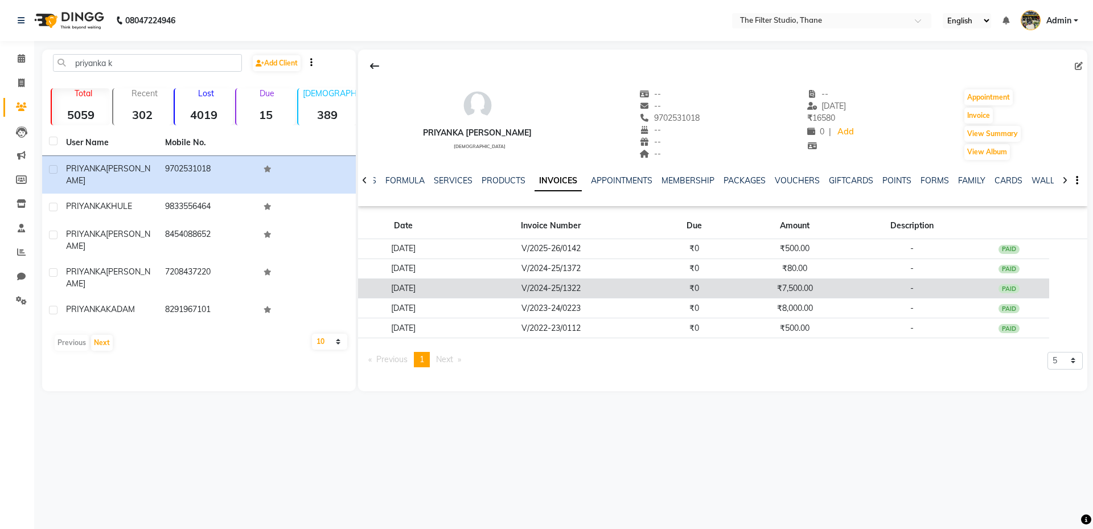
click at [567, 294] on td "V/2024-25/1322" at bounding box center [551, 288] width 205 height 20
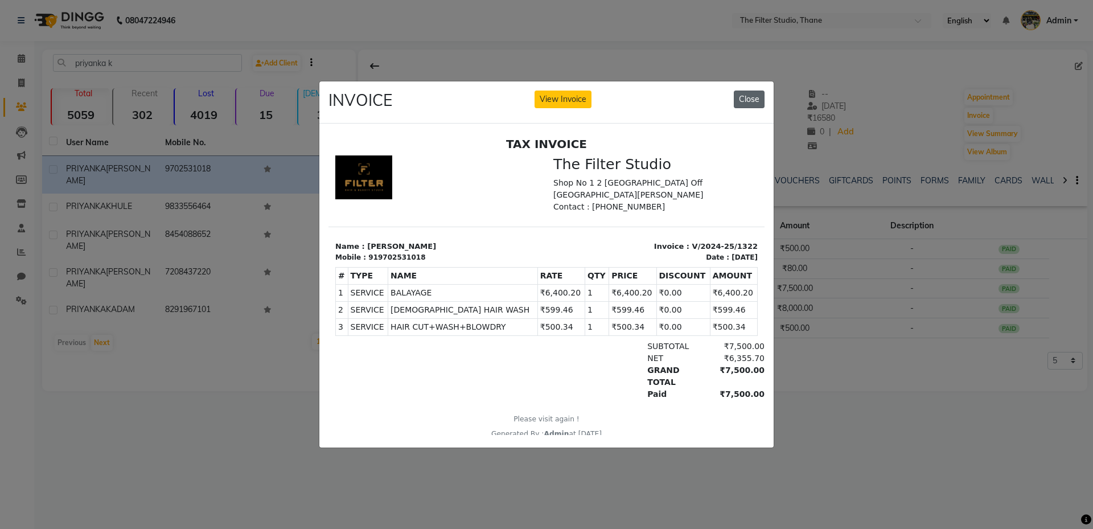
click at [761, 92] on button "Close" at bounding box center [749, 100] width 31 height 18
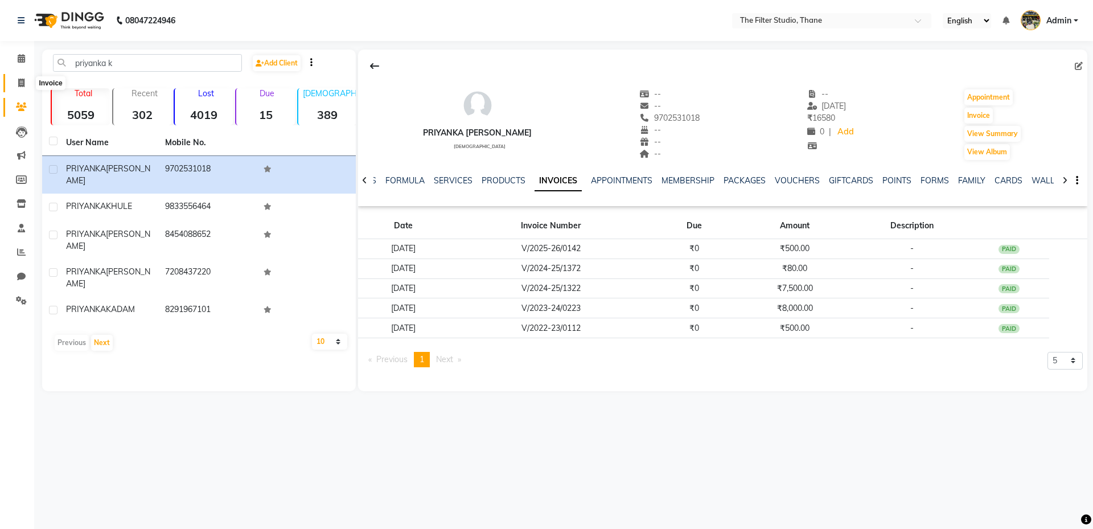
click at [17, 84] on span at bounding box center [21, 83] width 20 height 13
select select "service"
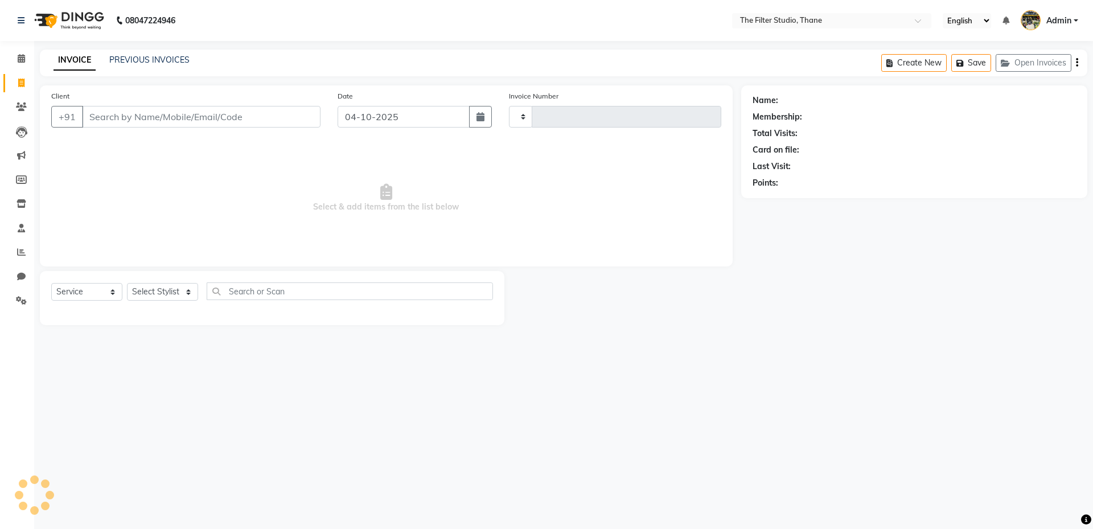
type input "1188"
select select "8024"
click at [1030, 64] on button "Open Invoices" at bounding box center [1034, 63] width 76 height 18
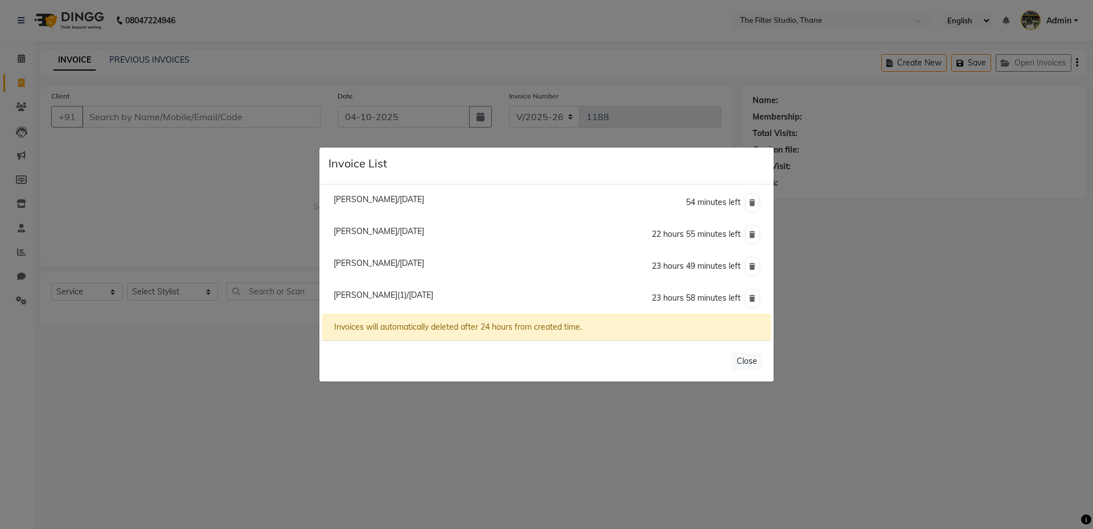
click at [360, 259] on span "[PERSON_NAME]/[DATE]" at bounding box center [379, 263] width 91 height 10
type input "9987035120"
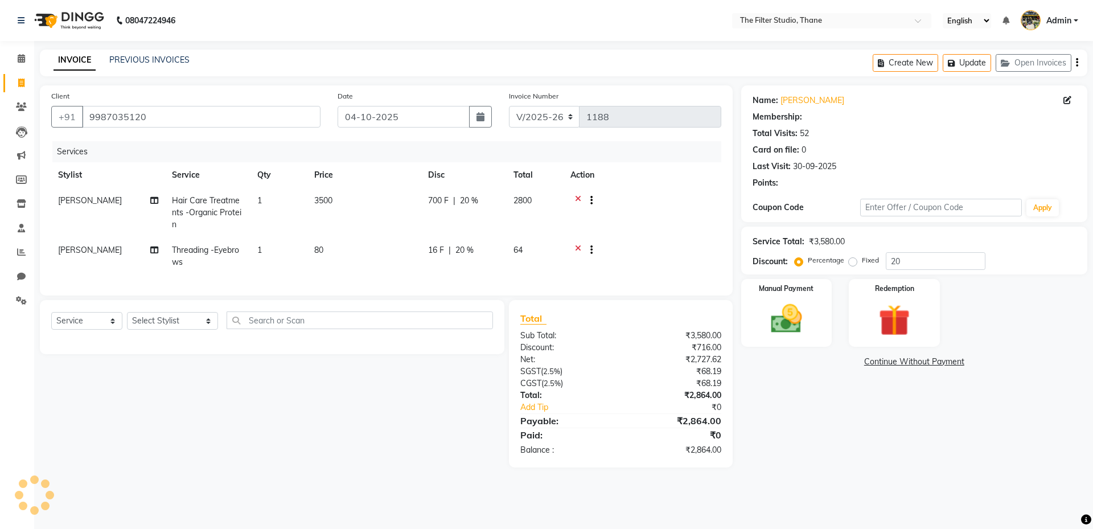
type input "0"
select select "1: Object"
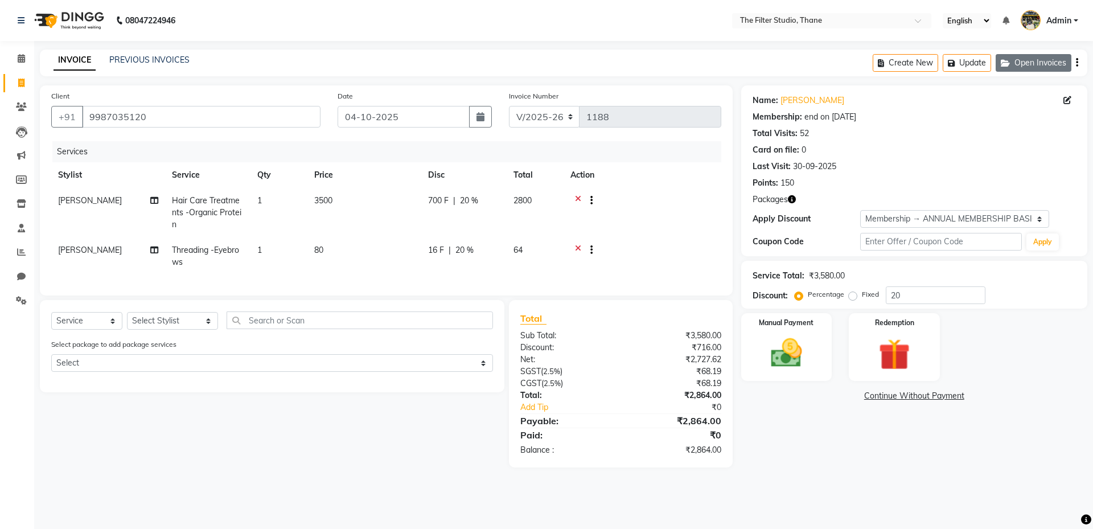
click at [1006, 65] on icon "button" at bounding box center [1008, 63] width 14 height 8
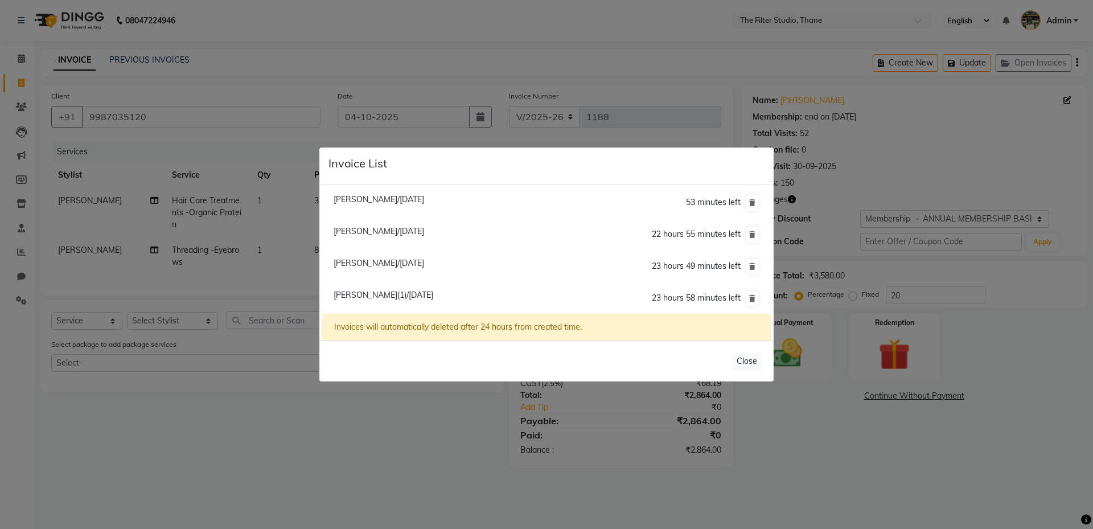
click at [367, 298] on span "[PERSON_NAME](1)/[DATE]" at bounding box center [384, 295] width 100 height 10
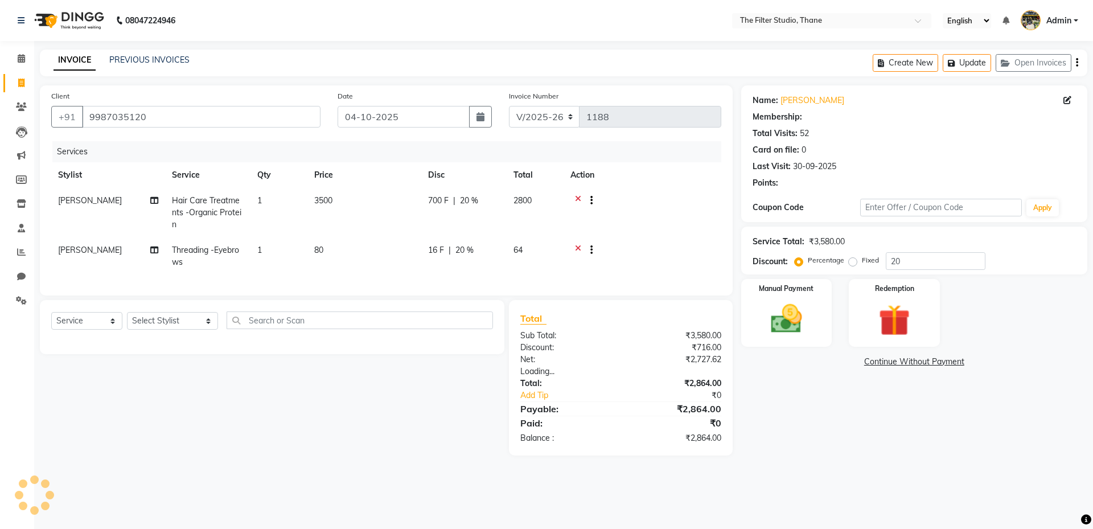
type input "0"
select select "1: Object"
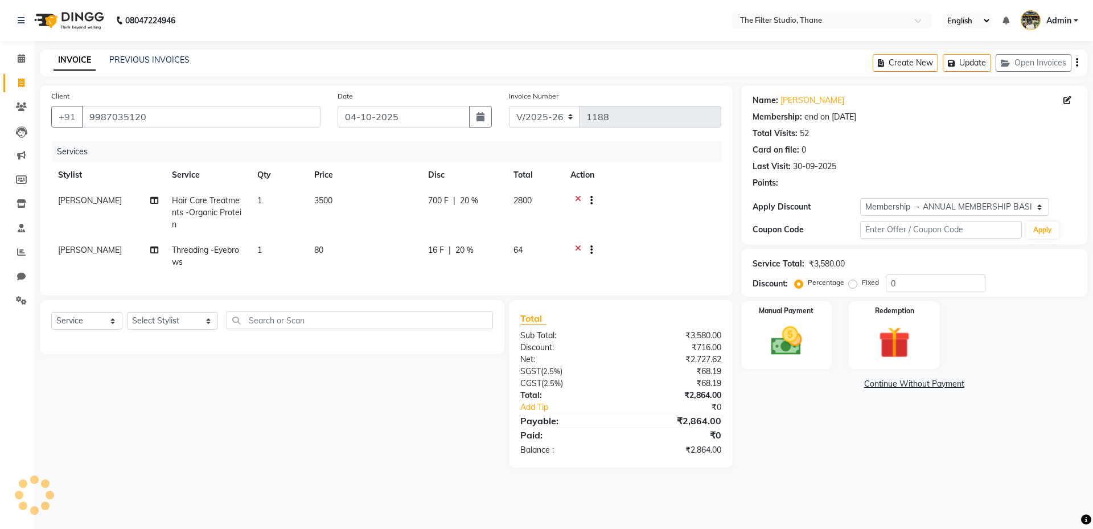
type input "20"
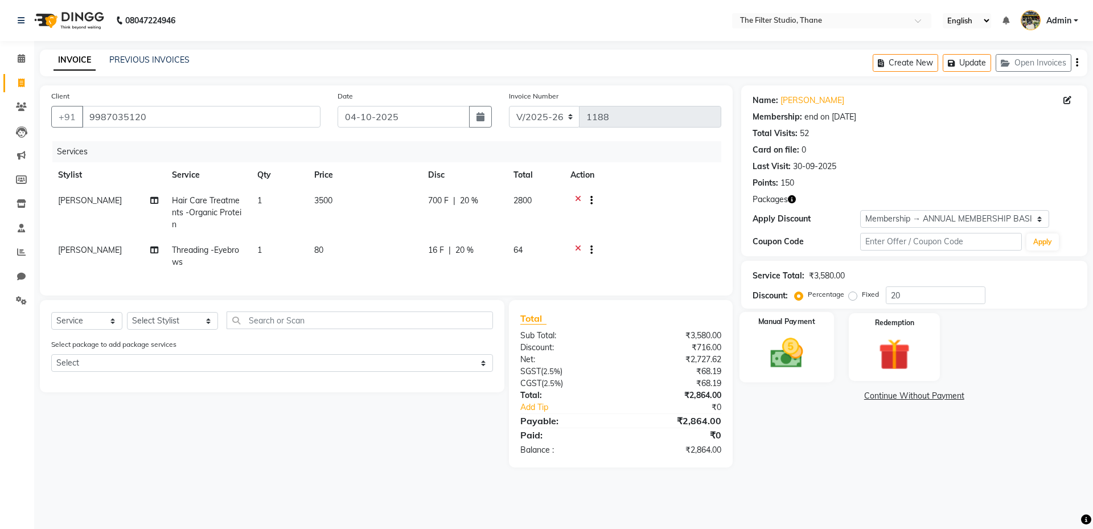
click at [778, 347] on img at bounding box center [786, 353] width 53 height 38
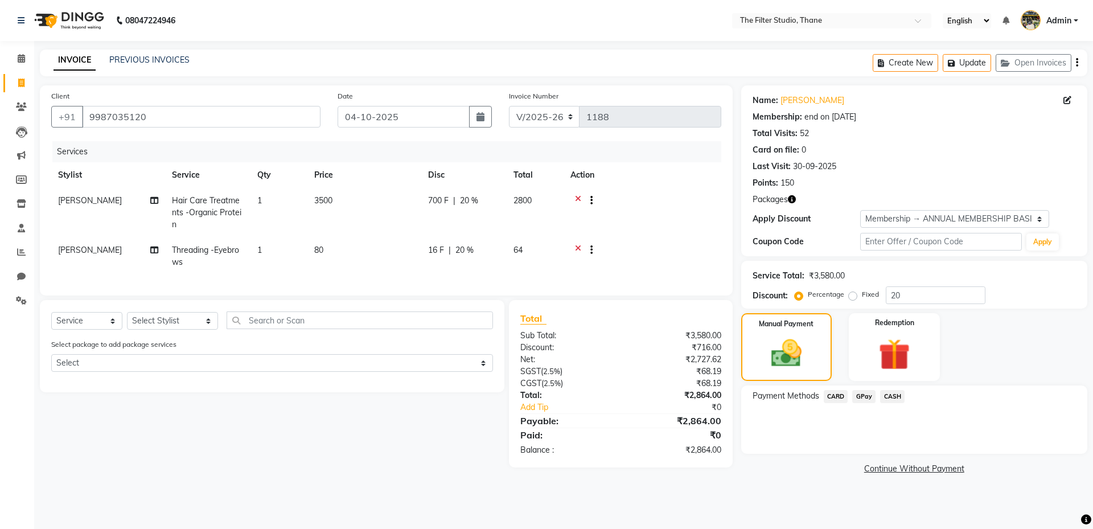
click at [863, 400] on span "GPay" at bounding box center [863, 396] width 23 height 13
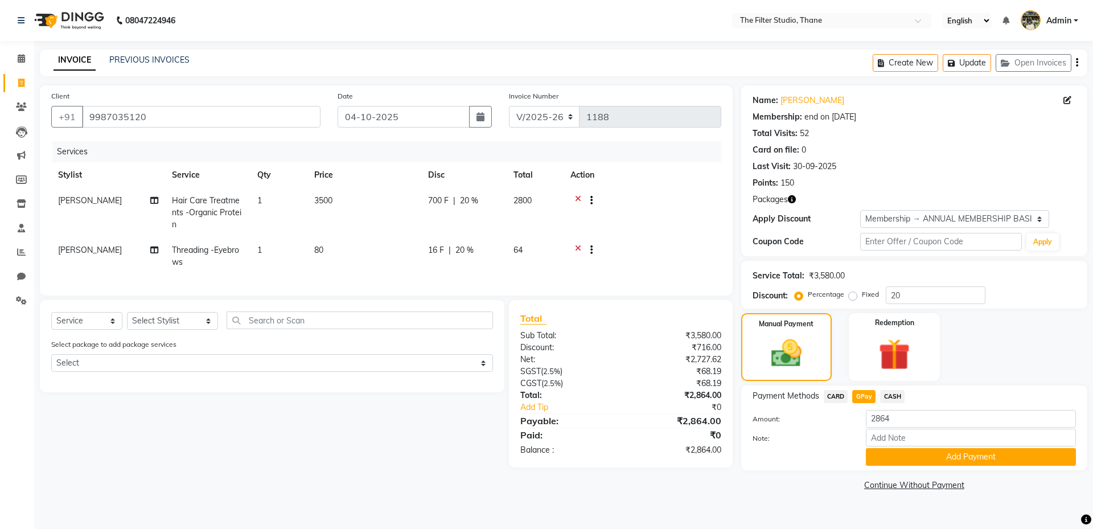
click at [577, 198] on icon at bounding box center [578, 202] width 6 height 14
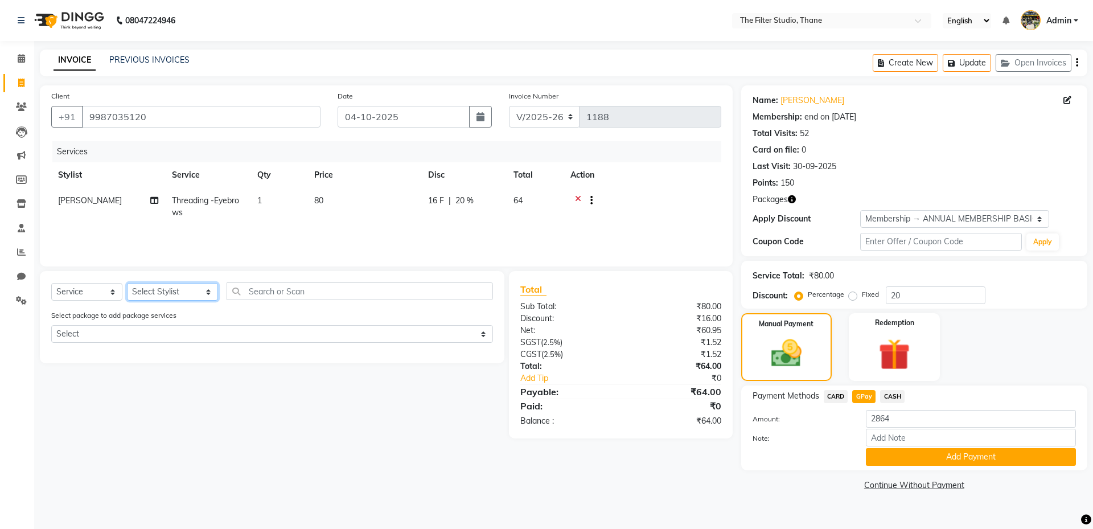
click at [175, 286] on select "Select Stylist [PERSON_NAME] [PERSON_NAME] [PERSON_NAME] [PERSON_NAME] [PERSON_…" at bounding box center [172, 292] width 91 height 18
select select "72544"
click at [127, 283] on select "Select Stylist [PERSON_NAME] [PERSON_NAME] [PERSON_NAME] [PERSON_NAME] [PERSON_…" at bounding box center [172, 292] width 91 height 18
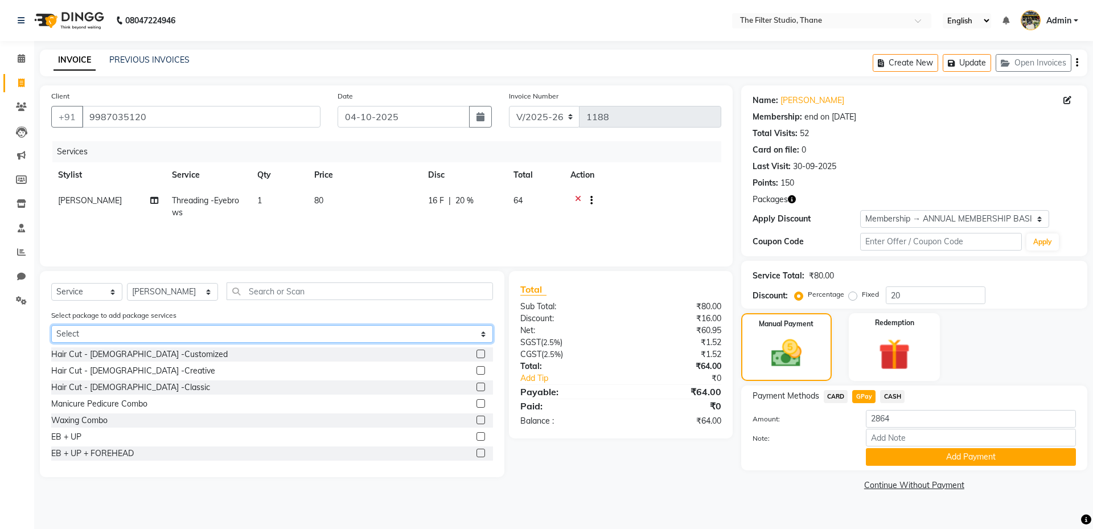
click at [137, 331] on select "Select Hair Treatment - ORGANIC" at bounding box center [272, 334] width 442 height 18
select select "1: Object"
click at [51, 325] on select "Select Hair Treatment - ORGANIC" at bounding box center [272, 334] width 442 height 18
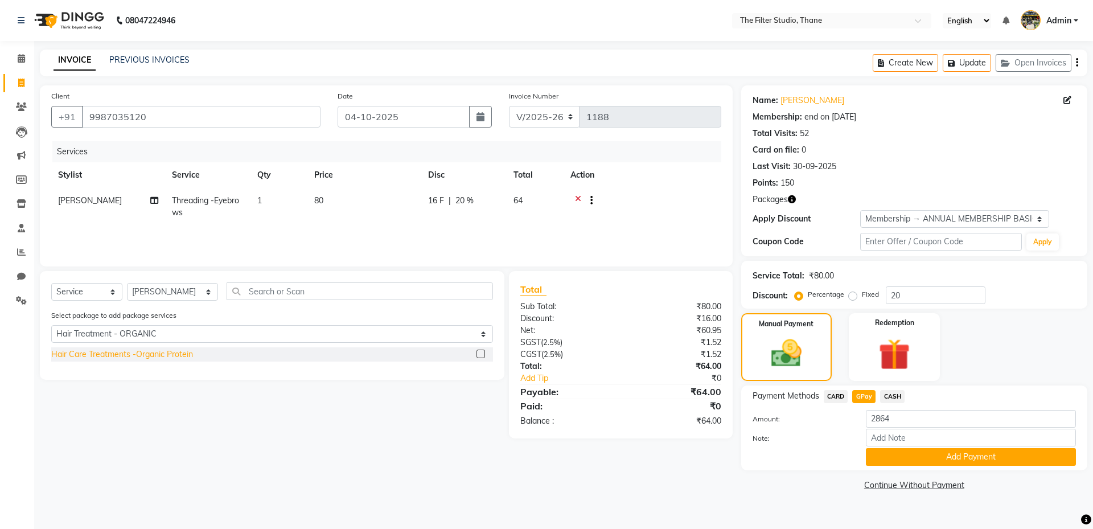
click at [175, 358] on div "Hair Care Treatments -Organic Protein" at bounding box center [122, 354] width 142 height 12
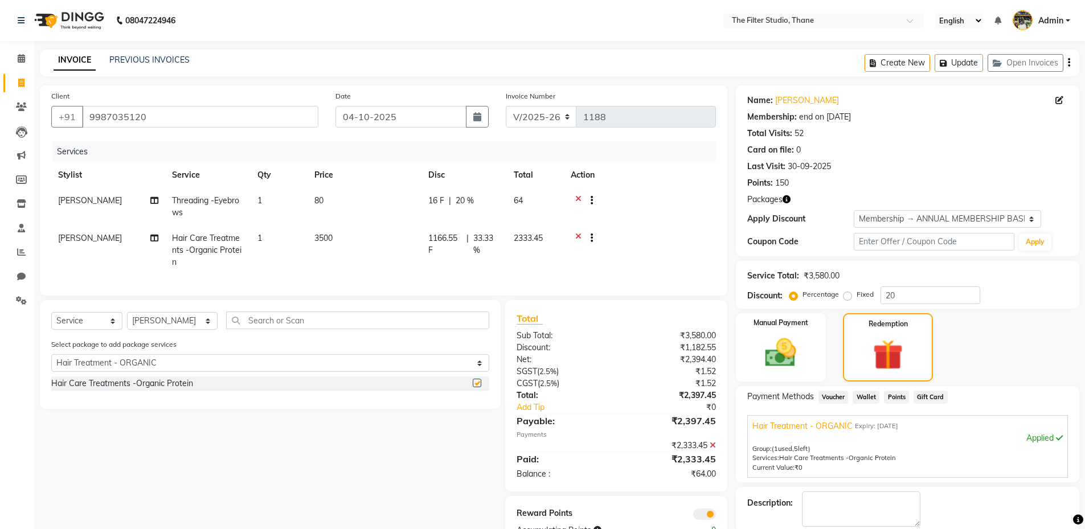
checkbox input "false"
click at [239, 329] on input "text" at bounding box center [357, 320] width 263 height 18
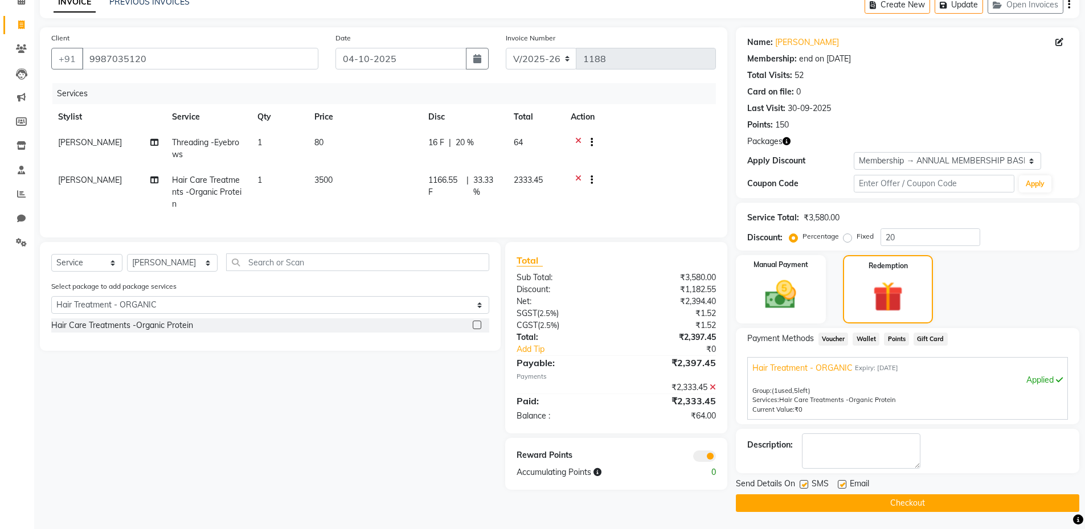
click at [809, 483] on div "SMS" at bounding box center [818, 485] width 38 height 14
click at [806, 484] on label at bounding box center [803, 484] width 9 height 9
click at [806, 484] on input "checkbox" at bounding box center [802, 484] width 7 height 7
click at [801, 483] on label at bounding box center [803, 484] width 9 height 9
click at [801, 483] on input "checkbox" at bounding box center [802, 484] width 7 height 7
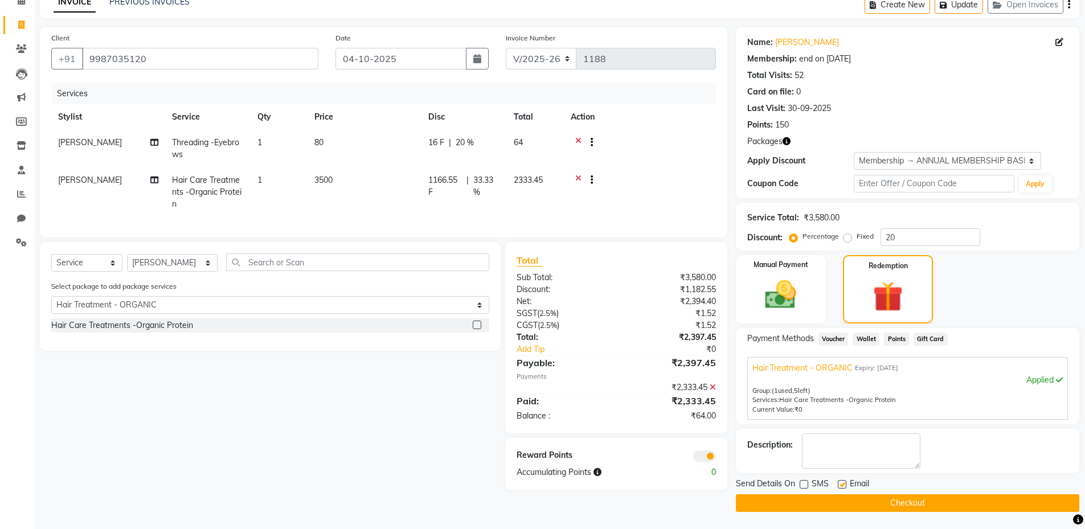
checkbox input "true"
click at [810, 285] on div "Manual Payment" at bounding box center [780, 289] width 94 height 71
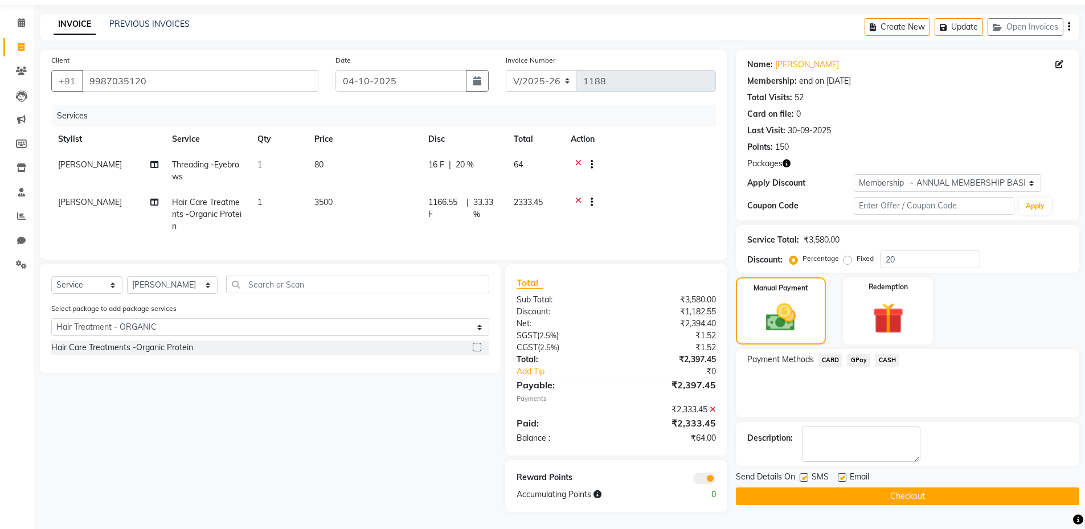
click at [866, 354] on span "GPay" at bounding box center [858, 360] width 23 height 13
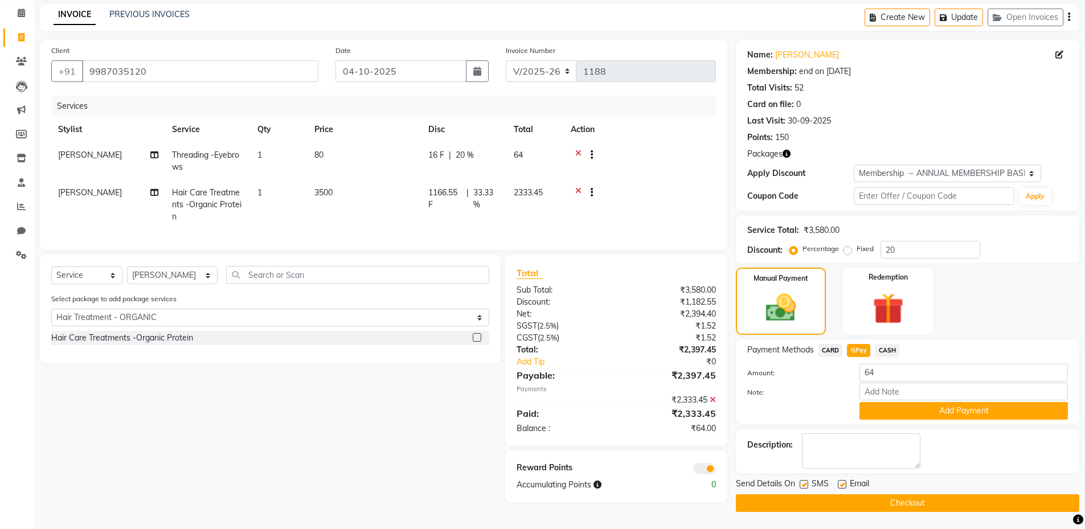
click at [936, 407] on button "Add Payment" at bounding box center [963, 411] width 208 height 18
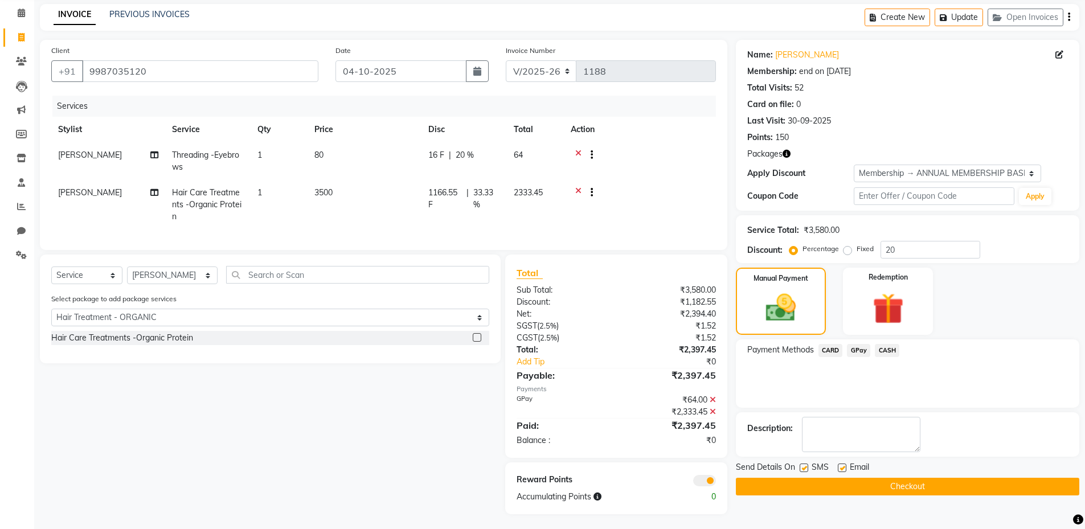
click at [898, 483] on button "Checkout" at bounding box center [907, 487] width 343 height 18
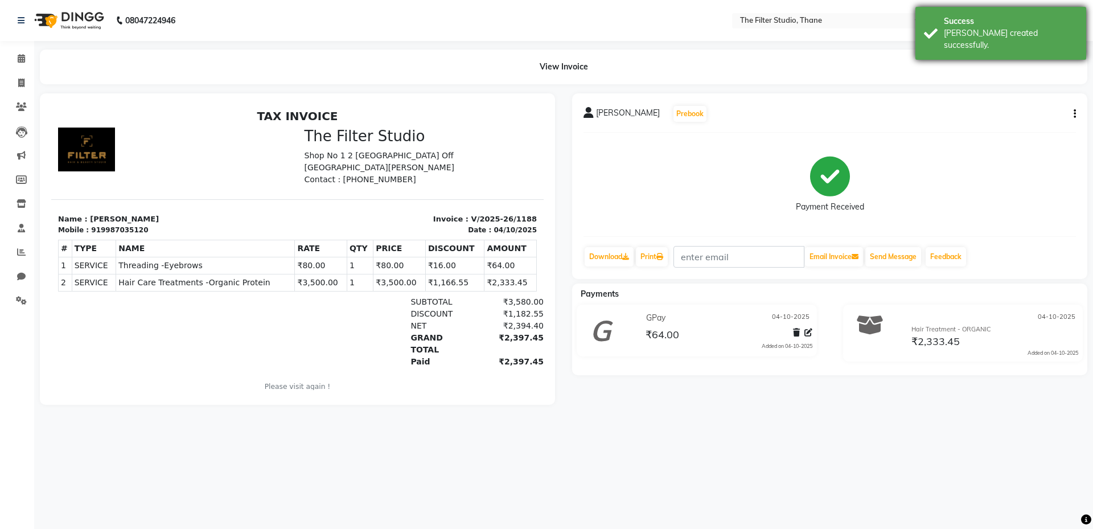
click at [1004, 26] on div "Success" at bounding box center [1011, 21] width 134 height 12
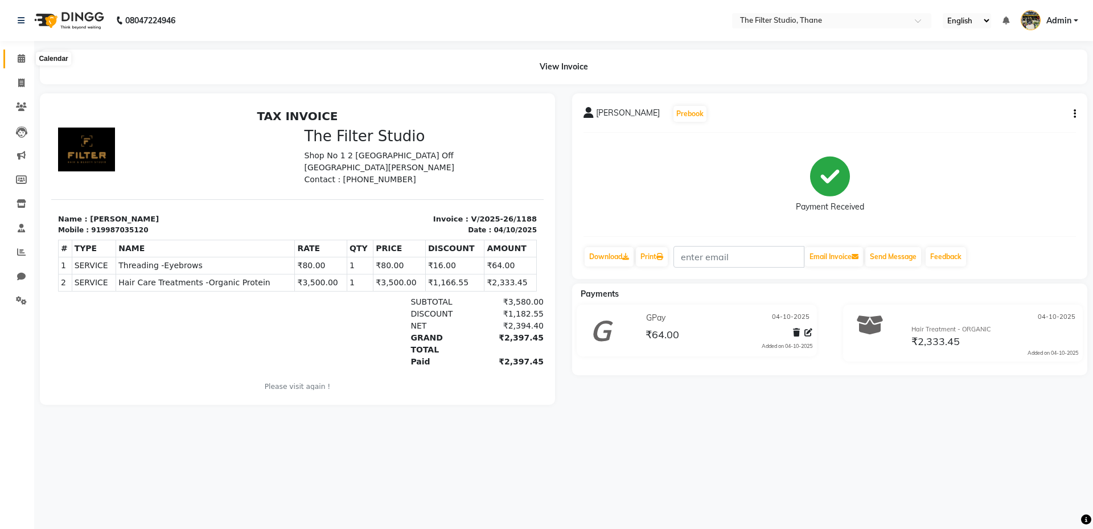
click at [23, 52] on span at bounding box center [21, 58] width 20 height 13
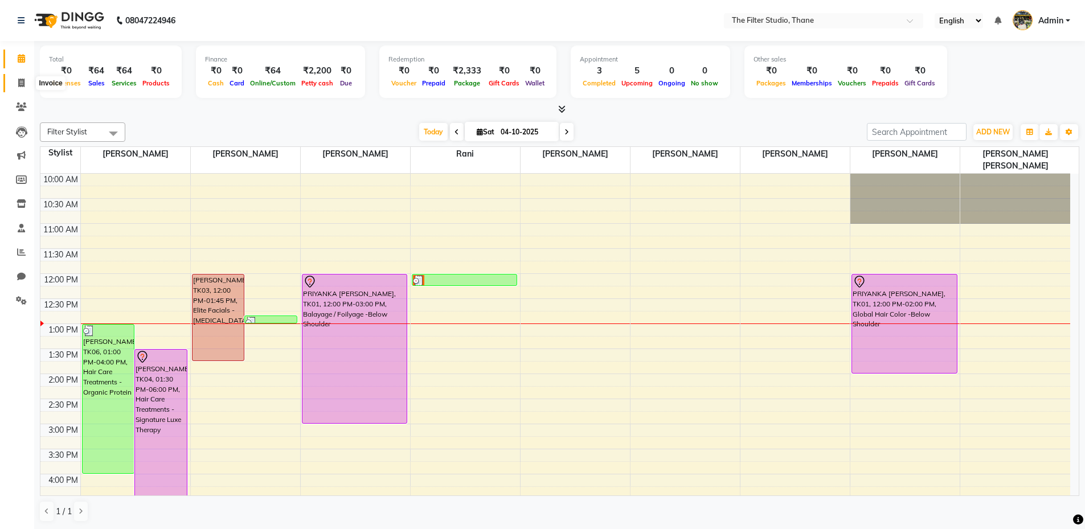
click at [14, 84] on span at bounding box center [21, 83] width 20 height 13
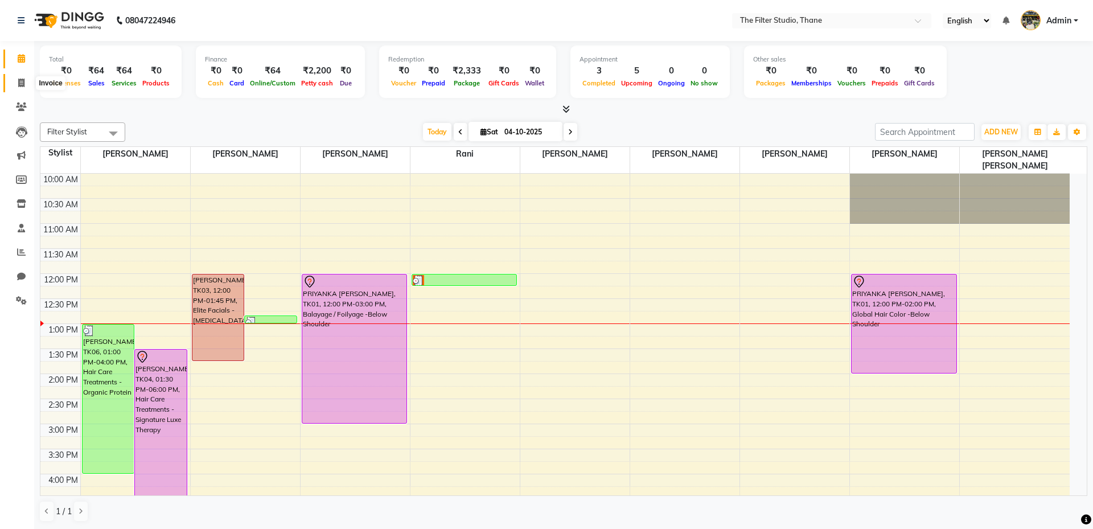
select select "8024"
select select "service"
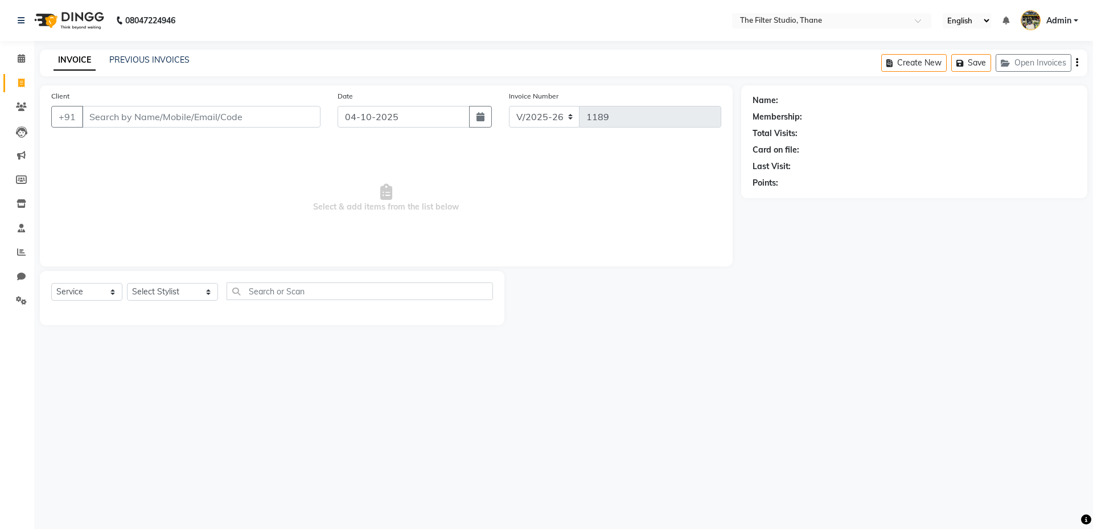
click at [114, 120] on input "Client" at bounding box center [201, 117] width 239 height 22
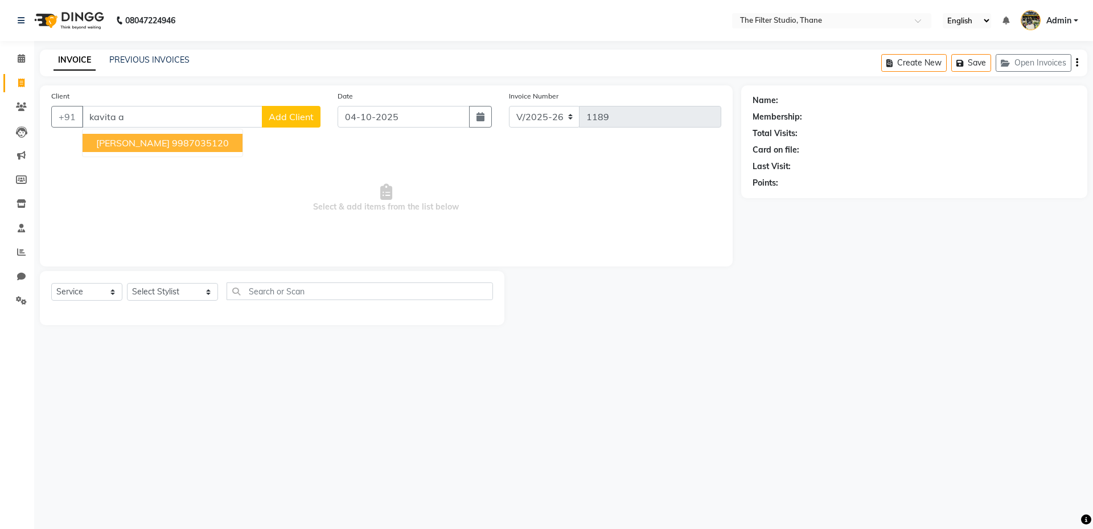
click at [160, 145] on span "[PERSON_NAME]" at bounding box center [132, 142] width 73 height 11
type input "9987035120"
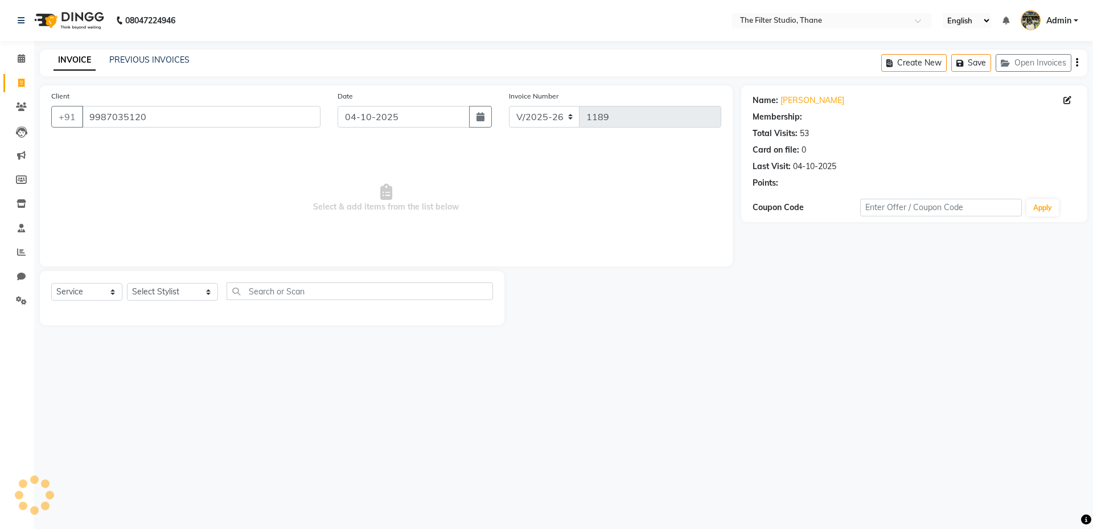
select select "1: Object"
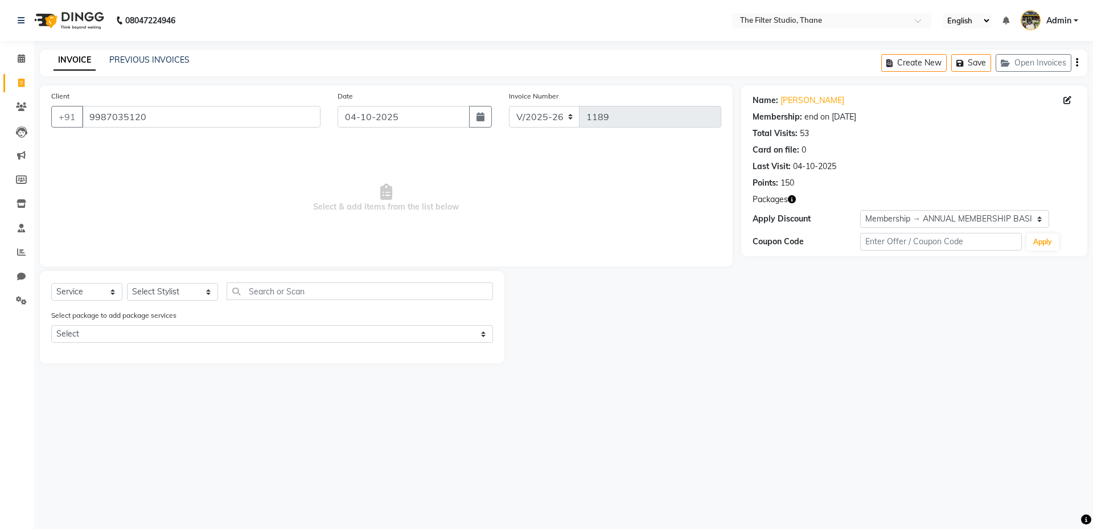
click at [792, 199] on icon "button" at bounding box center [792, 199] width 8 height 8
click at [151, 298] on select "Select Stylist [PERSON_NAME] [PERSON_NAME] [PERSON_NAME] [PERSON_NAME] [PERSON_…" at bounding box center [172, 292] width 91 height 18
click at [338, 453] on div "08047224946 Select Location × The Filter Studio, Thane English ENGLISH Español …" at bounding box center [546, 264] width 1093 height 529
click at [758, 330] on div "Name: [PERSON_NAME] Membership: end on [DATE] Total Visits: 53 Card on file: 0 …" at bounding box center [918, 224] width 355 height 278
click at [24, 51] on link "Calendar" at bounding box center [16, 59] width 27 height 19
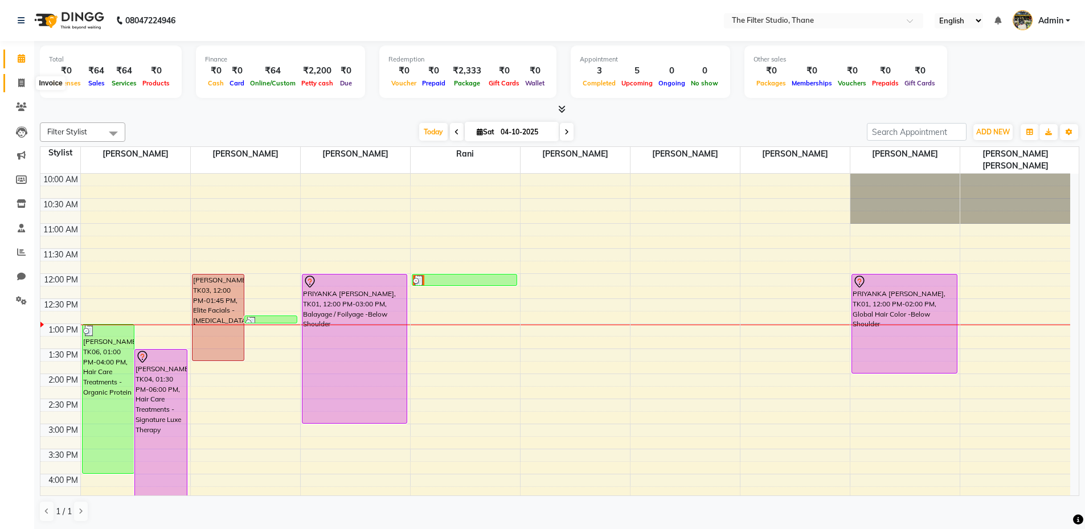
click at [24, 83] on icon at bounding box center [21, 83] width 6 height 9
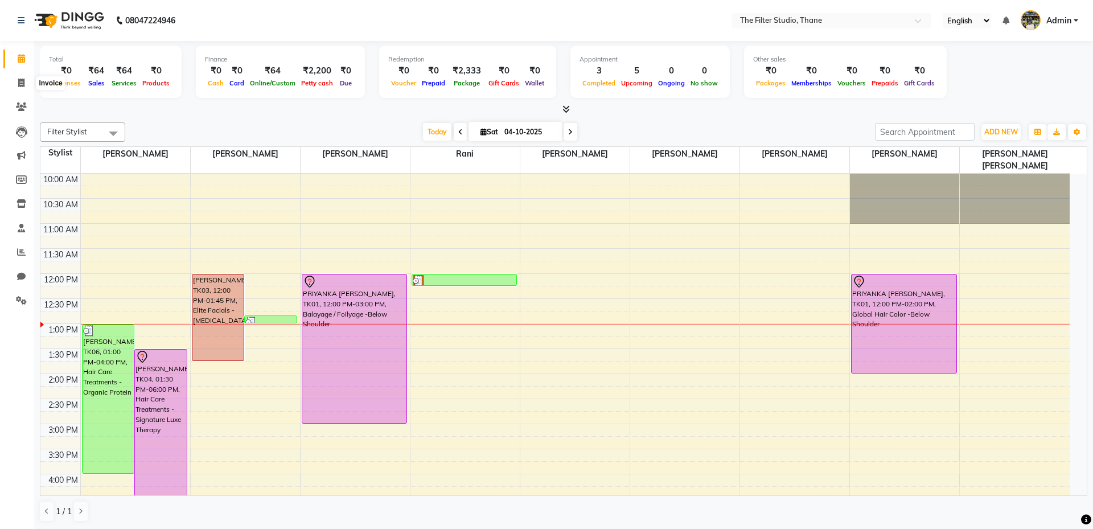
select select "8024"
select select "service"
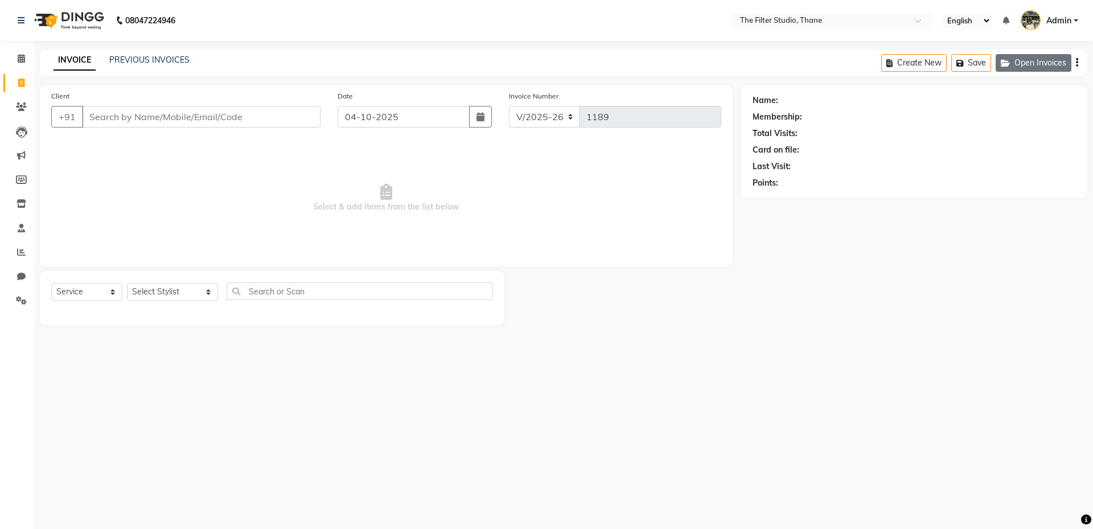
click at [1026, 60] on button "Open Invoices" at bounding box center [1034, 63] width 76 height 18
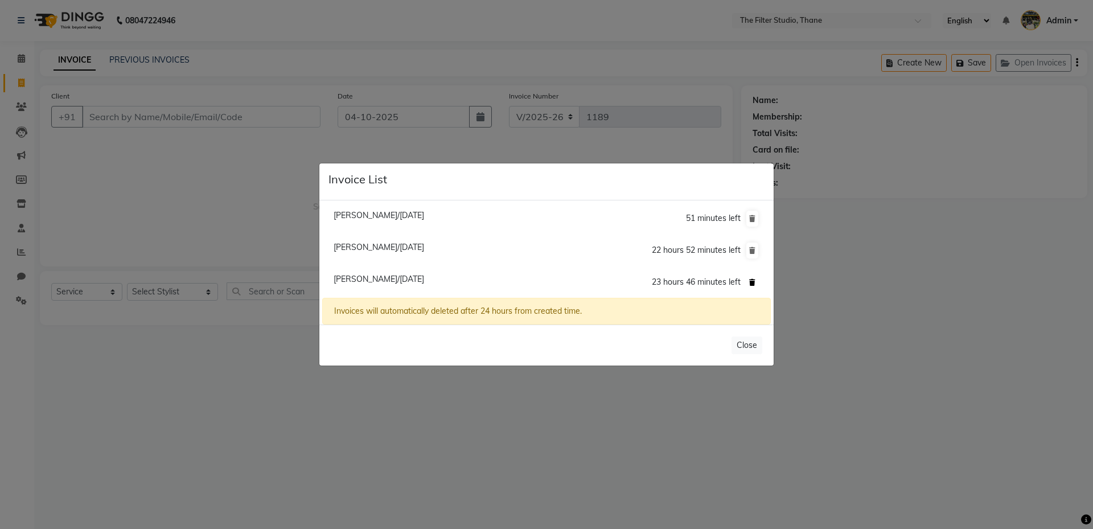
click at [752, 285] on icon at bounding box center [752, 282] width 6 height 7
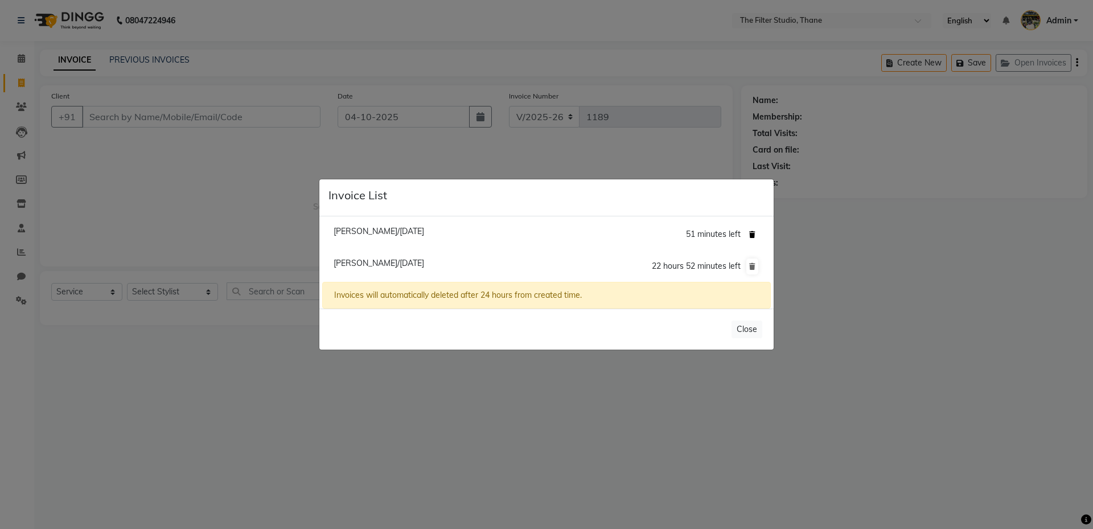
click at [755, 237] on icon at bounding box center [752, 234] width 6 height 7
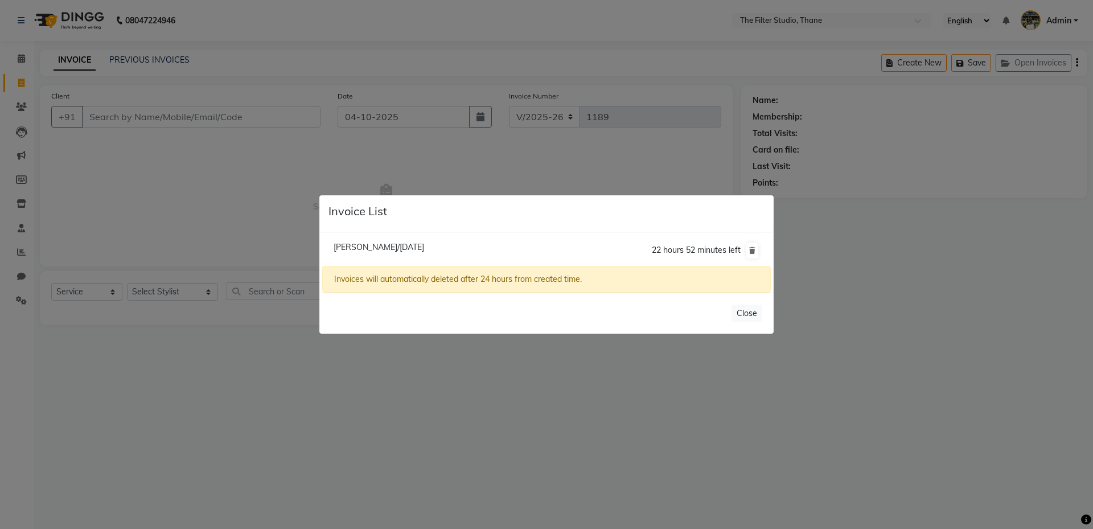
click at [379, 240] on li "[PERSON_NAME]/[DATE] 22 hours 52 minutes left" at bounding box center [546, 251] width 449 height 32
click at [380, 250] on span "[PERSON_NAME]/[DATE]" at bounding box center [379, 247] width 91 height 10
type input "8087750068"
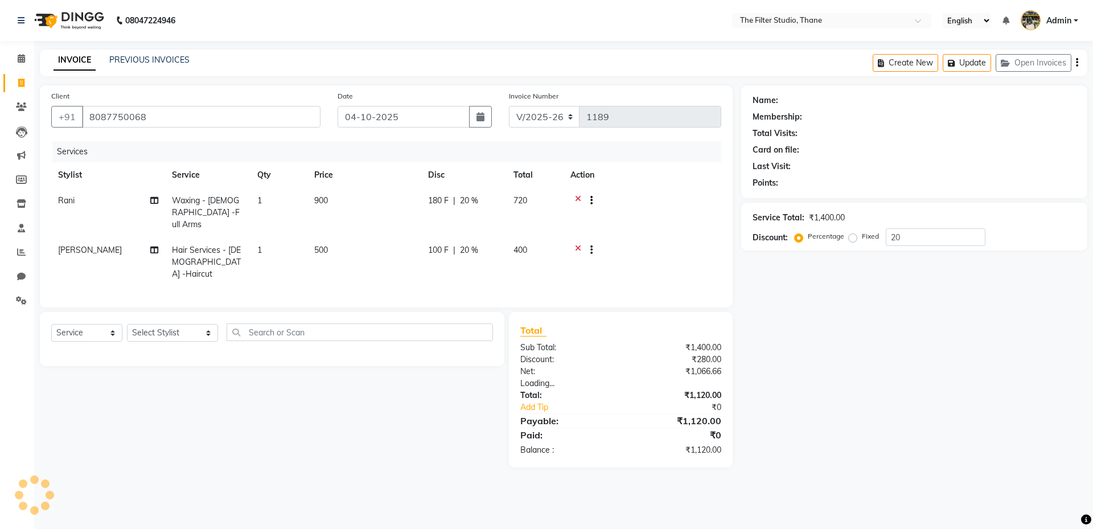
type input "0"
select select "1: Object"
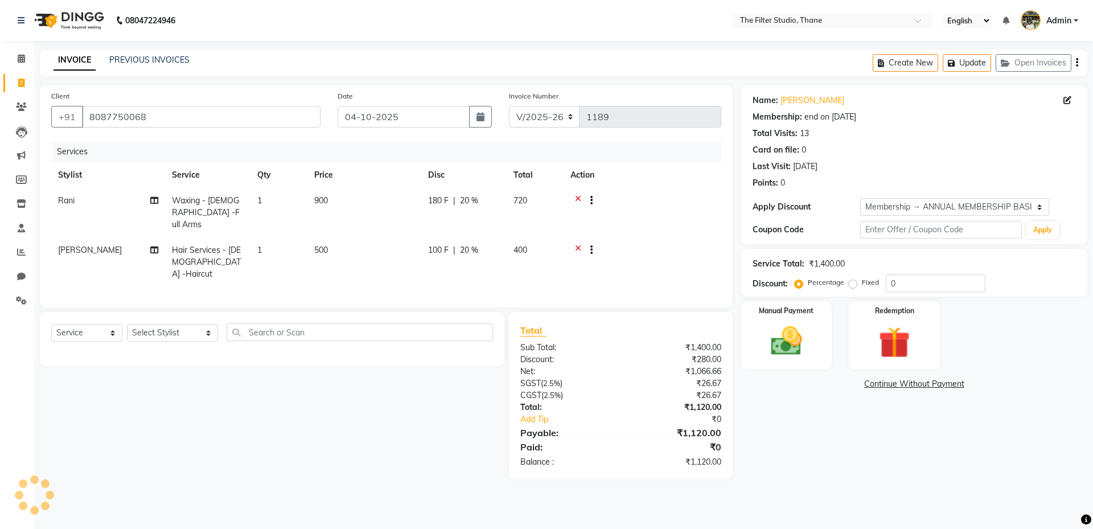
type input "20"
click at [806, 337] on img at bounding box center [786, 341] width 53 height 38
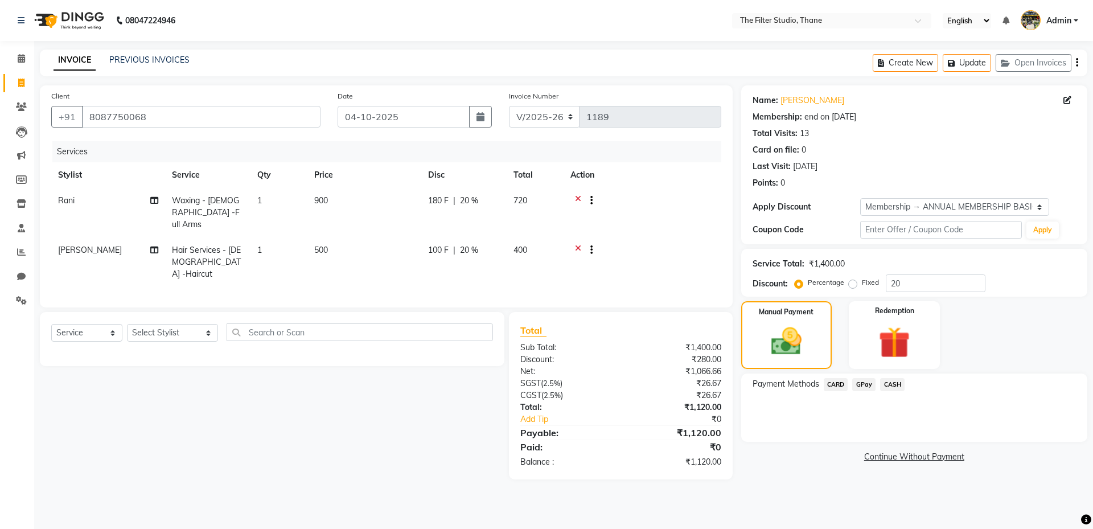
click at [862, 378] on span "GPay" at bounding box center [863, 384] width 23 height 13
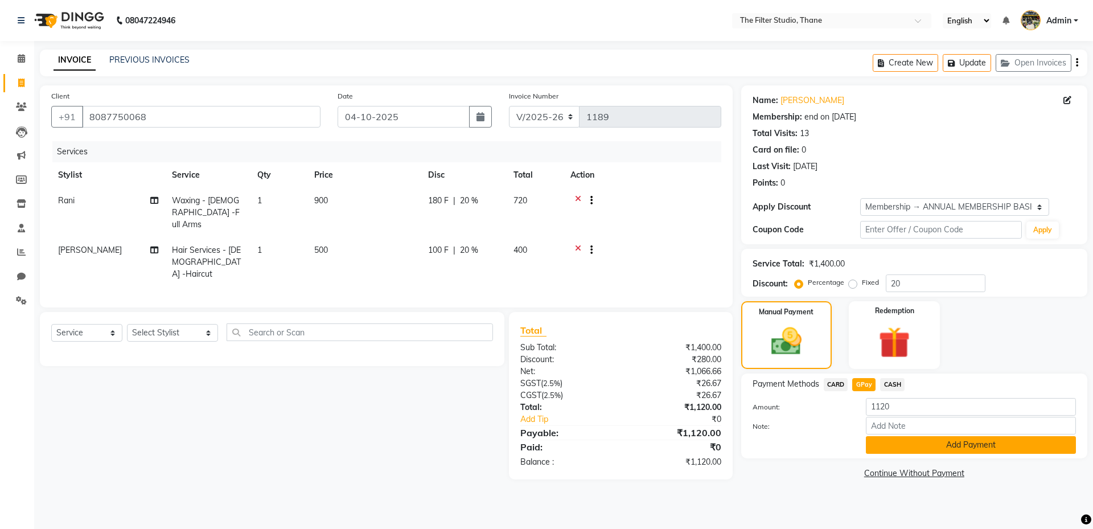
click at [916, 438] on button "Add Payment" at bounding box center [971, 445] width 210 height 18
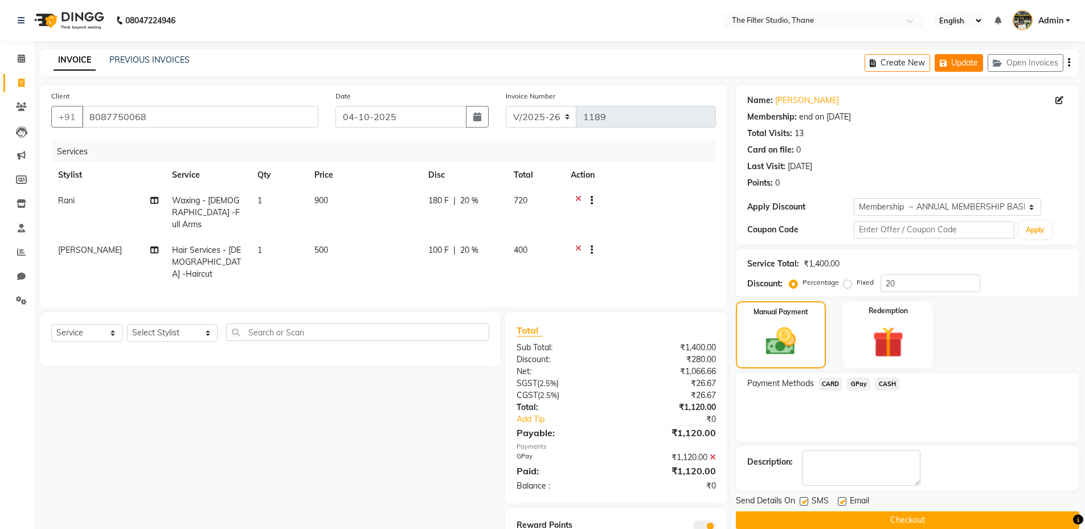
click at [964, 61] on button "Update" at bounding box center [958, 63] width 48 height 18
click at [170, 58] on link "PREVIOUS INVOICES" at bounding box center [149, 60] width 80 height 10
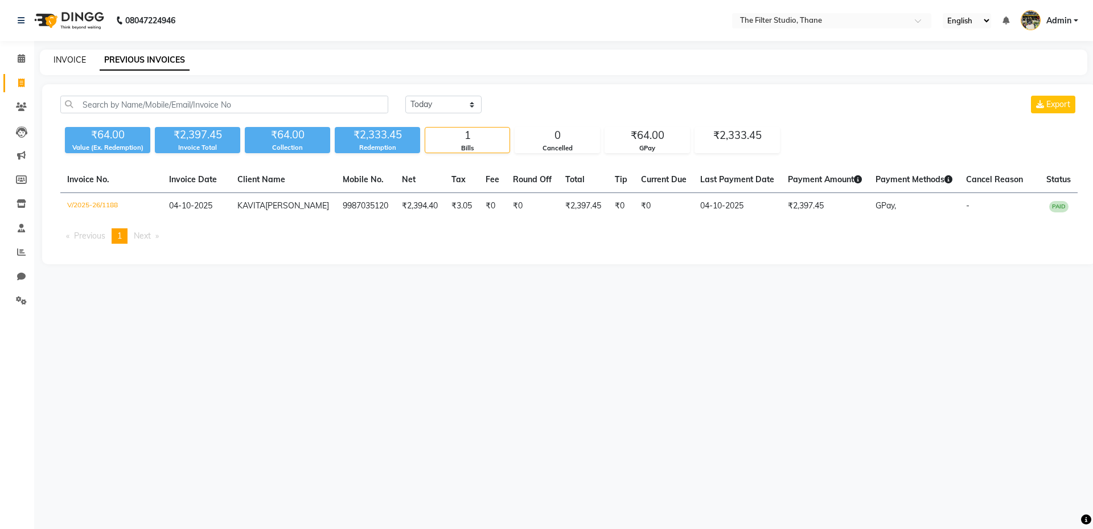
click at [55, 63] on link "INVOICE" at bounding box center [70, 60] width 32 height 10
select select "service"
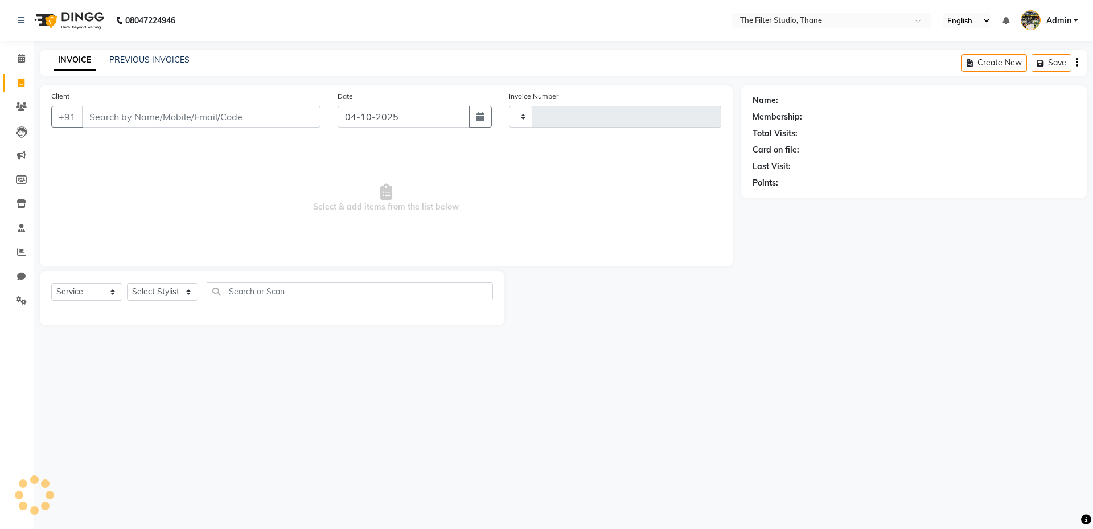
type input "1189"
select select "8024"
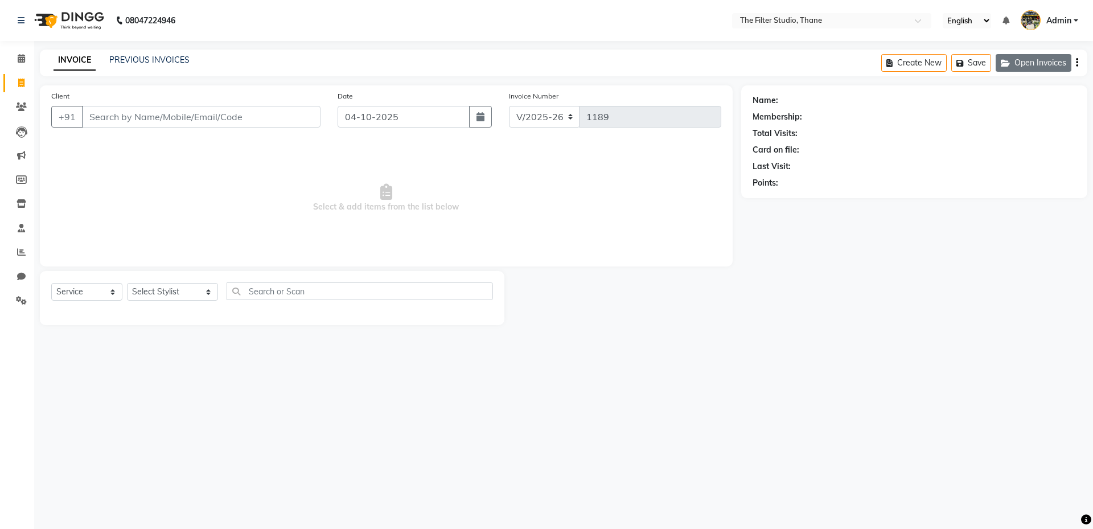
click at [1021, 69] on button "Open Invoices" at bounding box center [1034, 63] width 76 height 18
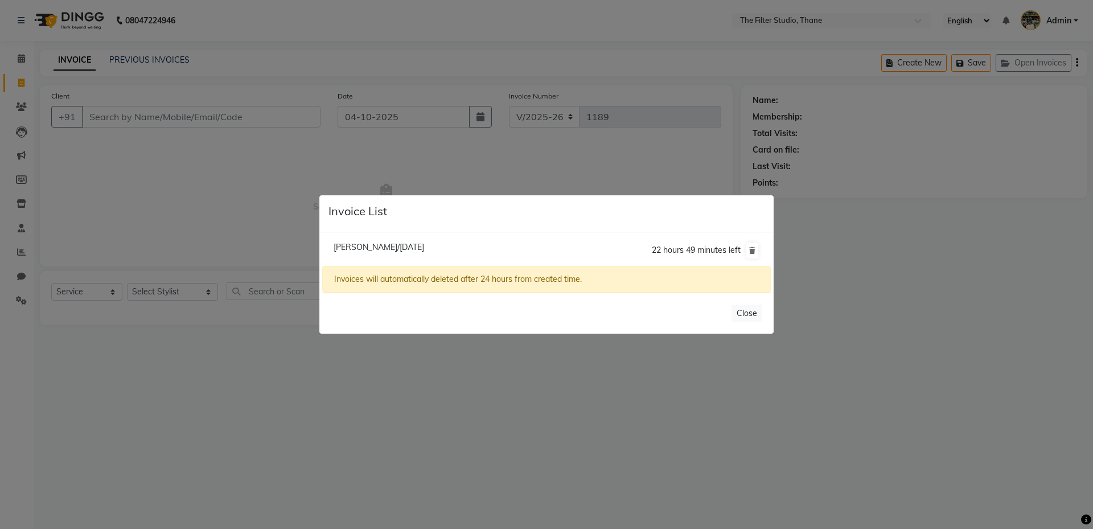
click at [354, 244] on span "[PERSON_NAME]/[DATE]" at bounding box center [379, 247] width 91 height 10
type input "8087750068"
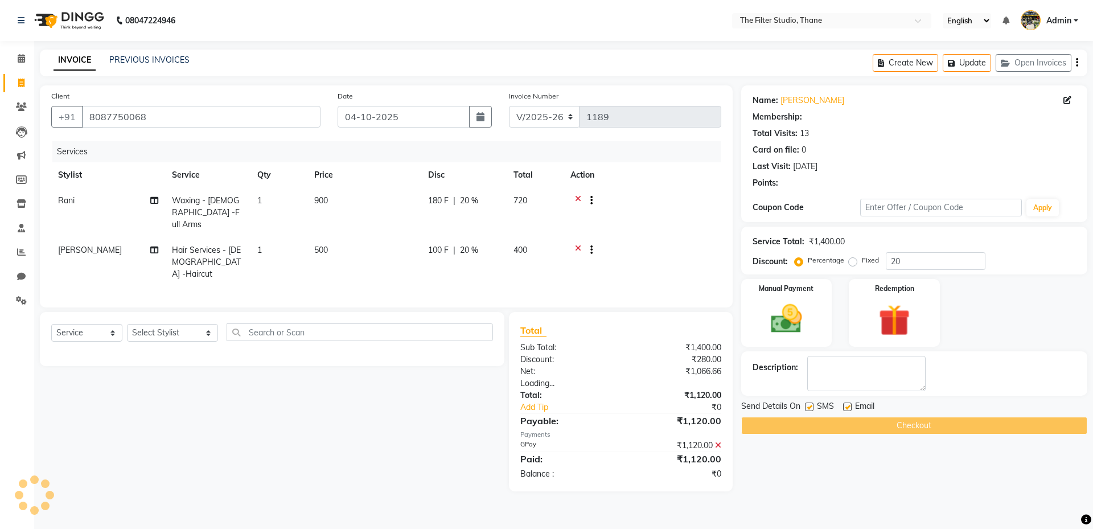
type input "0"
select select "1: Object"
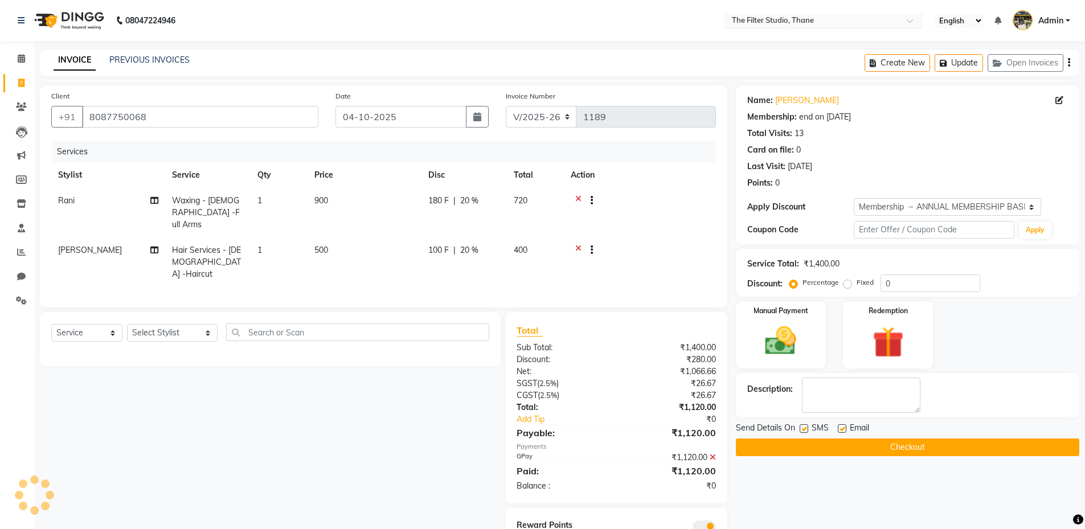
type input "20"
click at [903, 63] on button "Create New" at bounding box center [896, 63] width 65 height 18
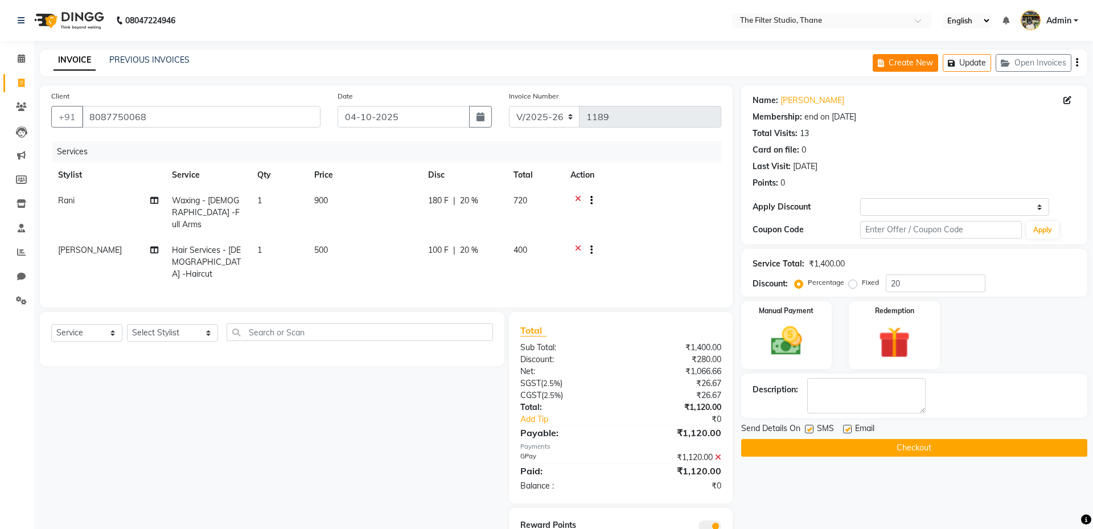
select select "8024"
select select "service"
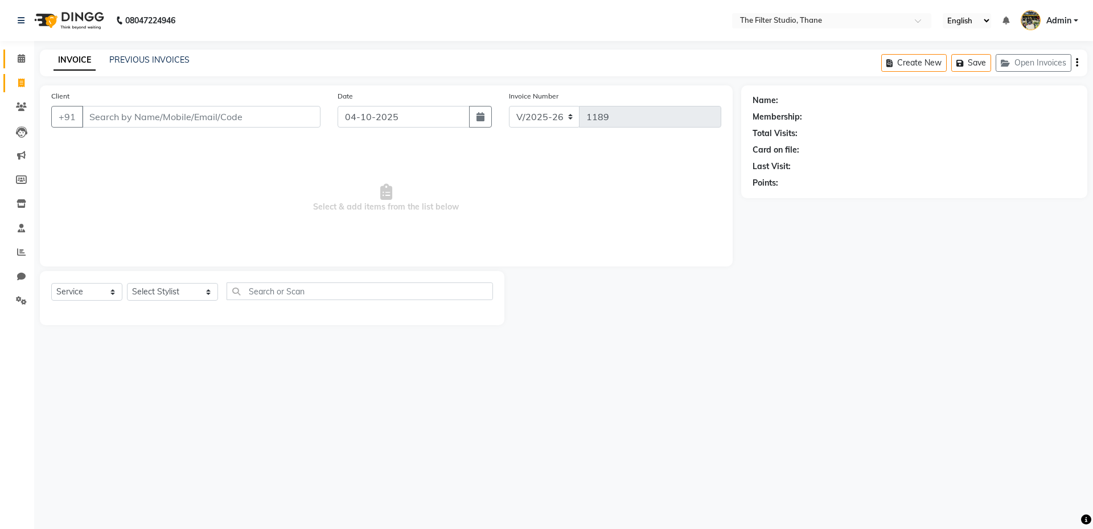
click at [19, 54] on icon at bounding box center [21, 58] width 7 height 9
click at [21, 59] on icon at bounding box center [21, 58] width 7 height 9
click at [19, 55] on icon at bounding box center [21, 58] width 7 height 9
click at [21, 60] on icon at bounding box center [21, 58] width 7 height 9
click at [19, 59] on icon at bounding box center [21, 58] width 7 height 9
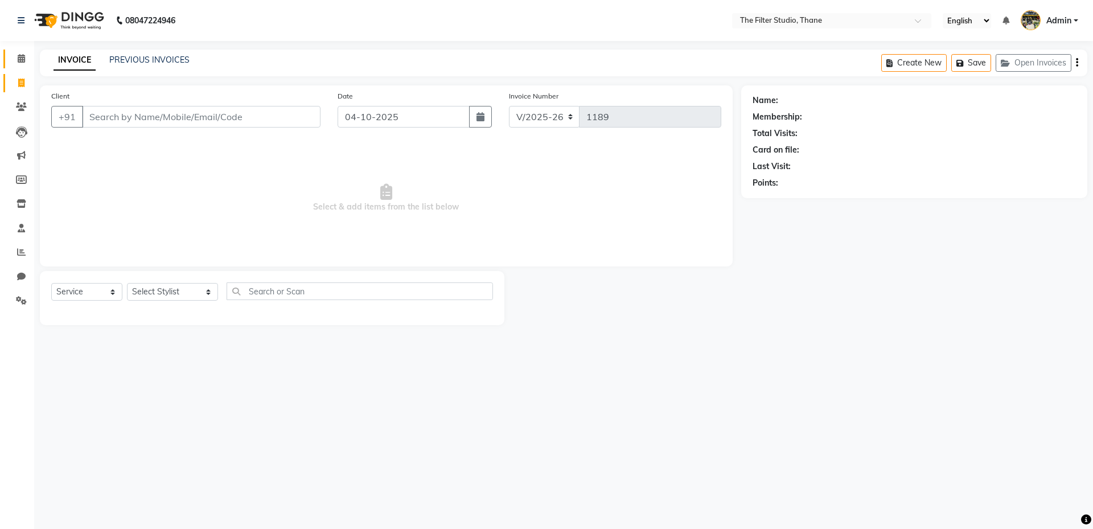
click at [19, 59] on icon at bounding box center [21, 58] width 7 height 9
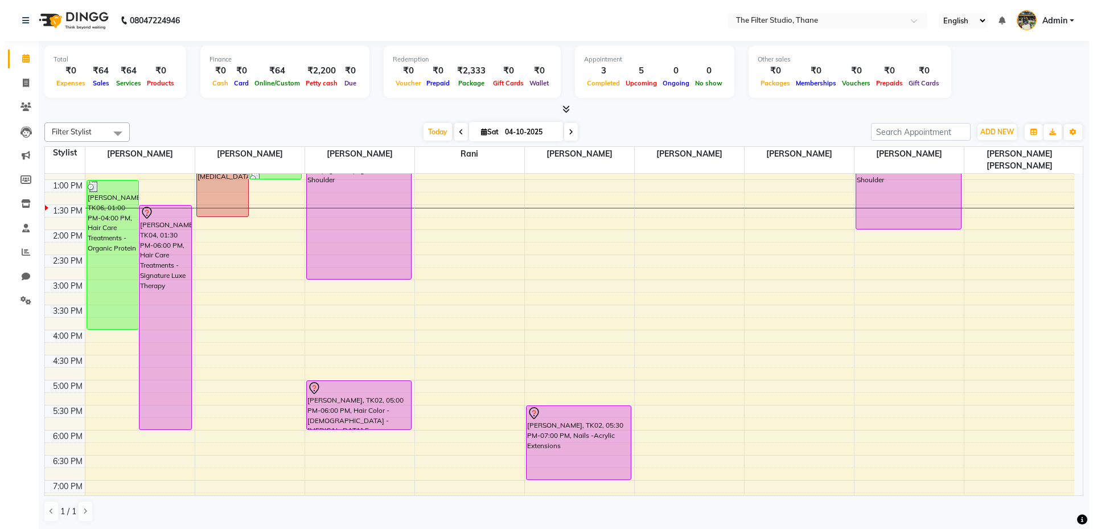
scroll to position [147, 0]
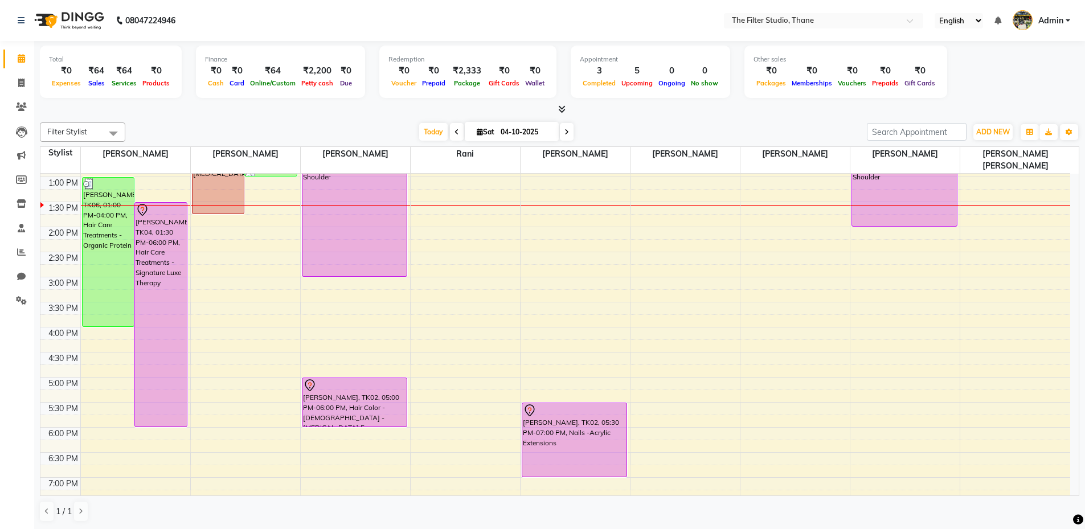
click at [670, 69] on div "0" at bounding box center [671, 70] width 32 height 13
click at [26, 107] on icon at bounding box center [21, 106] width 11 height 9
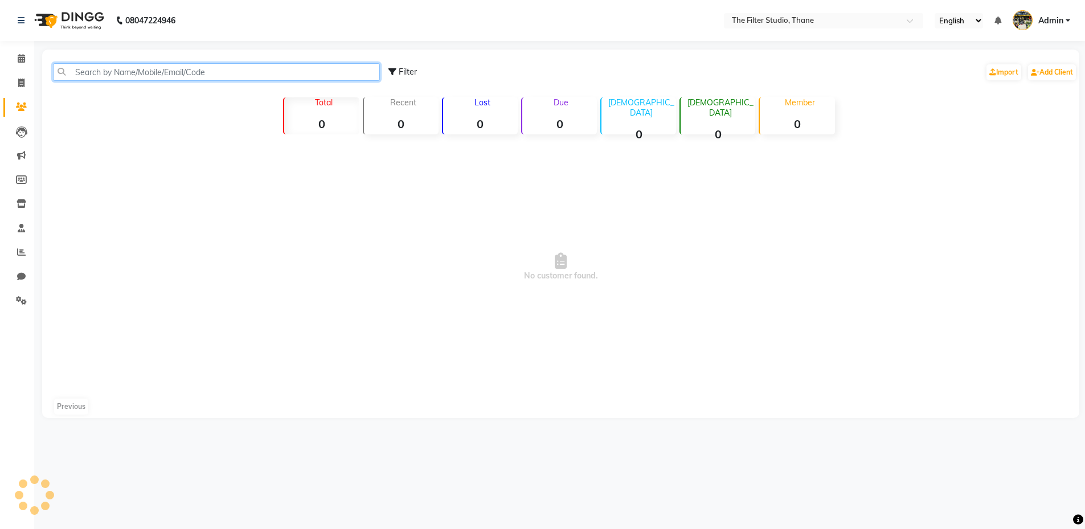
click at [81, 68] on input "text" at bounding box center [216, 72] width 327 height 18
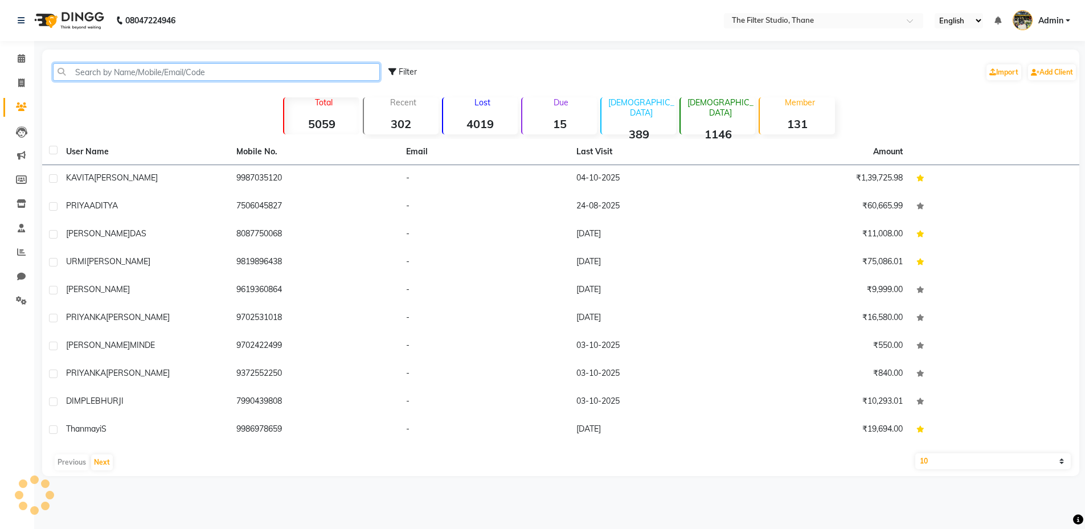
click at [84, 76] on input "text" at bounding box center [216, 72] width 327 height 18
click at [89, 71] on input "text" at bounding box center [216, 72] width 327 height 18
click at [131, 69] on input "text" at bounding box center [216, 72] width 327 height 18
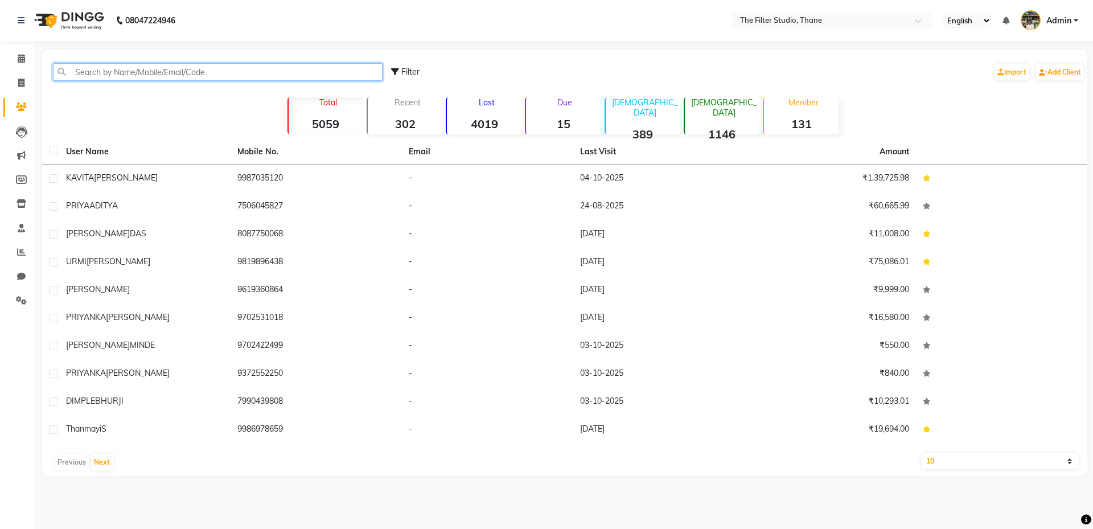
click at [131, 69] on input "text" at bounding box center [218, 72] width 330 height 18
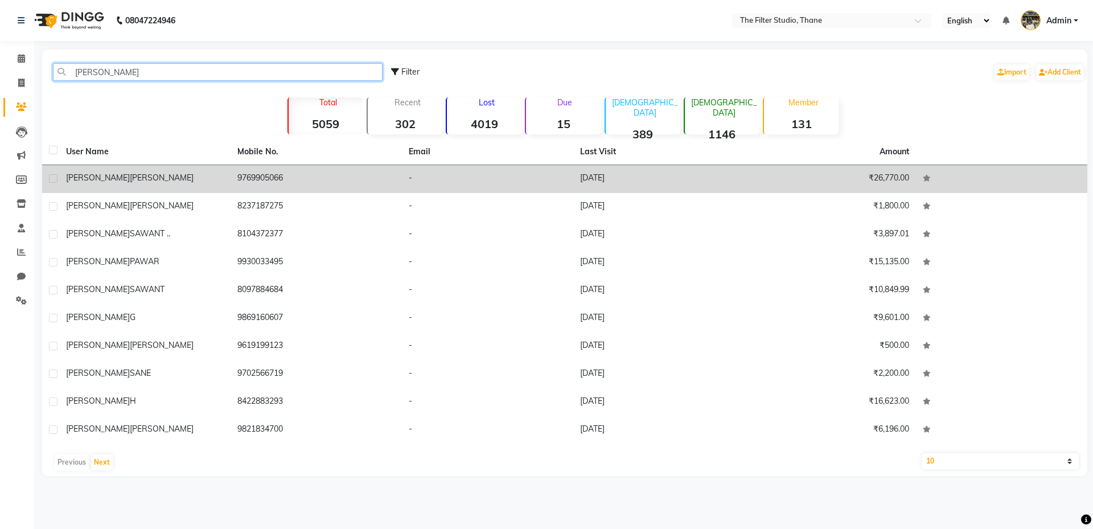
type input "[PERSON_NAME]"
click at [112, 183] on div "[PERSON_NAME]" at bounding box center [145, 178] width 158 height 12
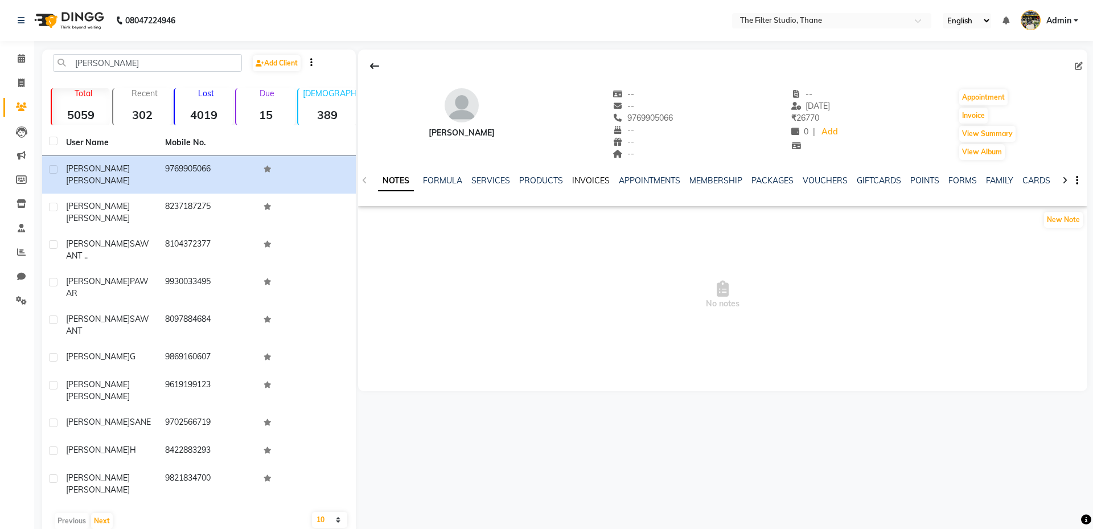
click at [574, 181] on link "INVOICES" at bounding box center [591, 180] width 38 height 10
